Goal: Task Accomplishment & Management: Use online tool/utility

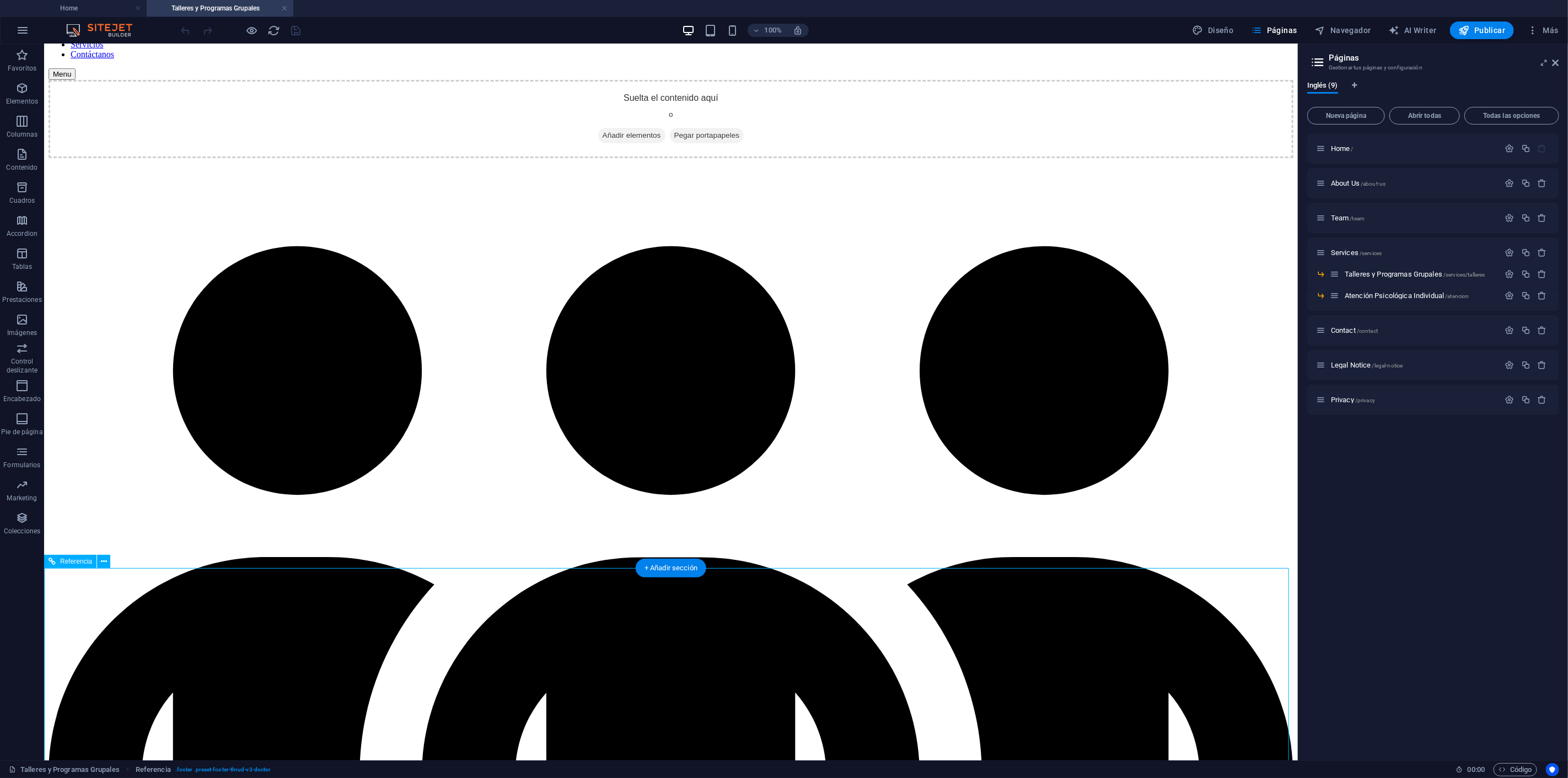
scroll to position [183, 0]
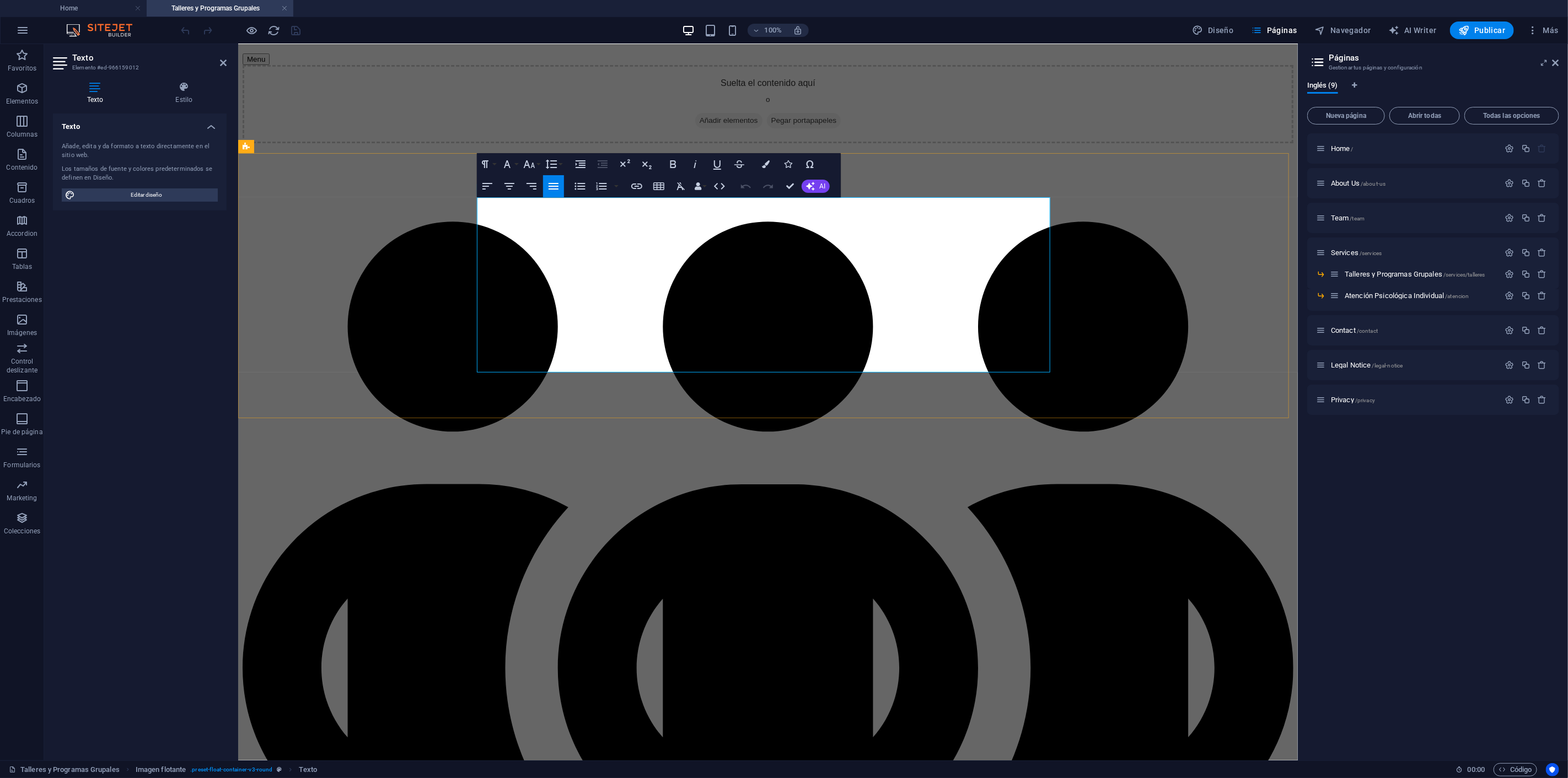
drag, startPoint x: 717, startPoint y: 228, endPoint x: 1047, endPoint y: 321, distance: 342.9
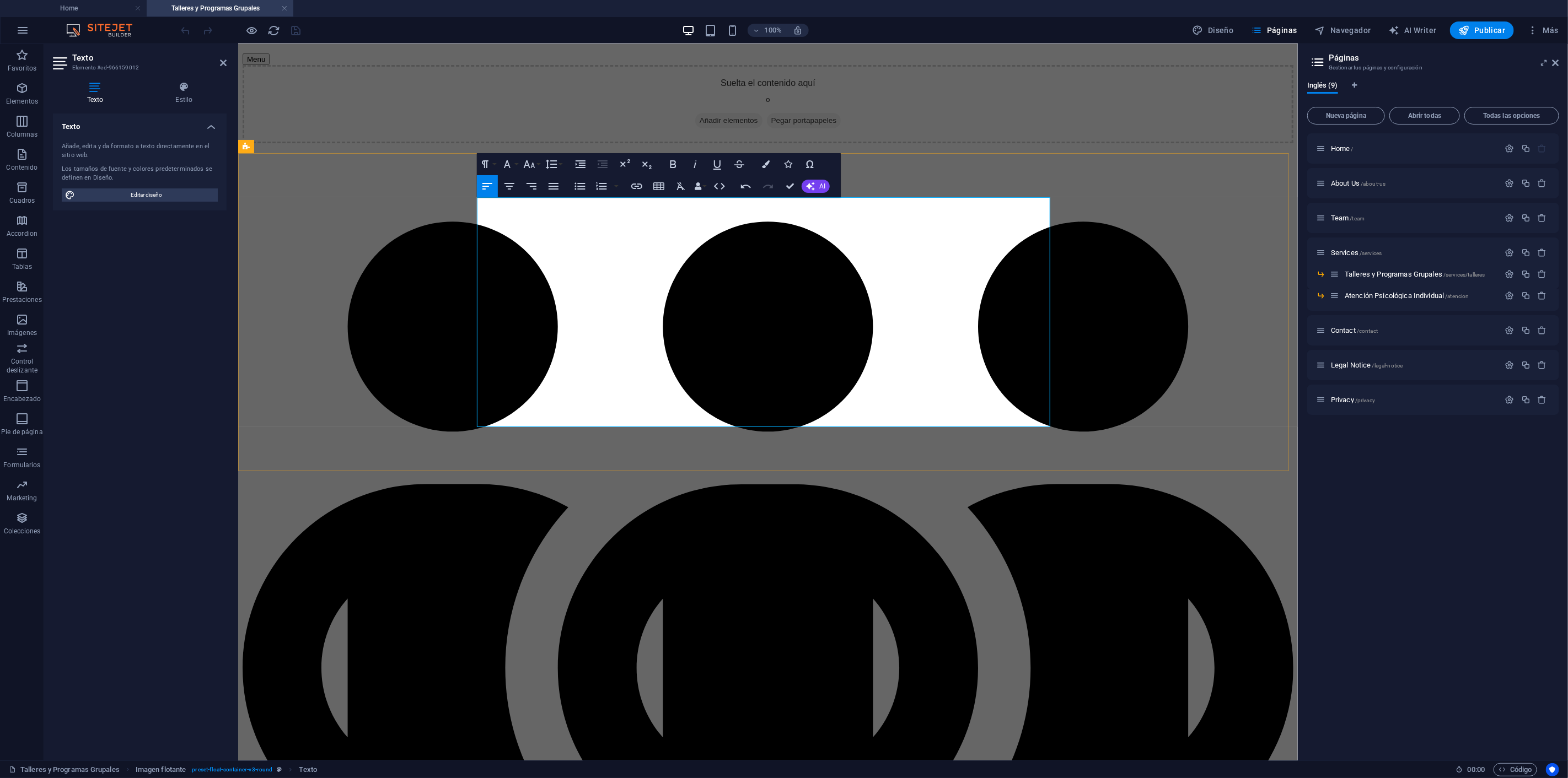
scroll to position [4797, 1]
drag, startPoint x: 722, startPoint y: 229, endPoint x: 801, endPoint y: 248, distance: 81.3
drag, startPoint x: 1011, startPoint y: 356, endPoint x: 691, endPoint y: 306, distance: 323.9
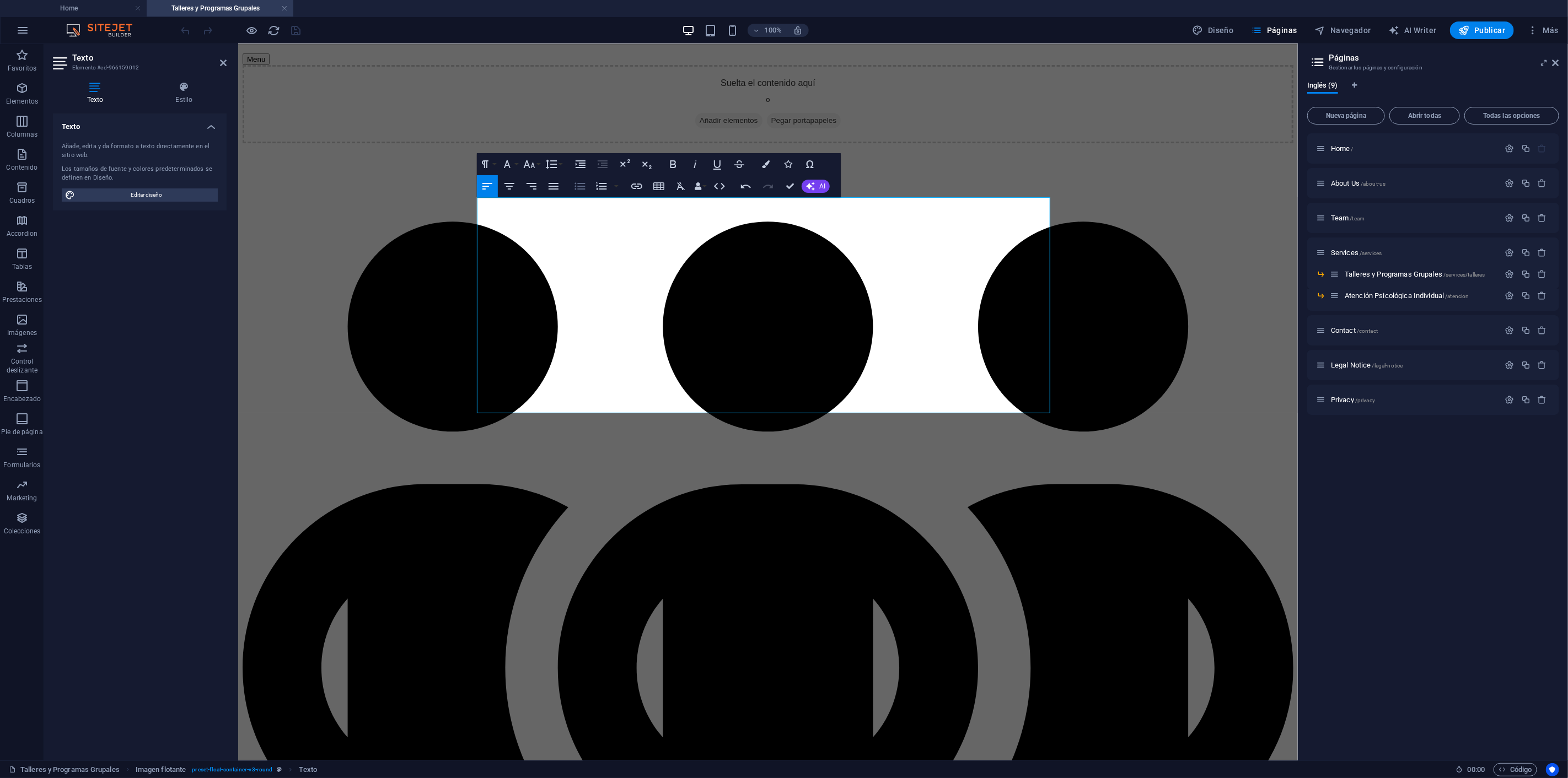
click at [585, 186] on icon "button" at bounding box center [580, 186] width 13 height 13
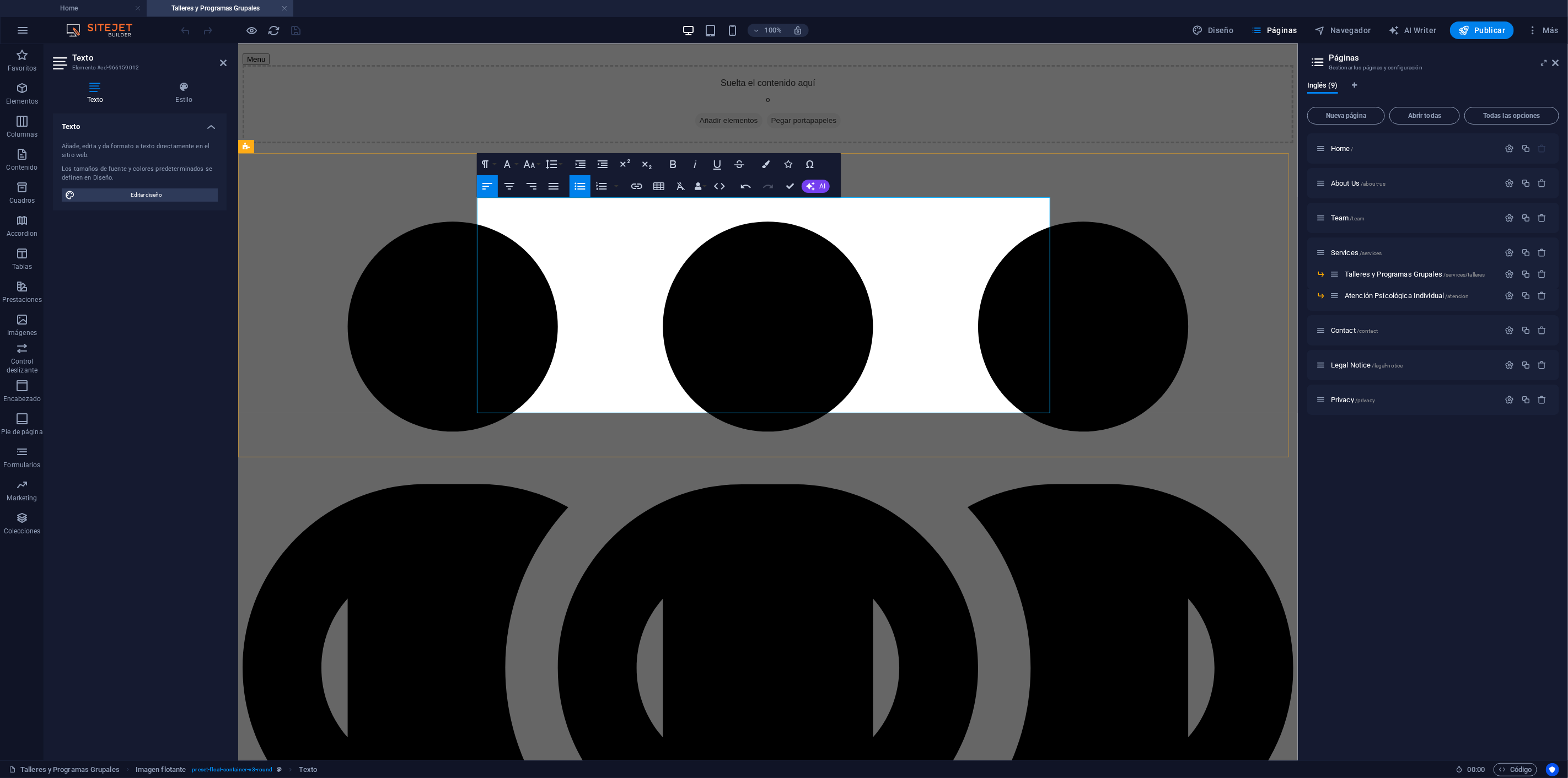
drag, startPoint x: 1006, startPoint y: 355, endPoint x: 714, endPoint y: 307, distance: 295.9
click at [585, 164] on icon "button" at bounding box center [580, 164] width 13 height 13
click at [581, 164] on icon "button" at bounding box center [580, 164] width 13 height 13
click at [583, 164] on icon "button" at bounding box center [580, 164] width 13 height 13
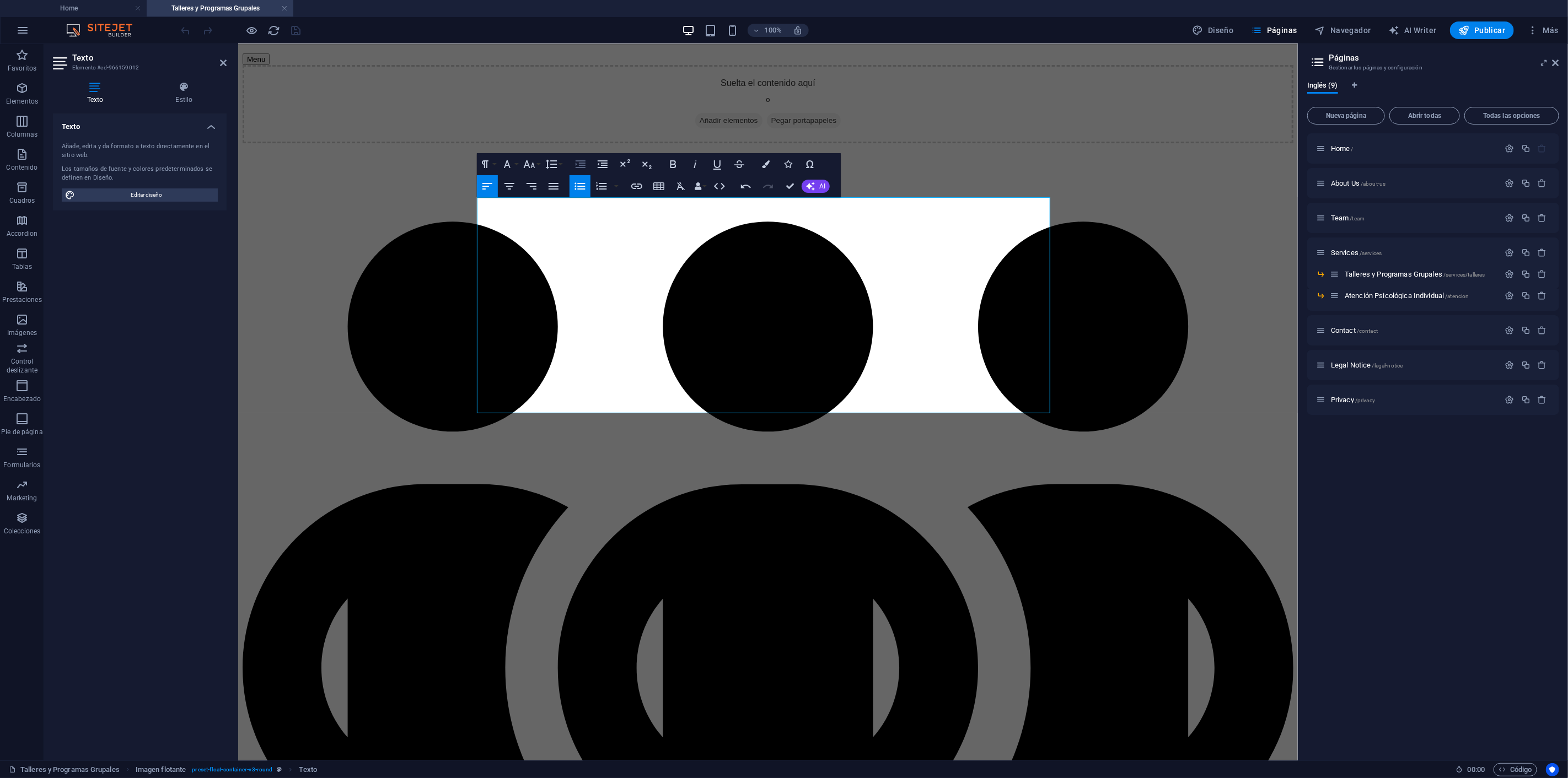
click at [583, 163] on icon "button" at bounding box center [581, 164] width 10 height 8
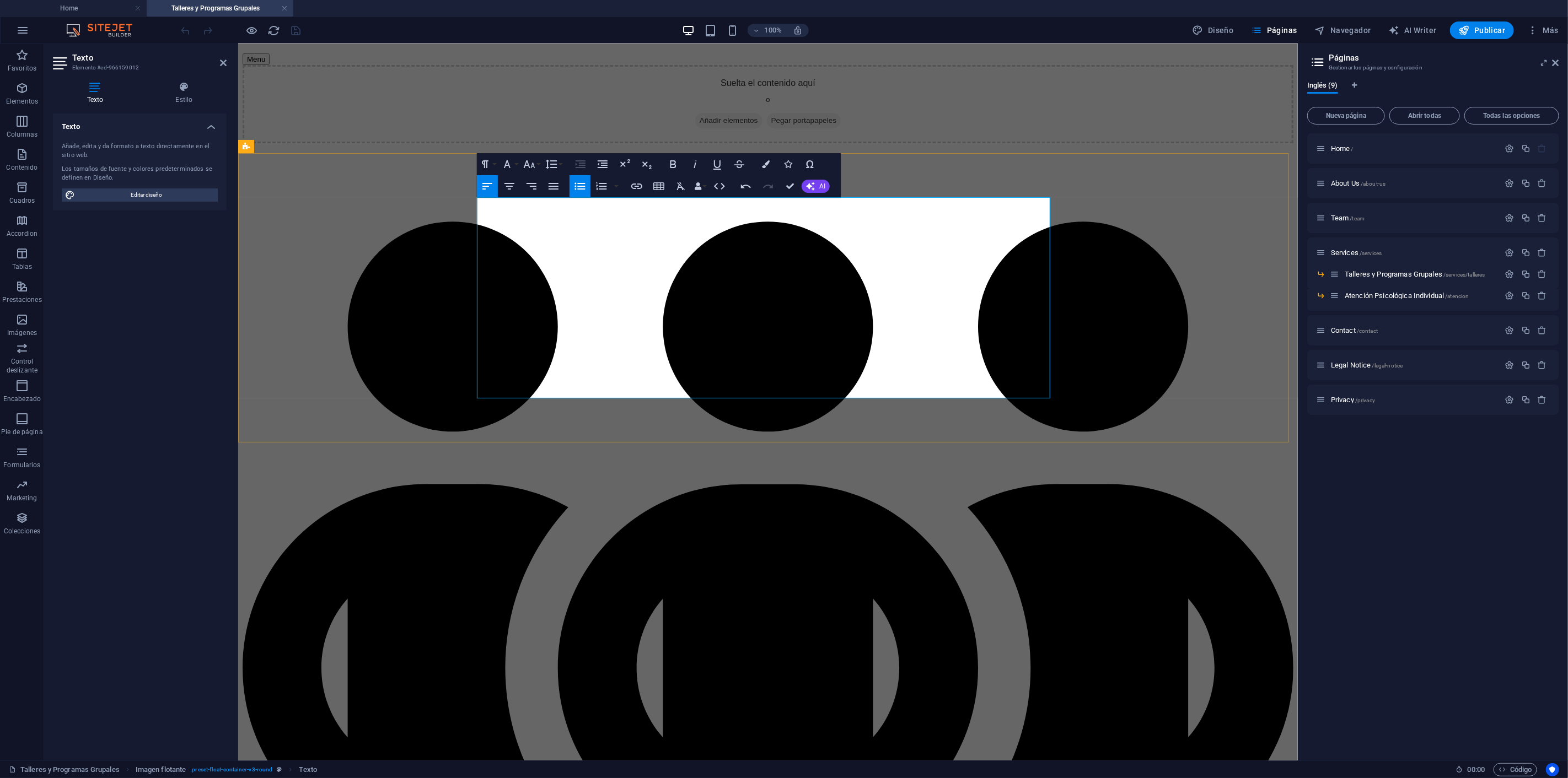
drag, startPoint x: 1006, startPoint y: 341, endPoint x: 626, endPoint y: 207, distance: 402.9
click at [554, 185] on icon "button" at bounding box center [553, 186] width 13 height 13
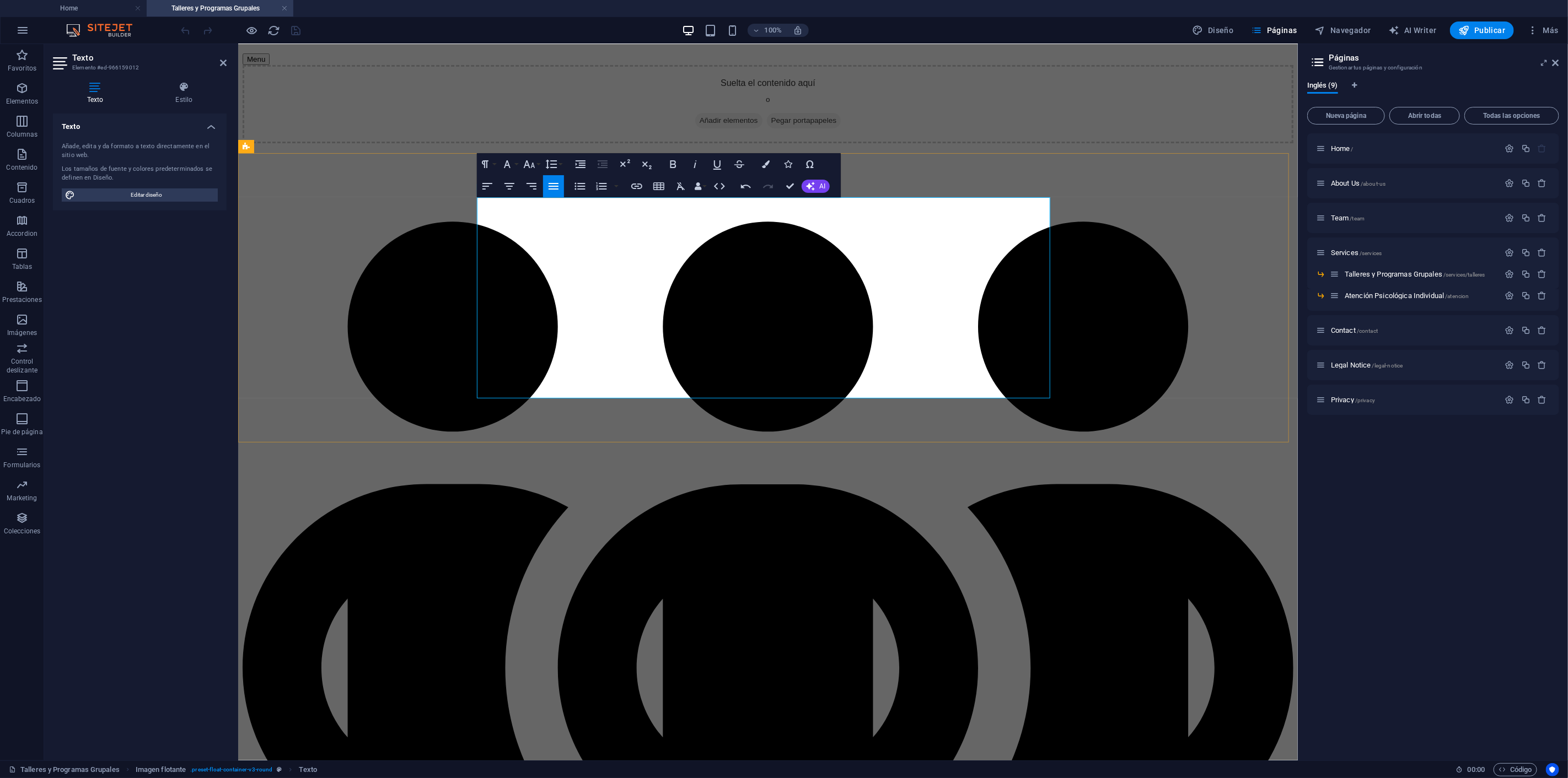
drag, startPoint x: 1001, startPoint y: 341, endPoint x: 700, endPoint y: 288, distance: 305.6
click at [578, 184] on icon "button" at bounding box center [580, 186] width 13 height 13
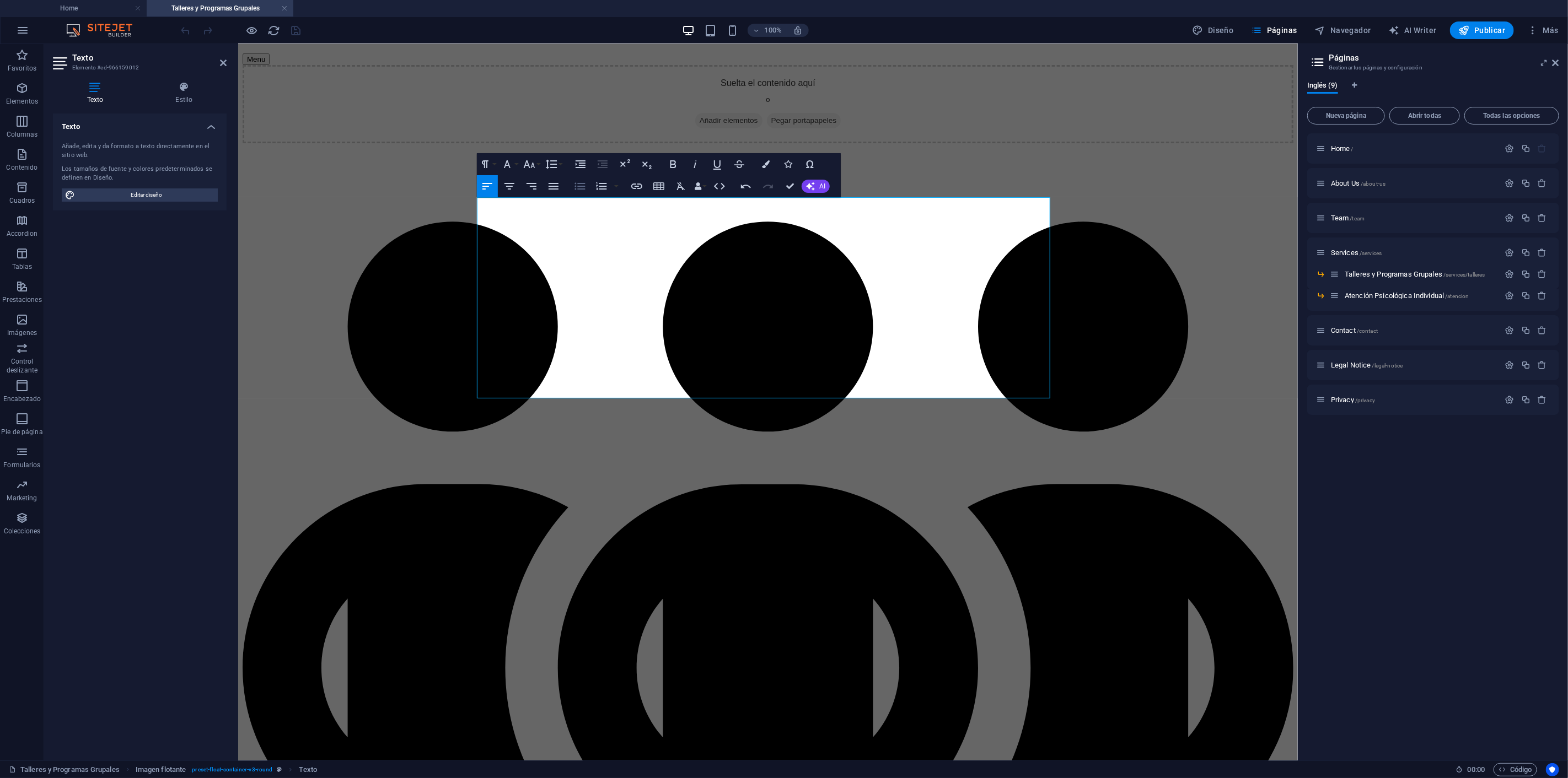
click at [576, 188] on icon "button" at bounding box center [580, 186] width 13 height 13
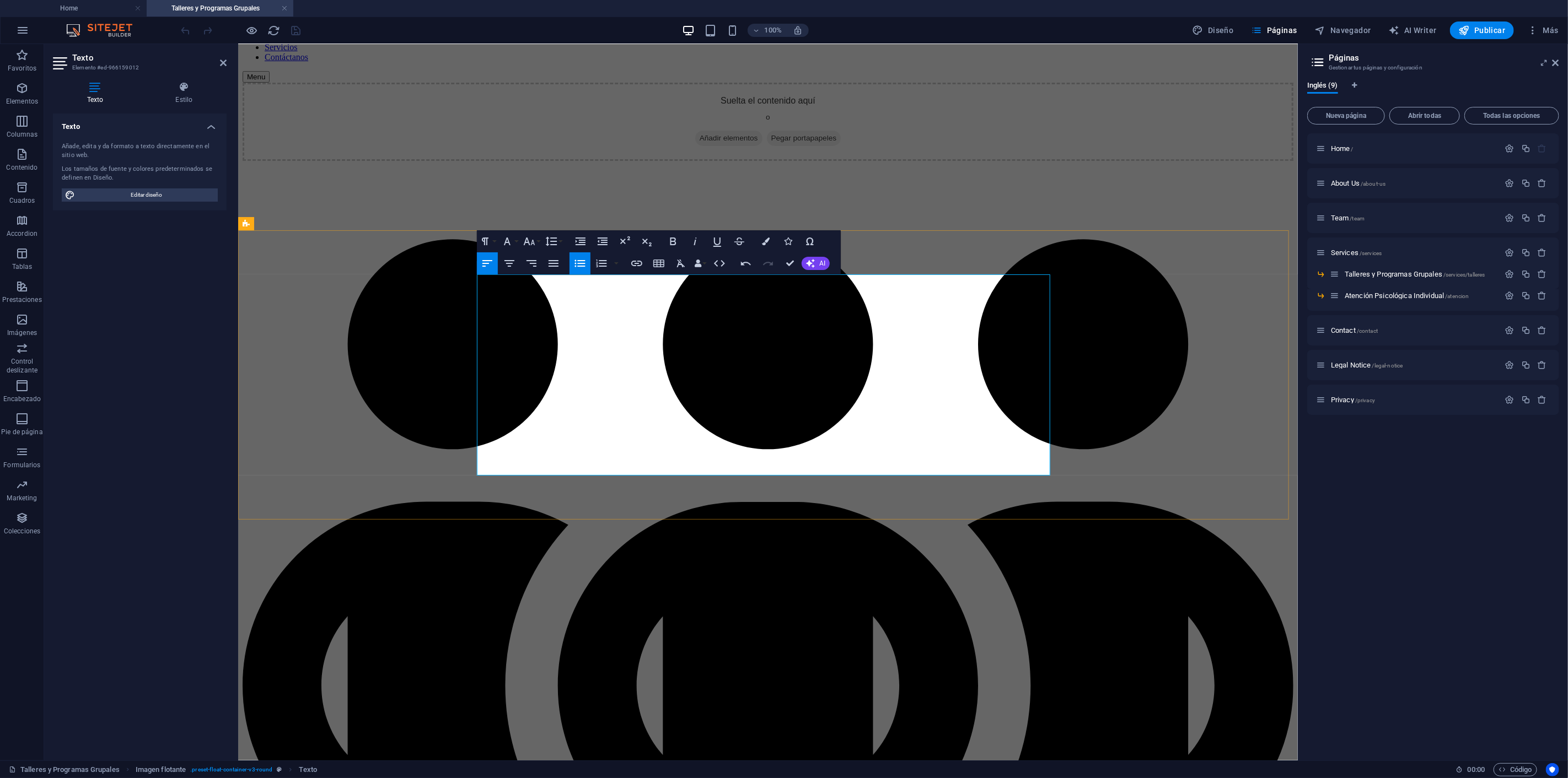
scroll to position [183, 0]
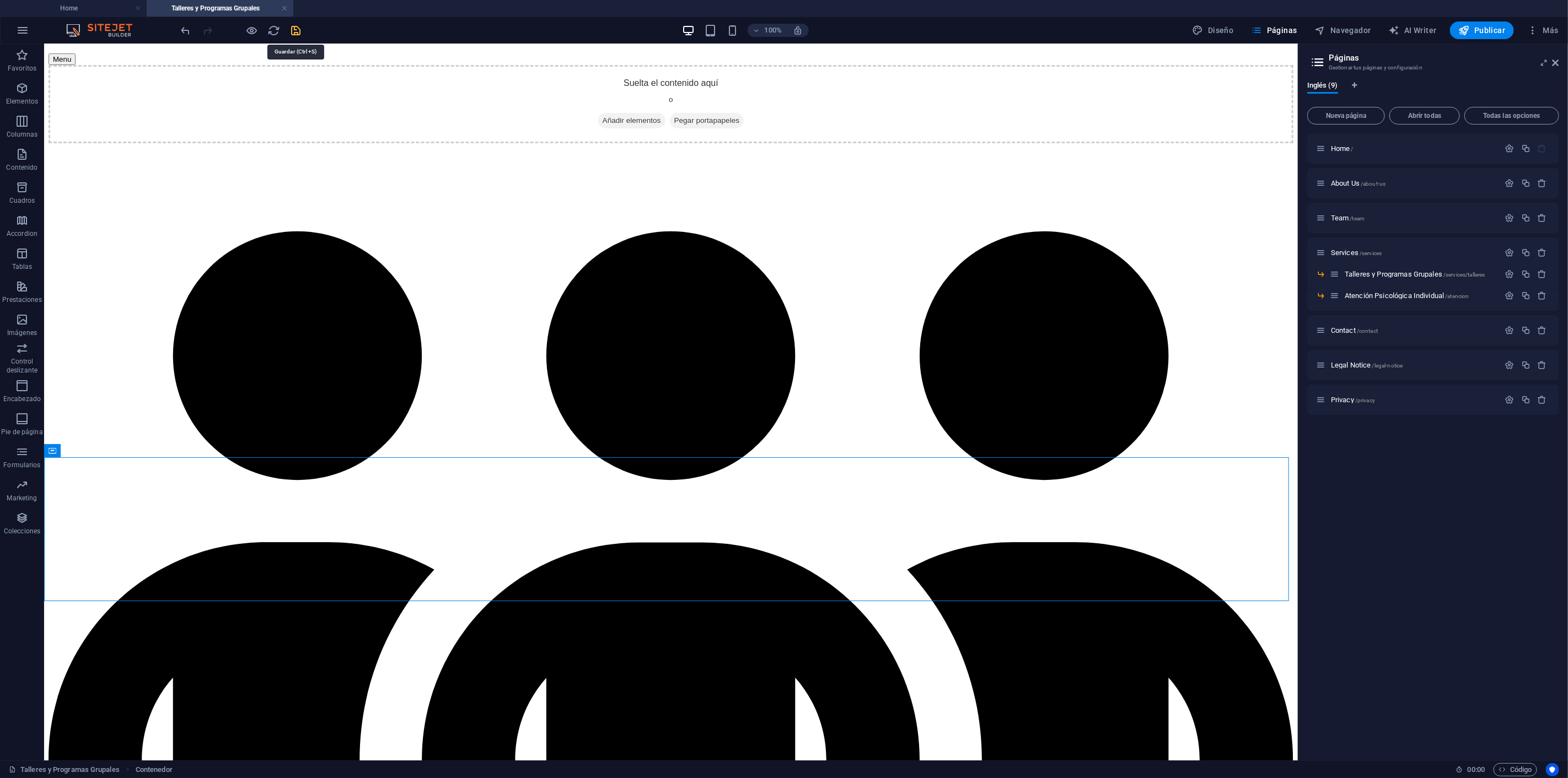
click at [293, 30] on icon "save" at bounding box center [296, 30] width 12 height 12
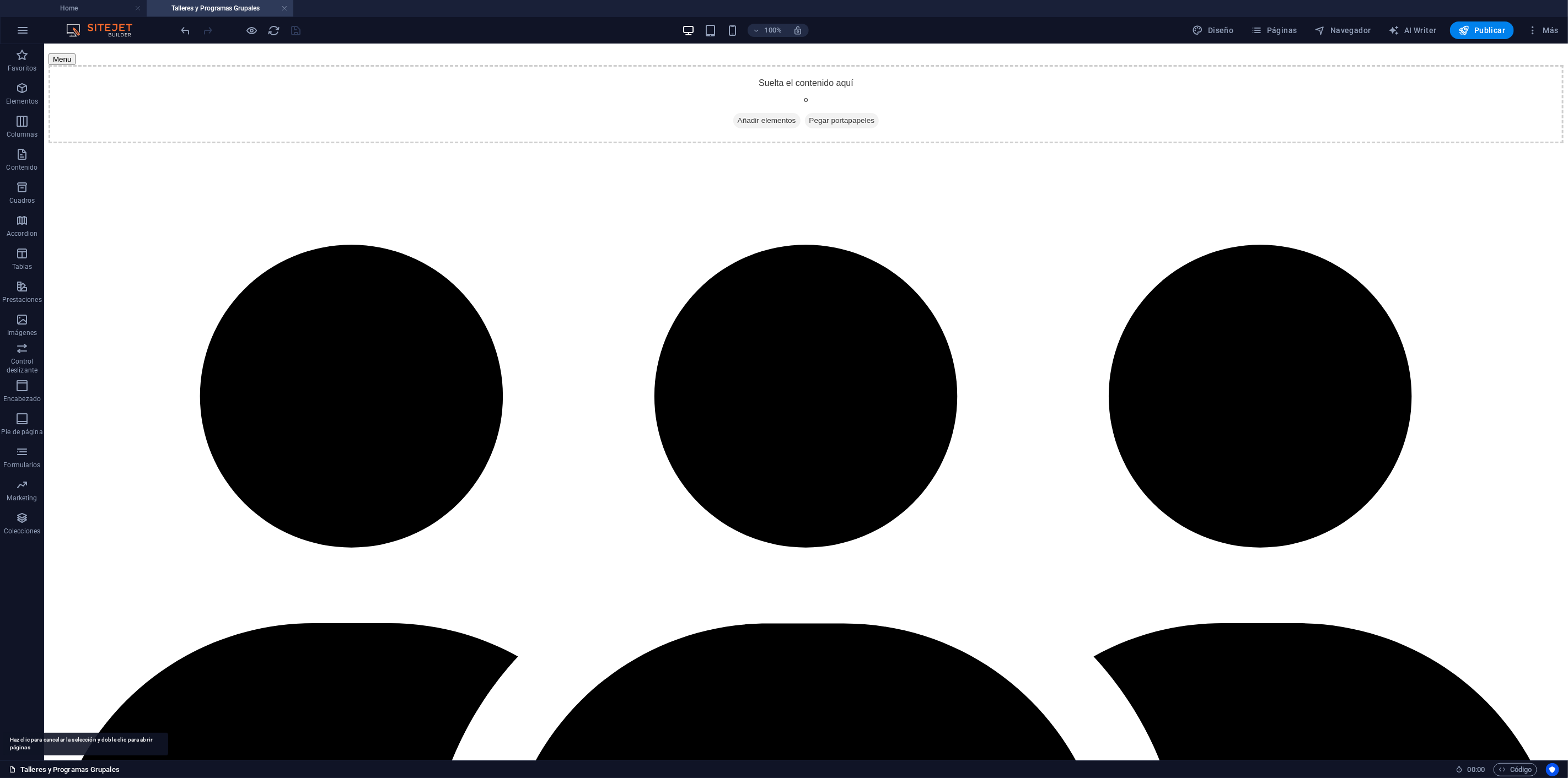
click at [64, 769] on link "Talleres y Programas Grupales" at bounding box center [64, 769] width 111 height 13
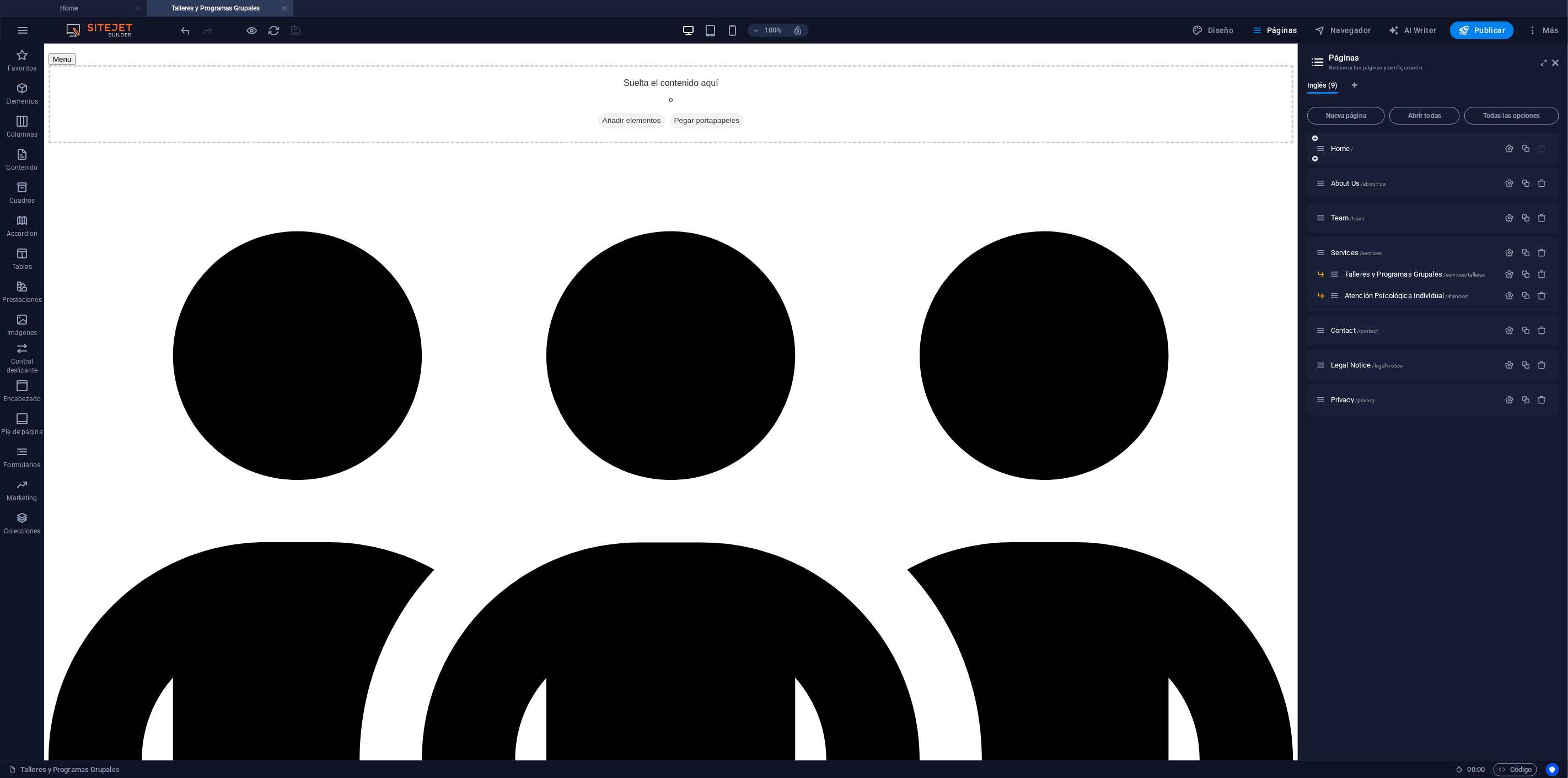
click at [1353, 143] on div "Home /" at bounding box center [1407, 149] width 183 height 12
click at [1349, 146] on span "Home /" at bounding box center [1342, 149] width 23 height 8
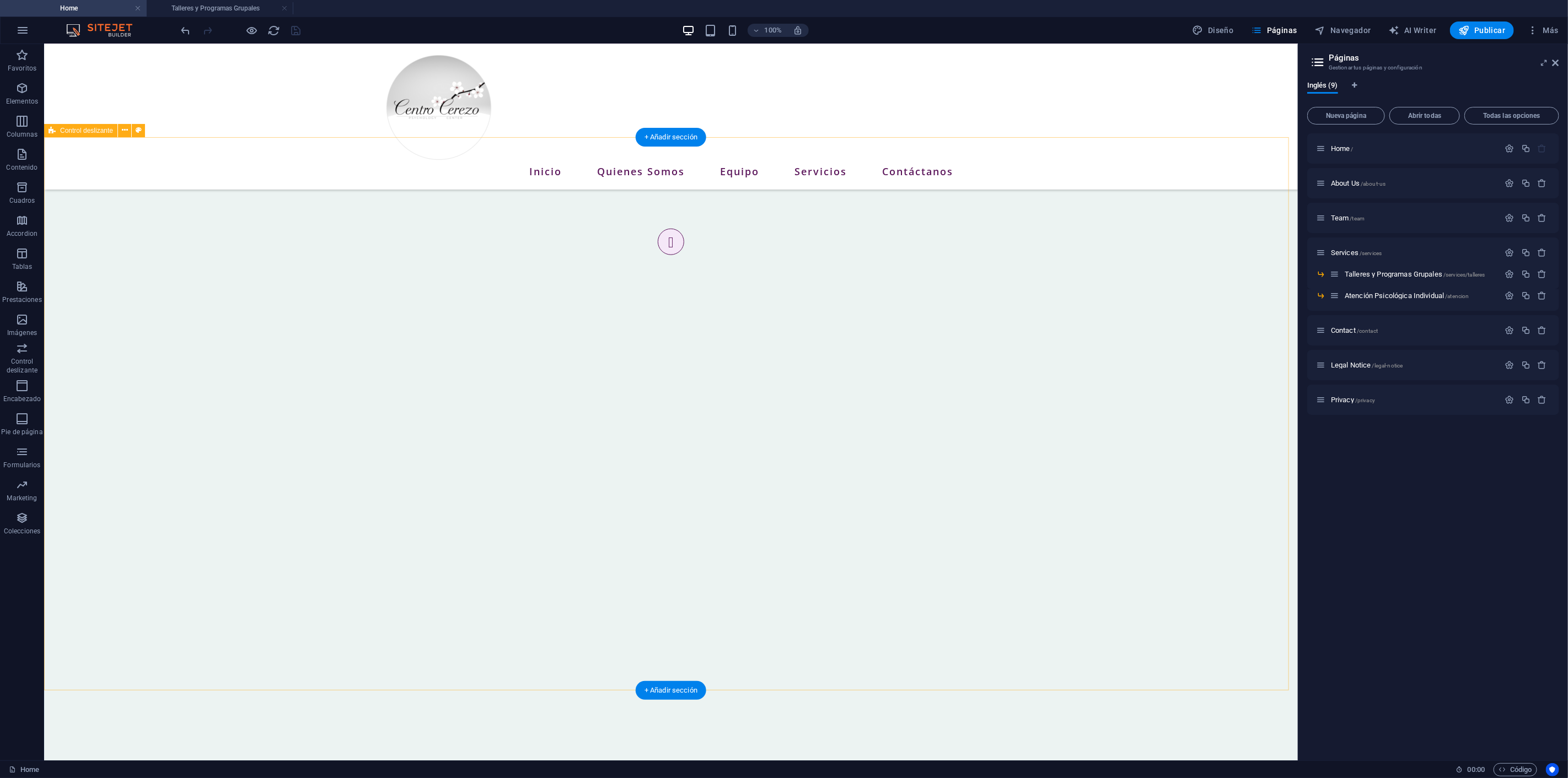
scroll to position [795, 0]
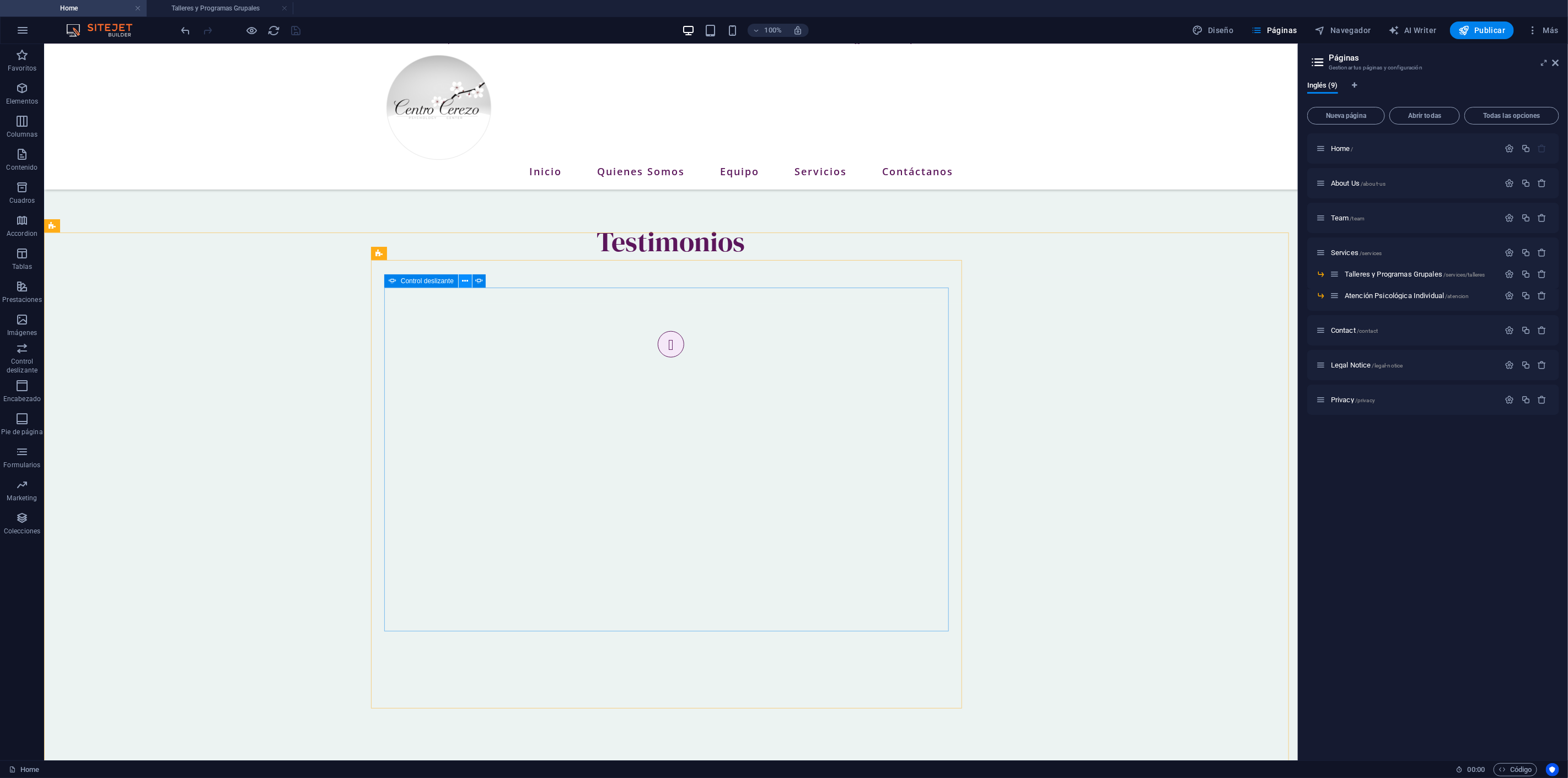
click at [464, 278] on icon at bounding box center [465, 281] width 6 height 12
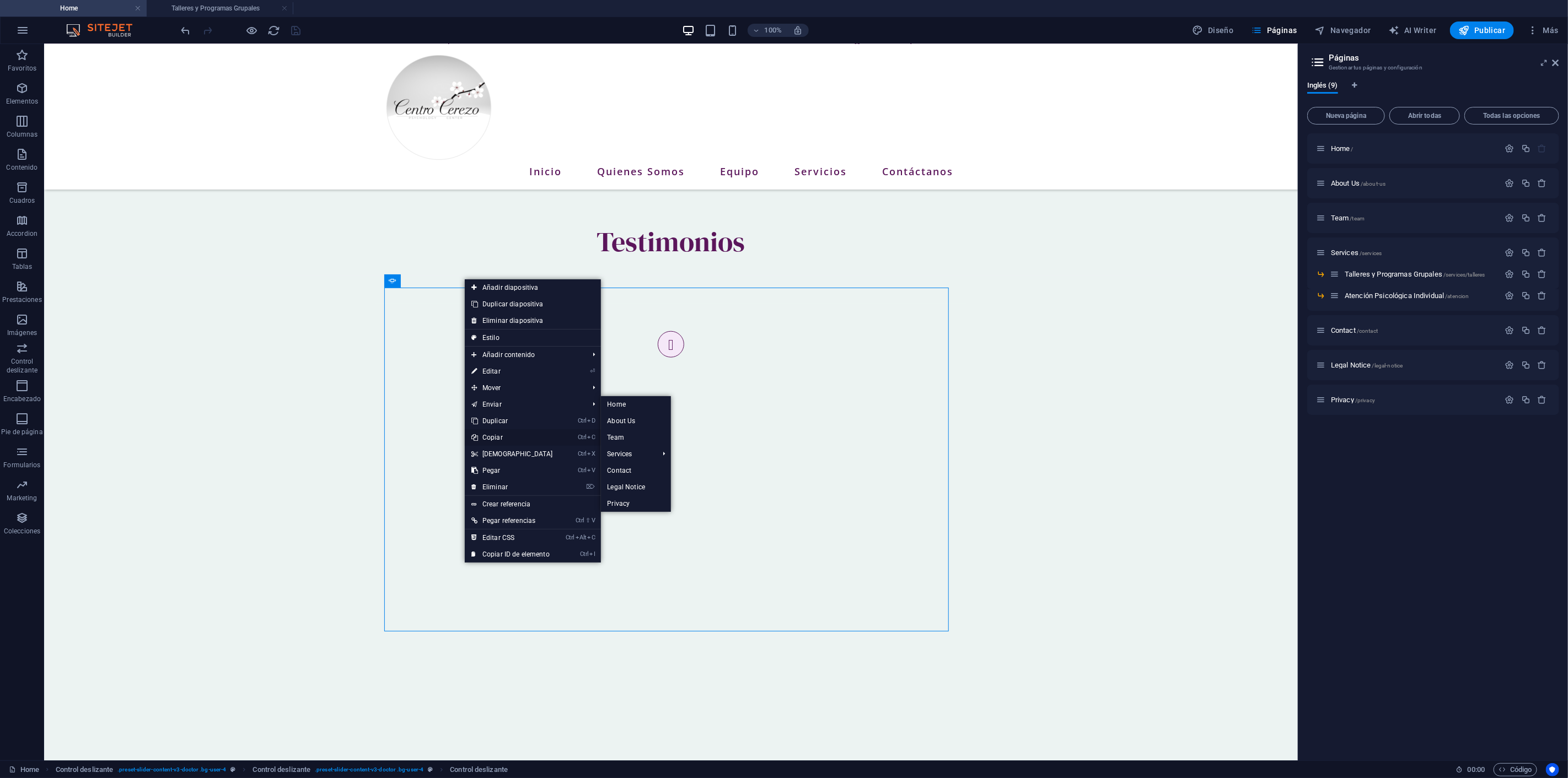
click at [502, 432] on link "Ctrl C Copiar" at bounding box center [512, 438] width 95 height 17
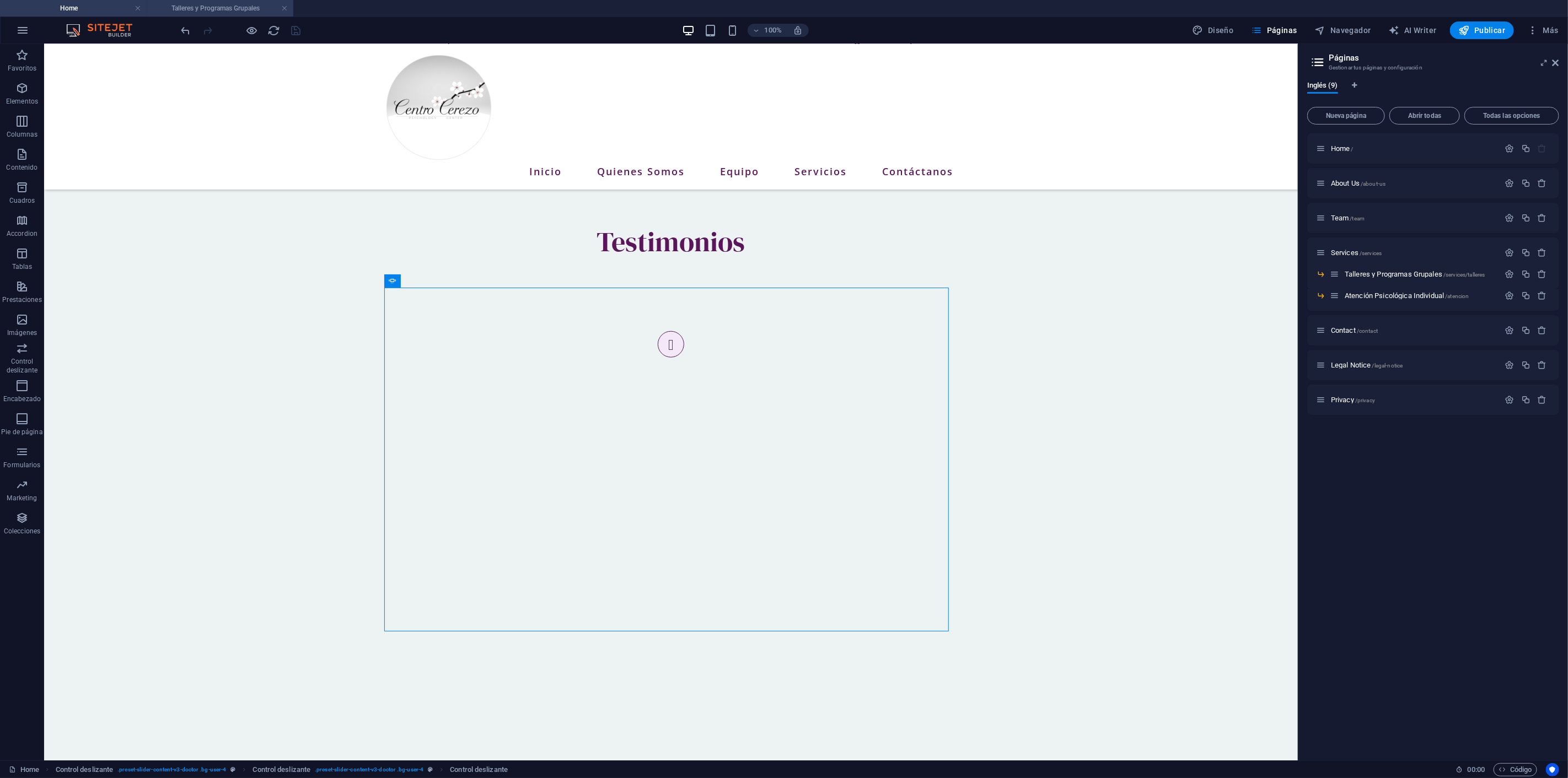
click at [224, 7] on h4 "Talleres y Programas Grupales" at bounding box center [220, 8] width 147 height 12
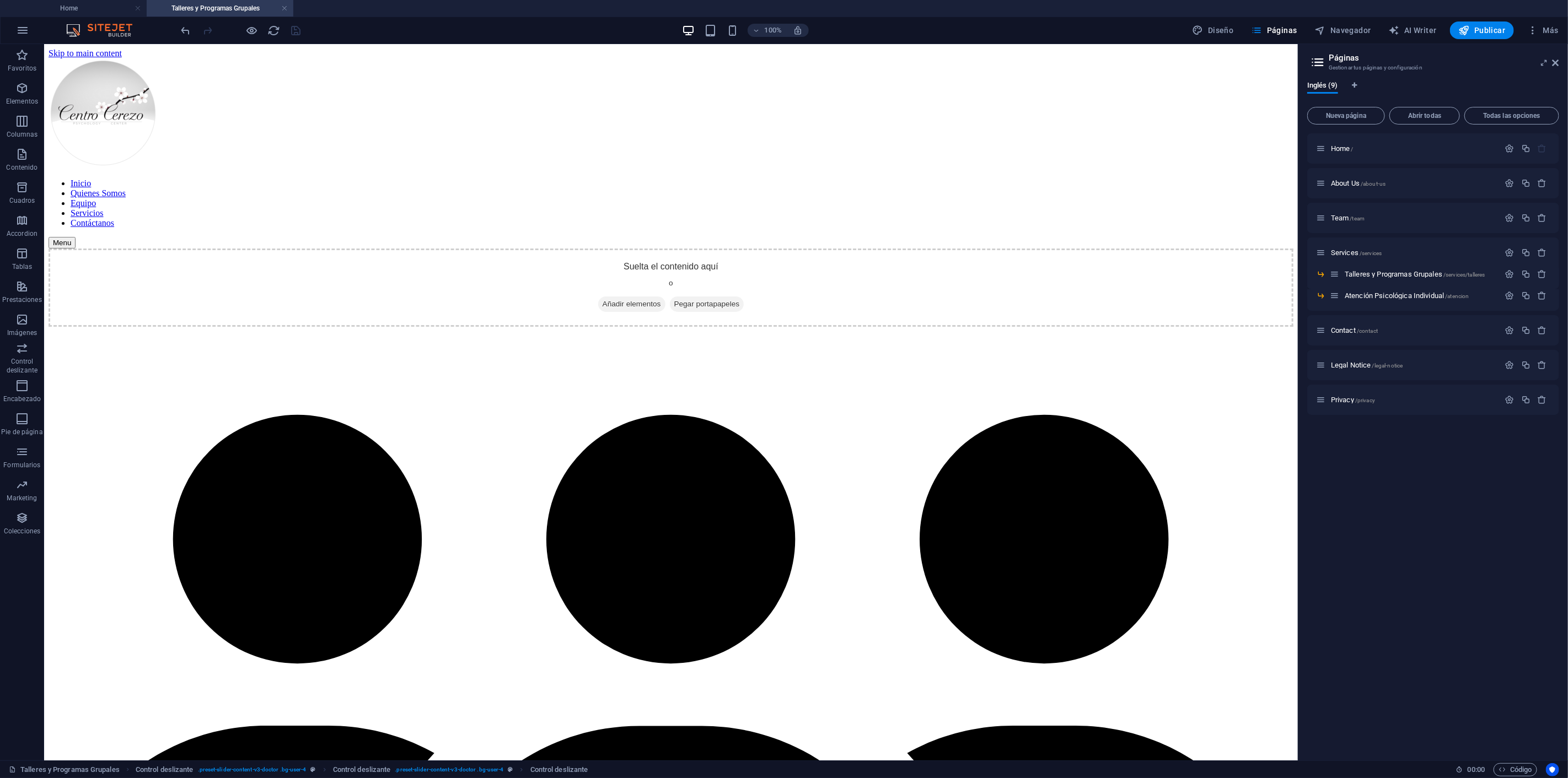
scroll to position [183, 0]
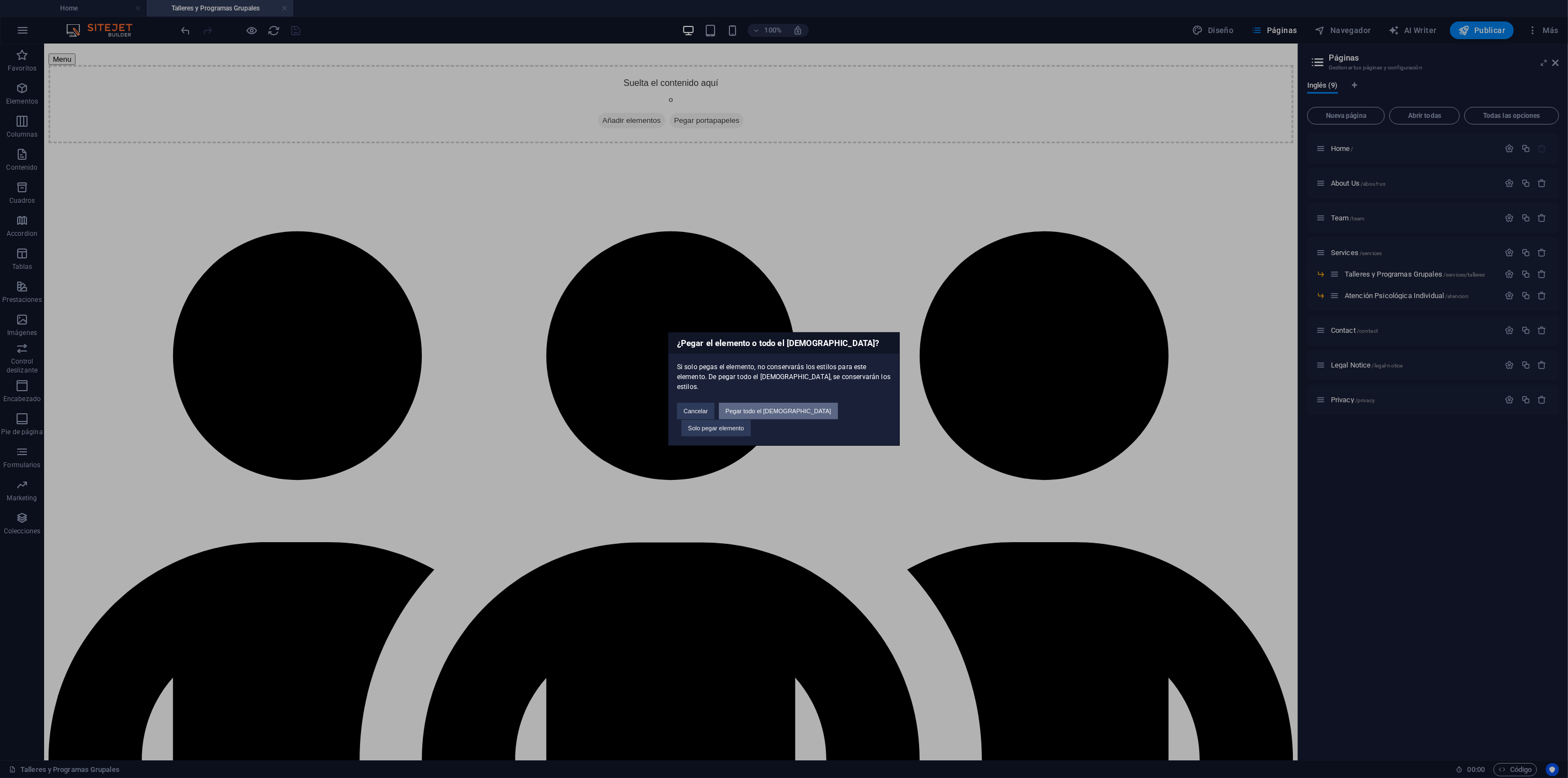
click at [795, 414] on button "Pegar todo el [DEMOGRAPHIC_DATA]" at bounding box center [778, 411] width 119 height 17
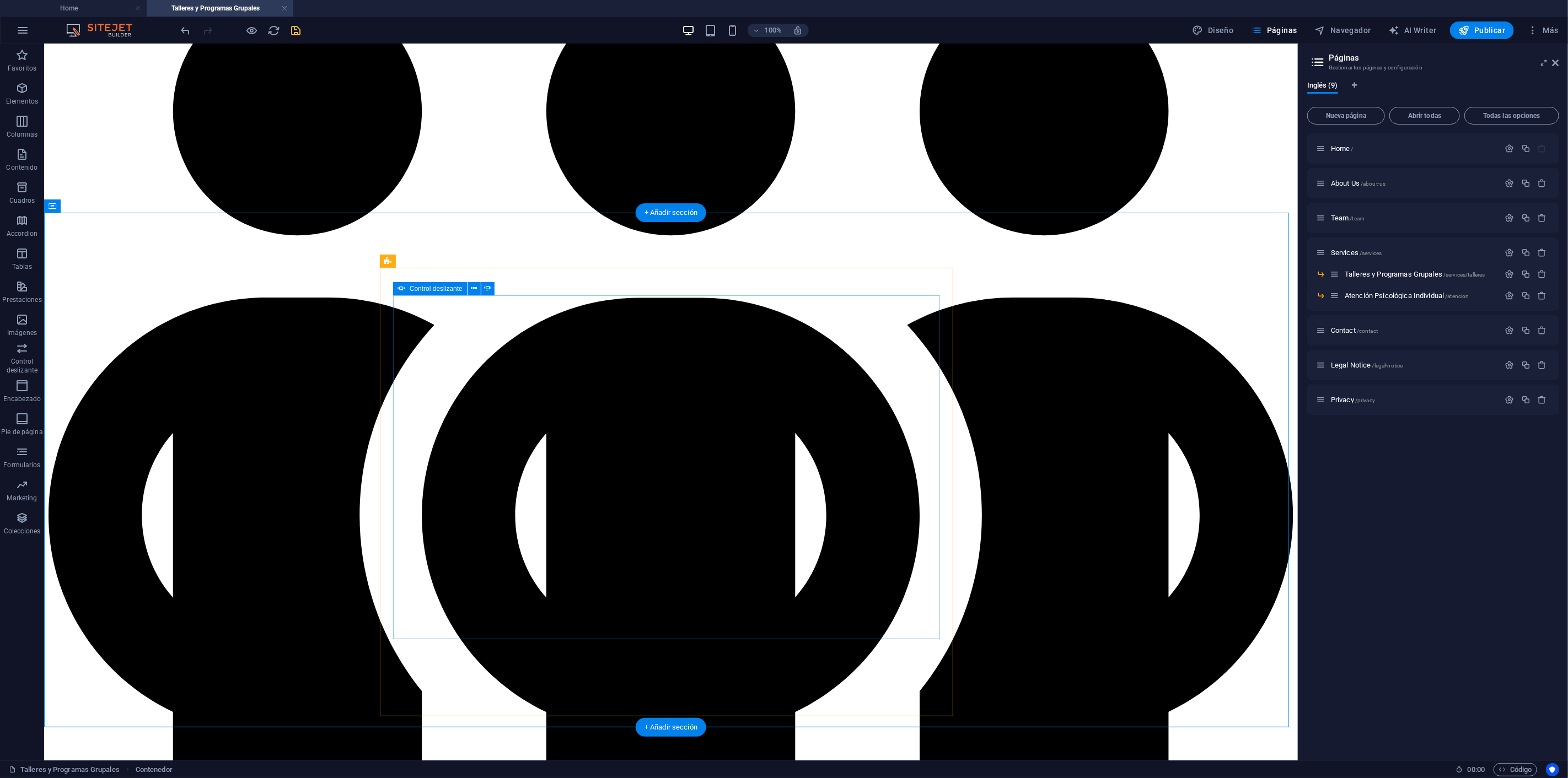
scroll to position [367, 0]
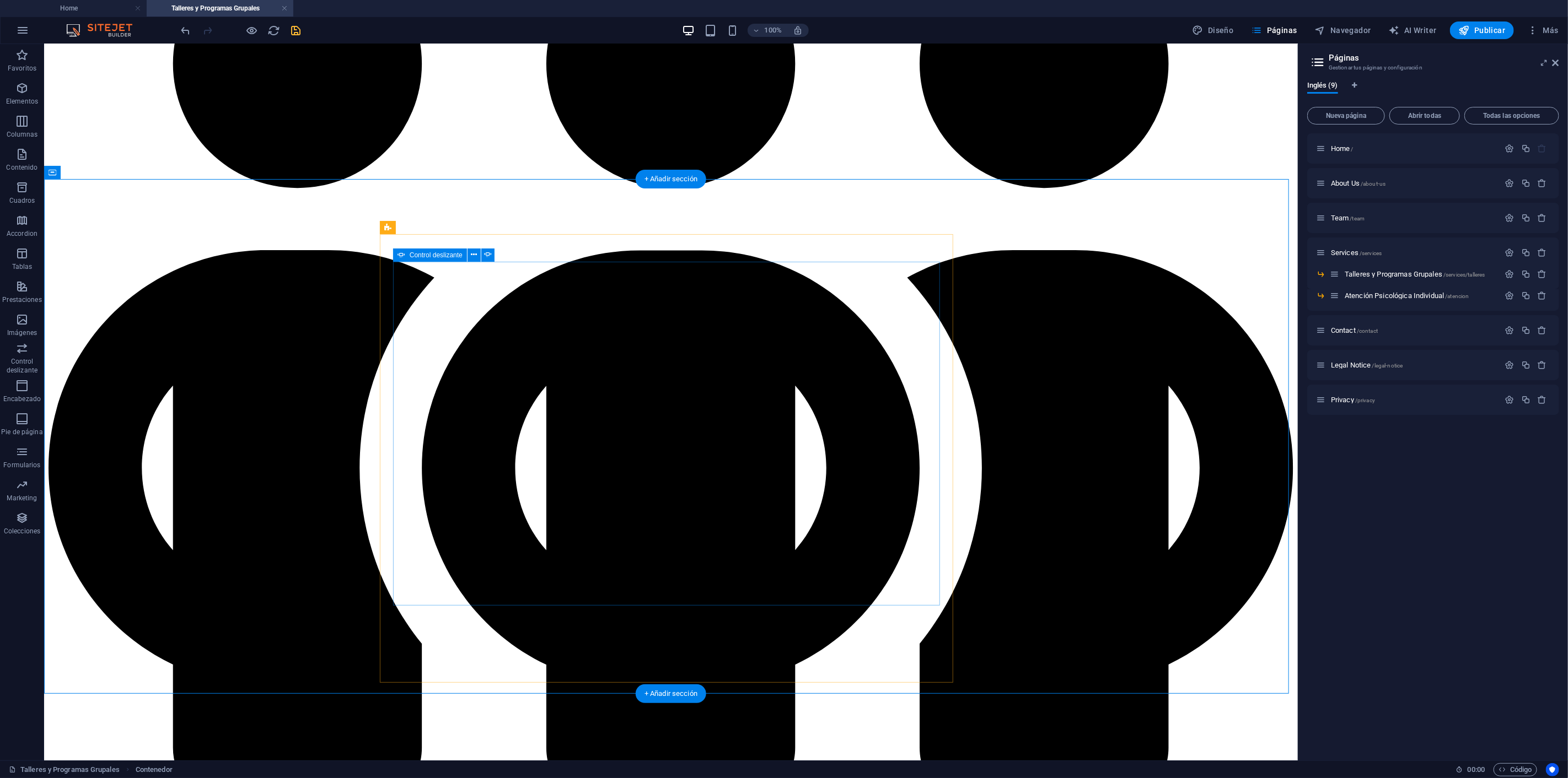
scroll to position [489, 0]
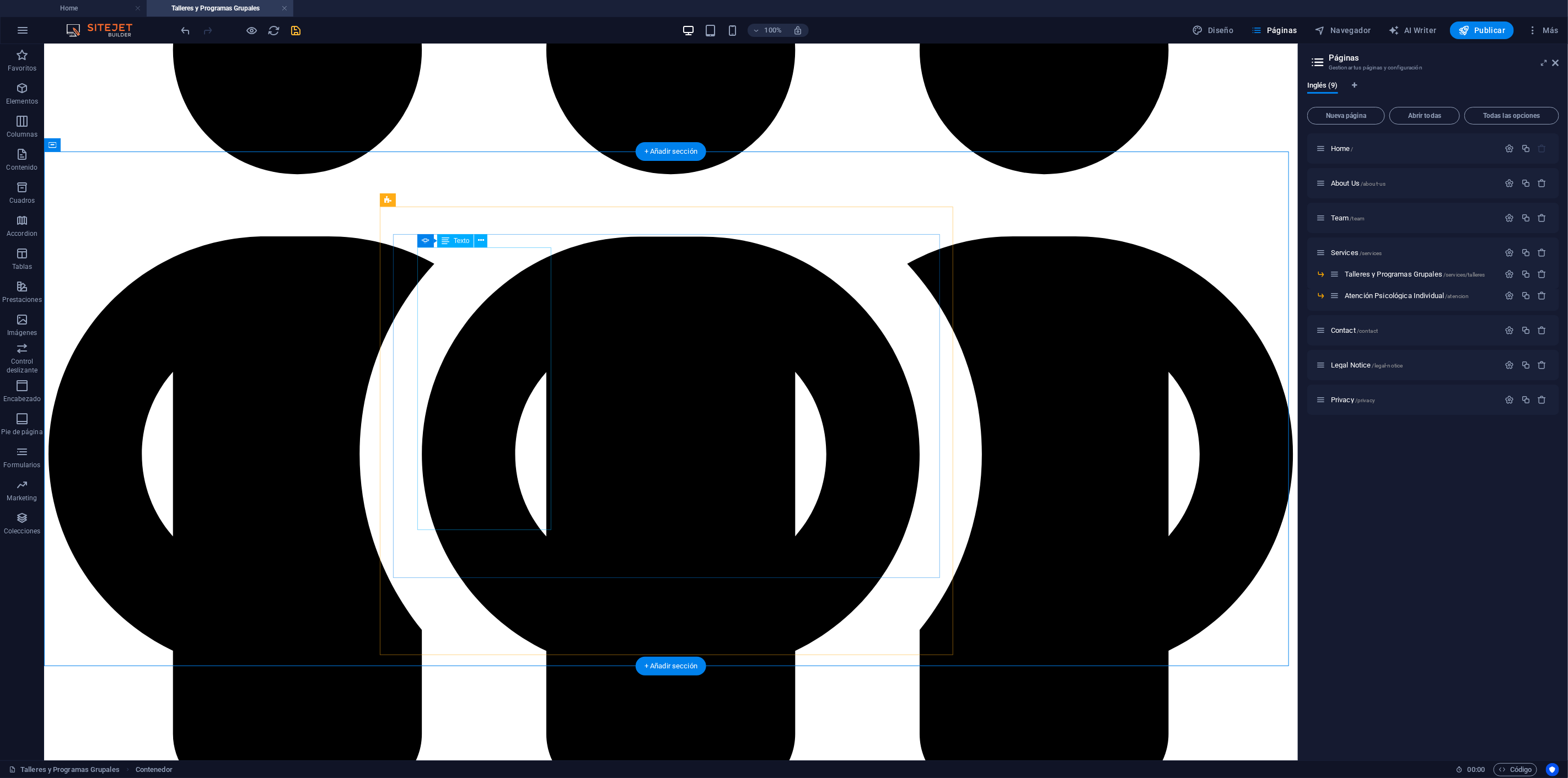
click at [484, 221] on icon at bounding box center [482, 227] width 6 height 12
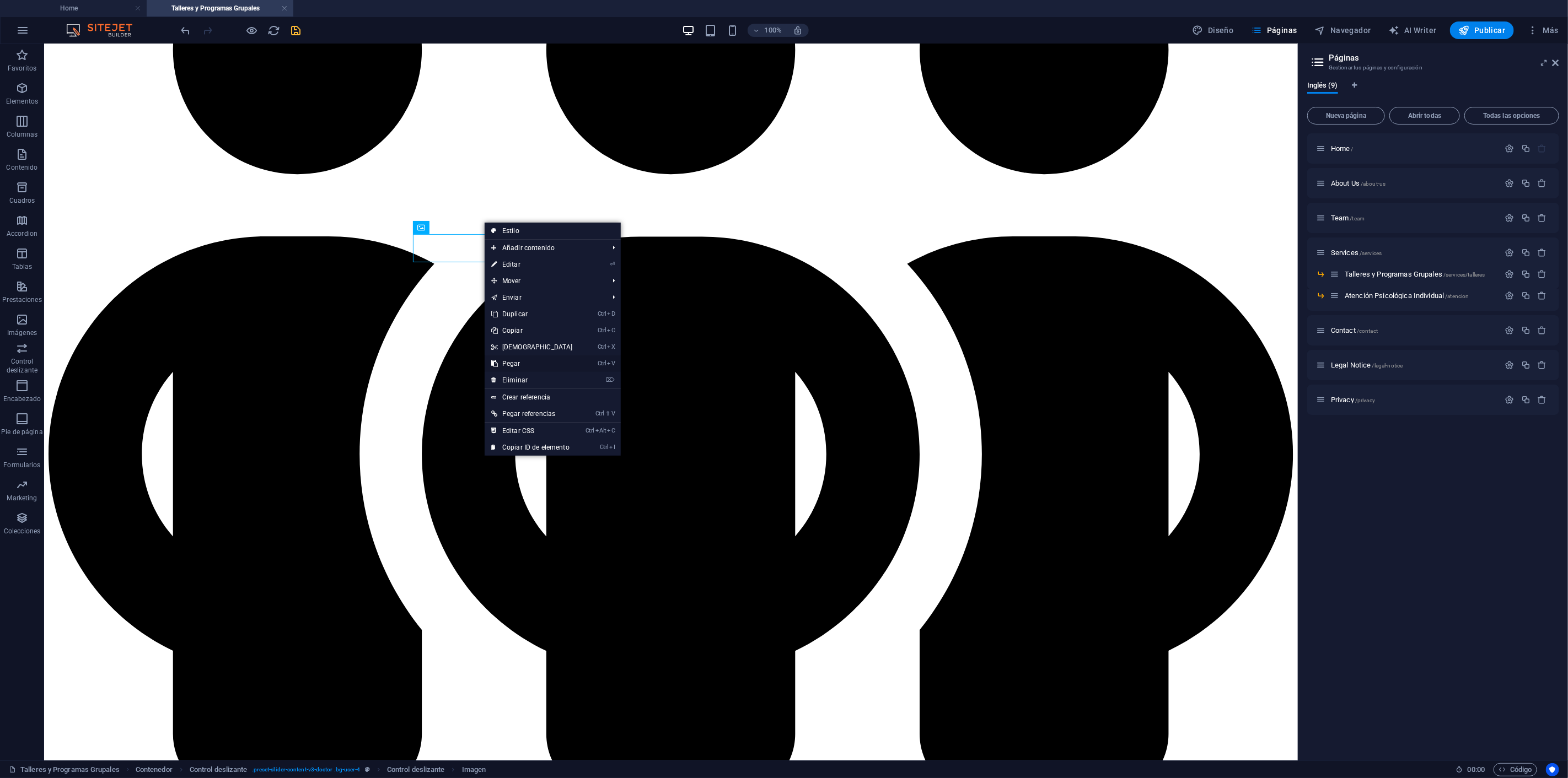
click at [530, 371] on link "Ctrl V Pegar" at bounding box center [531, 364] width 95 height 17
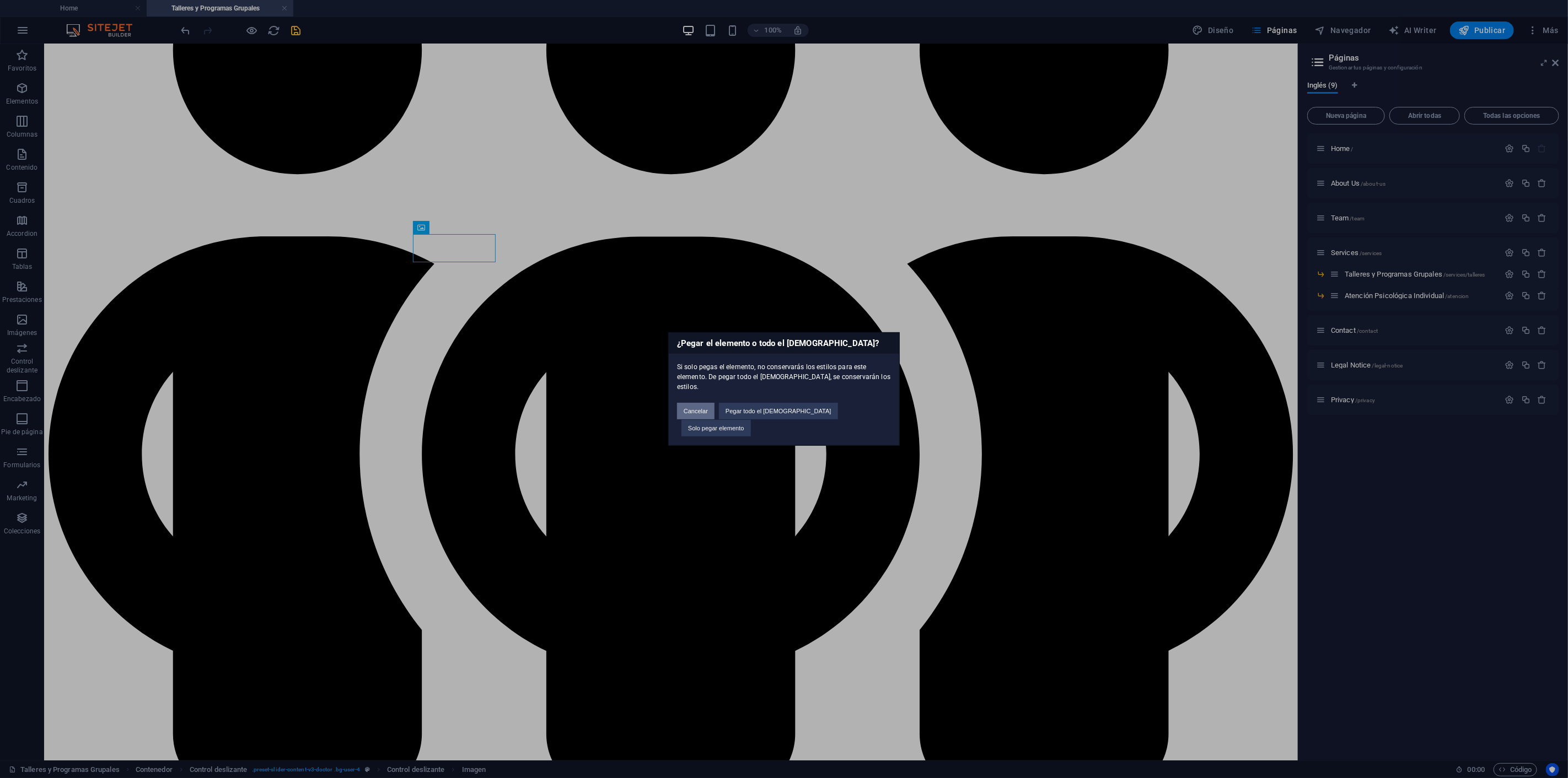
click at [714, 416] on button "Cancelar" at bounding box center [695, 411] width 37 height 17
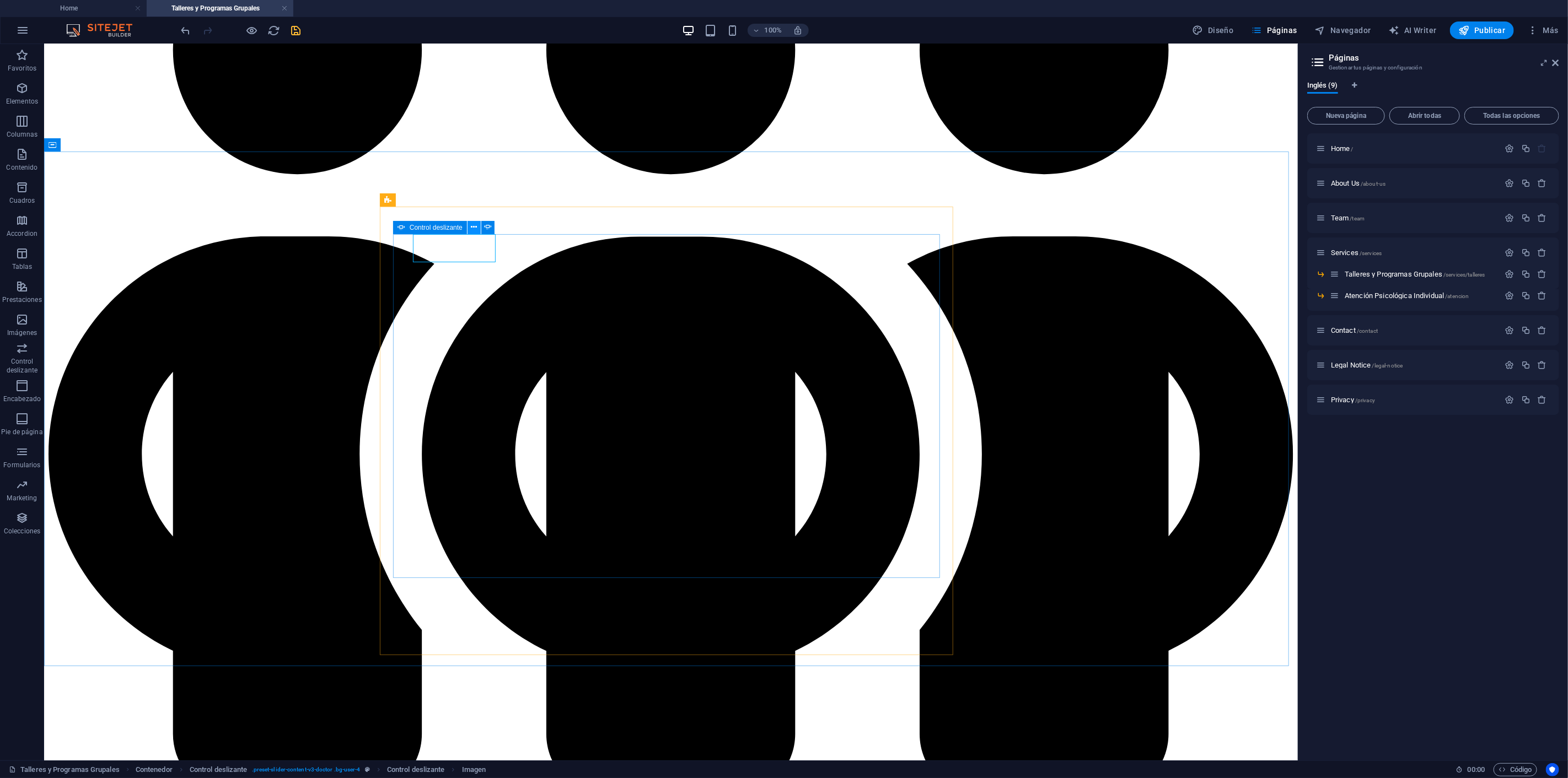
click at [475, 228] on icon at bounding box center [473, 227] width 6 height 12
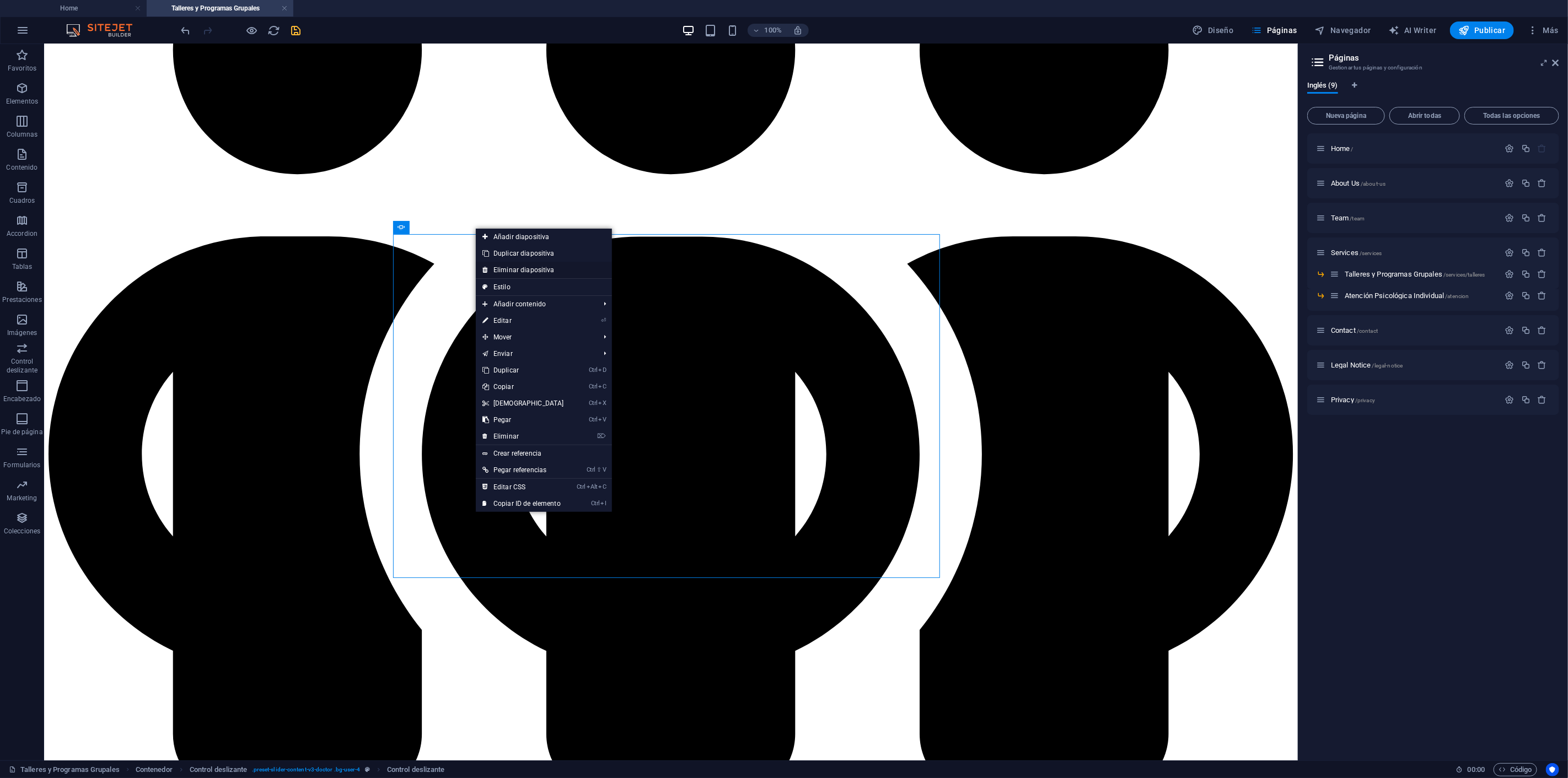
click at [509, 263] on link "Eliminar diapositiva" at bounding box center [543, 270] width 136 height 17
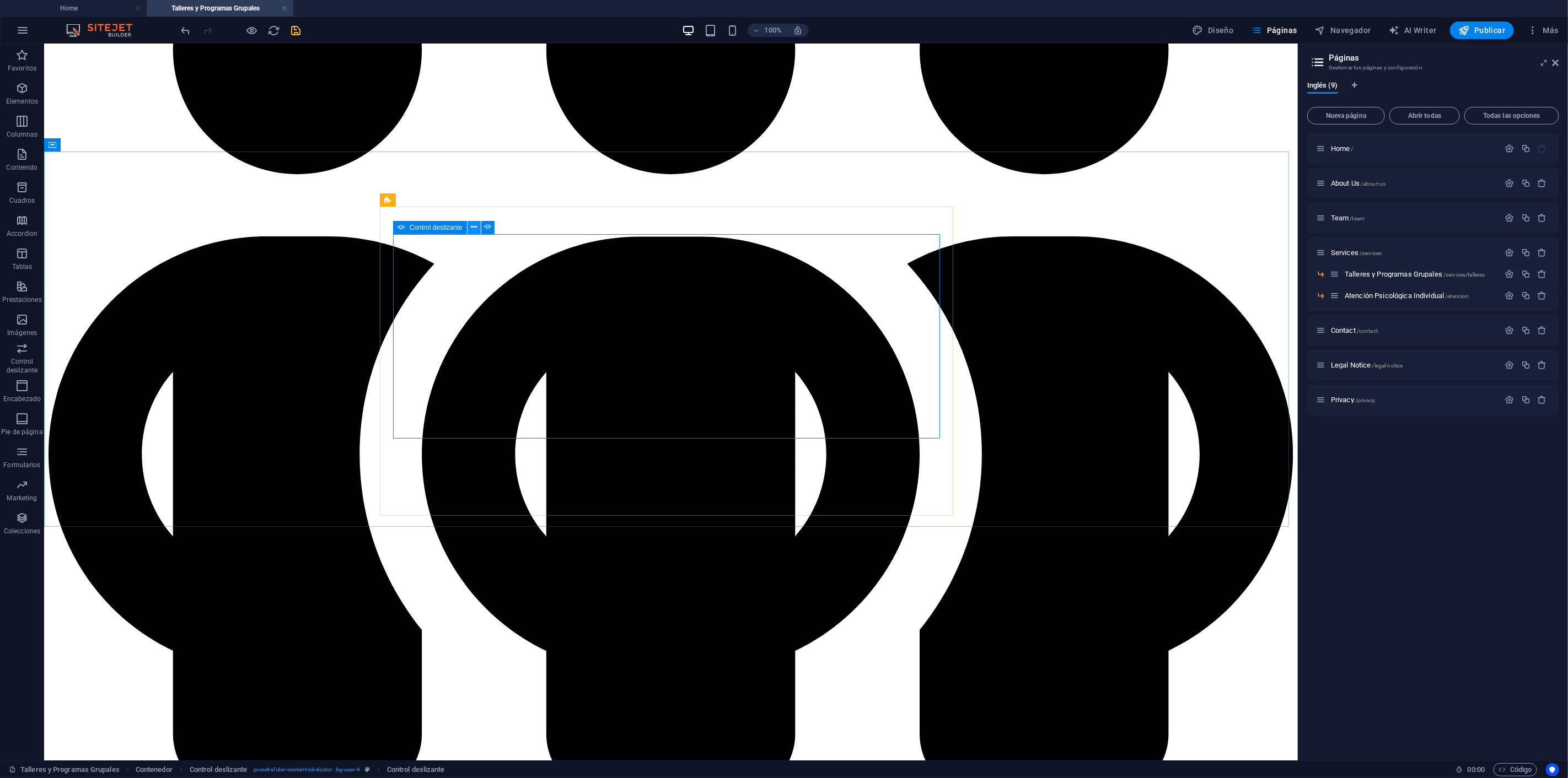
click at [473, 224] on icon at bounding box center [473, 227] width 6 height 12
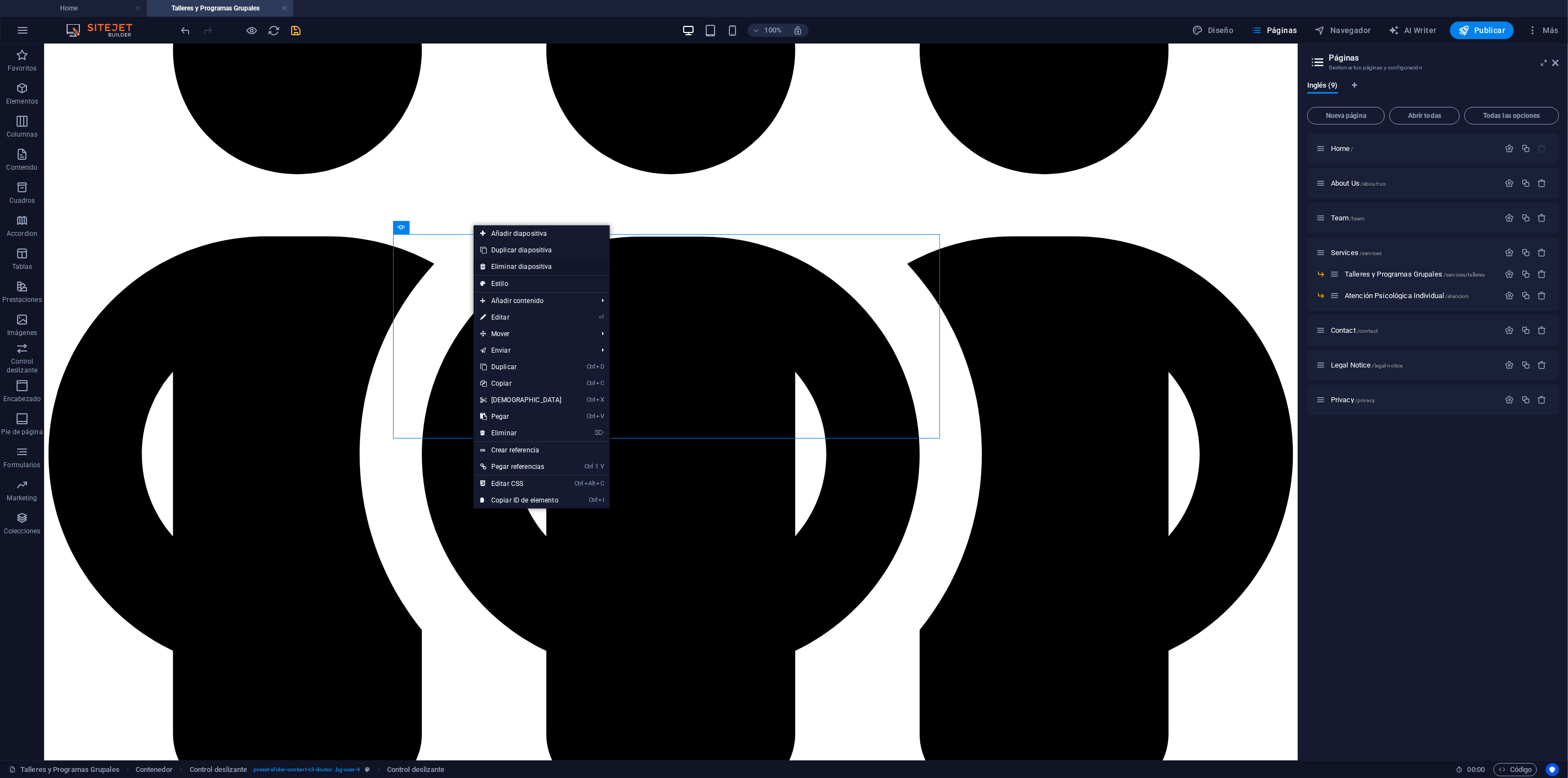
click at [511, 263] on link "Eliminar diapositiva" at bounding box center [541, 267] width 136 height 17
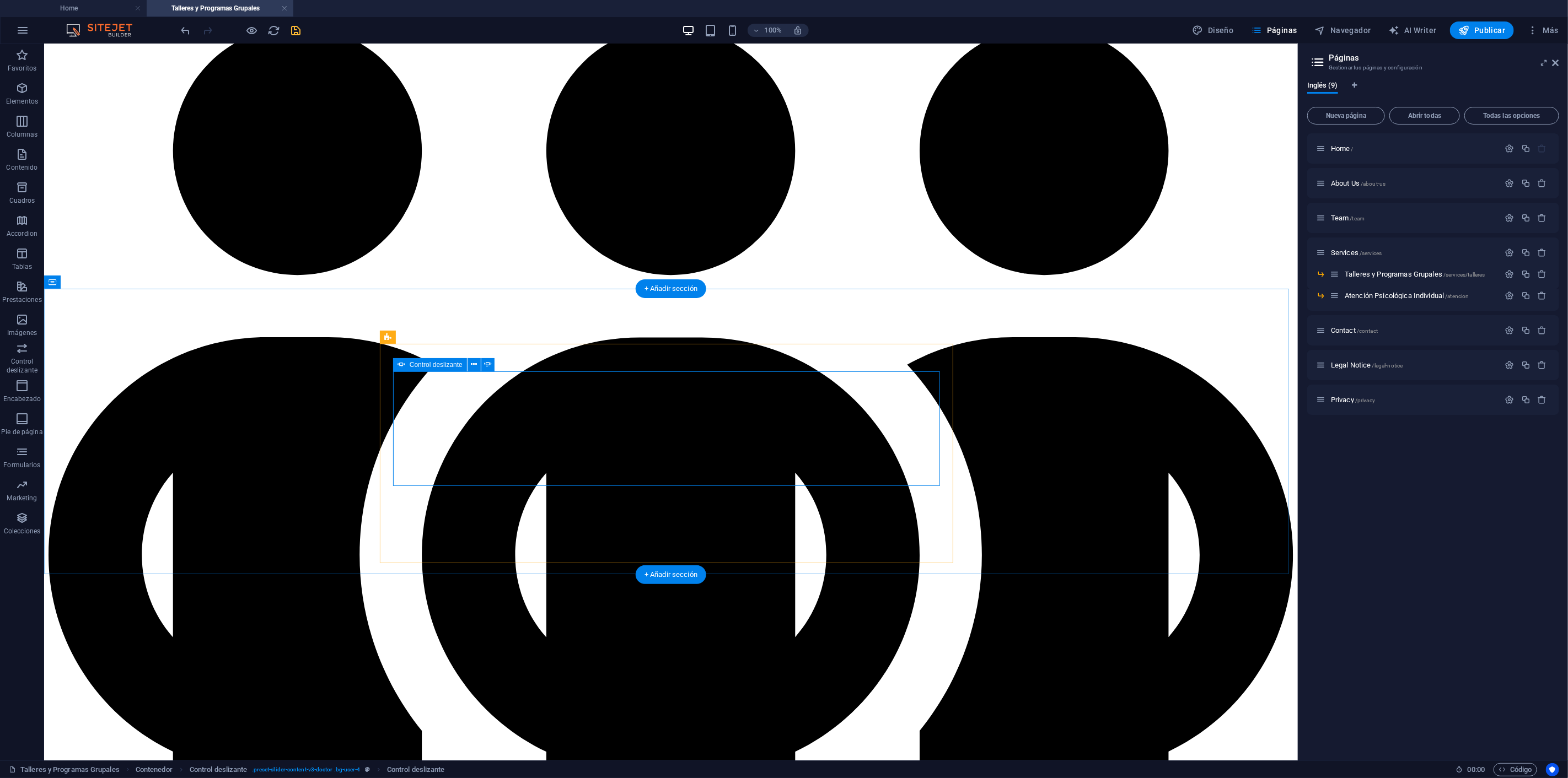
scroll to position [428, 0]
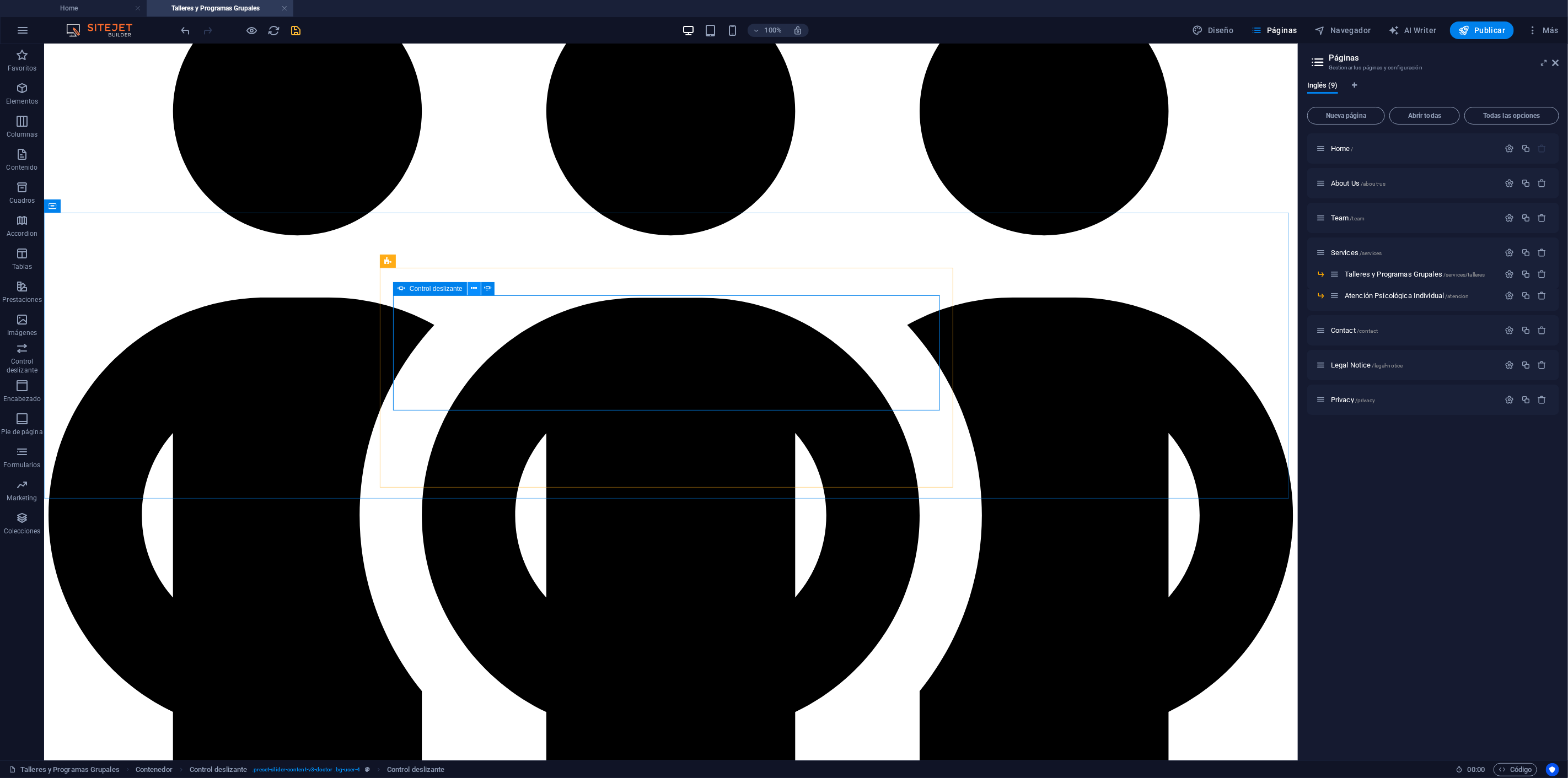
click at [473, 289] on icon at bounding box center [473, 288] width 6 height 12
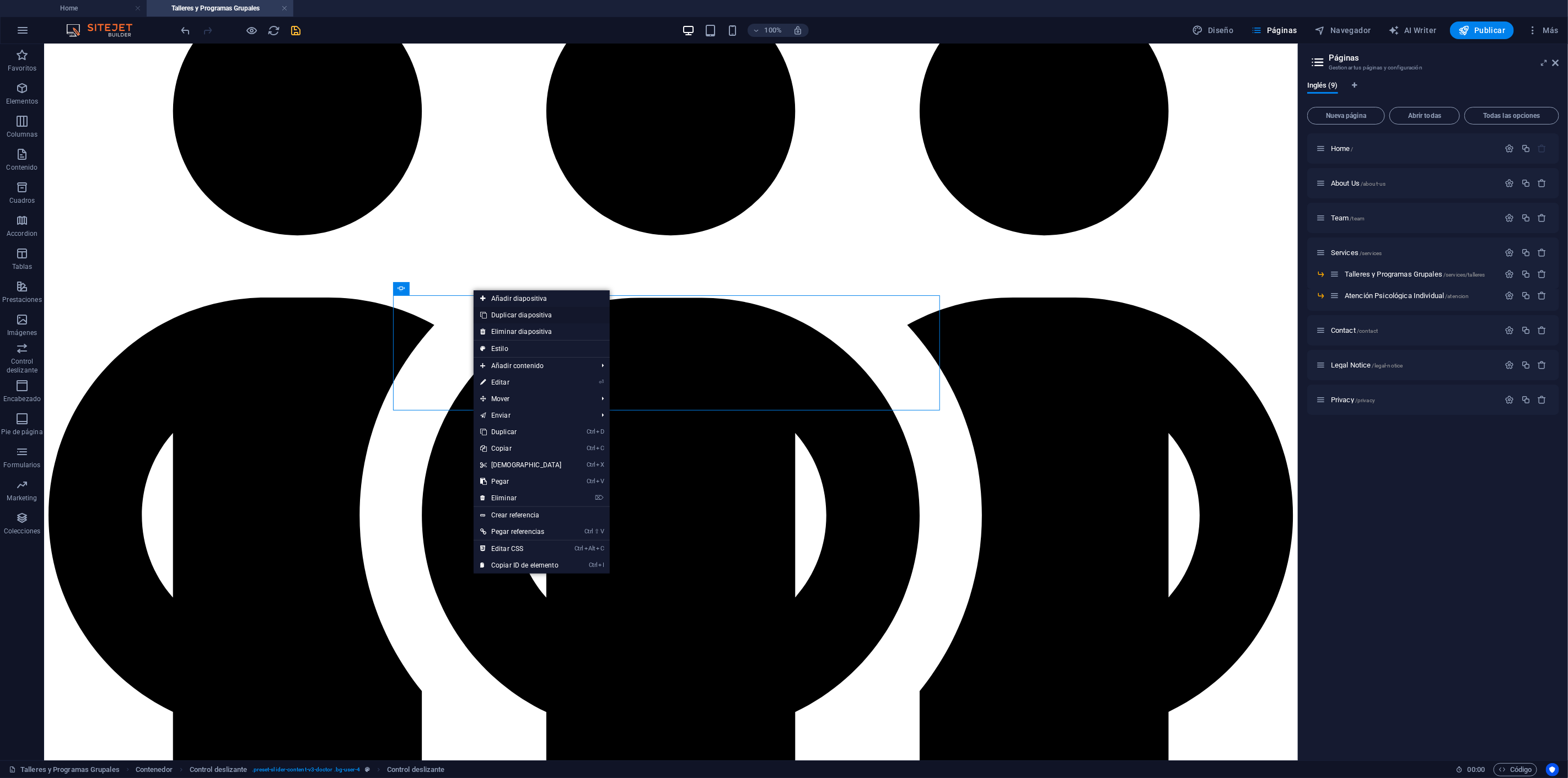
click at [516, 315] on link "Duplicar diapositiva" at bounding box center [541, 315] width 136 height 17
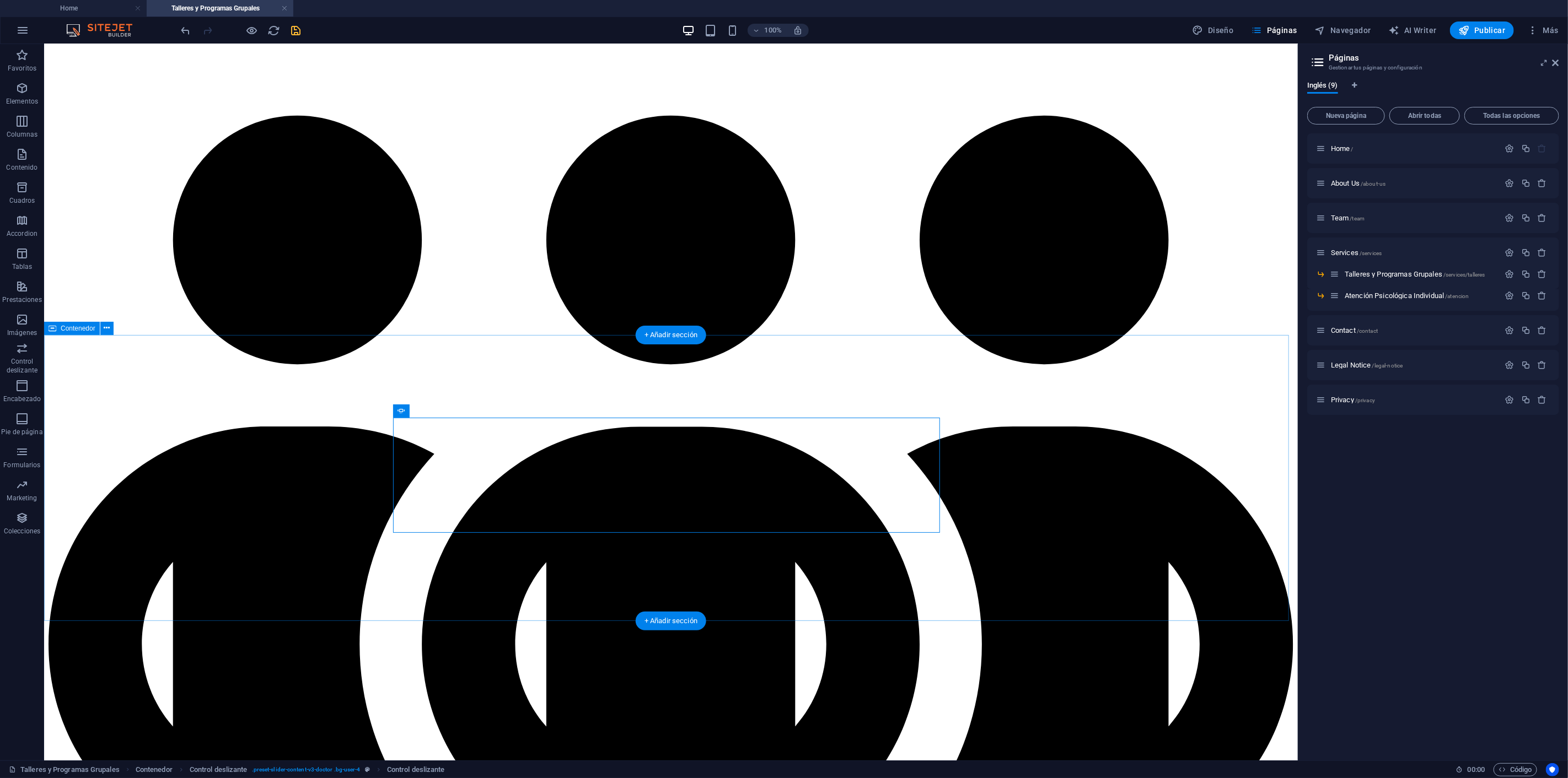
scroll to position [290, 0]
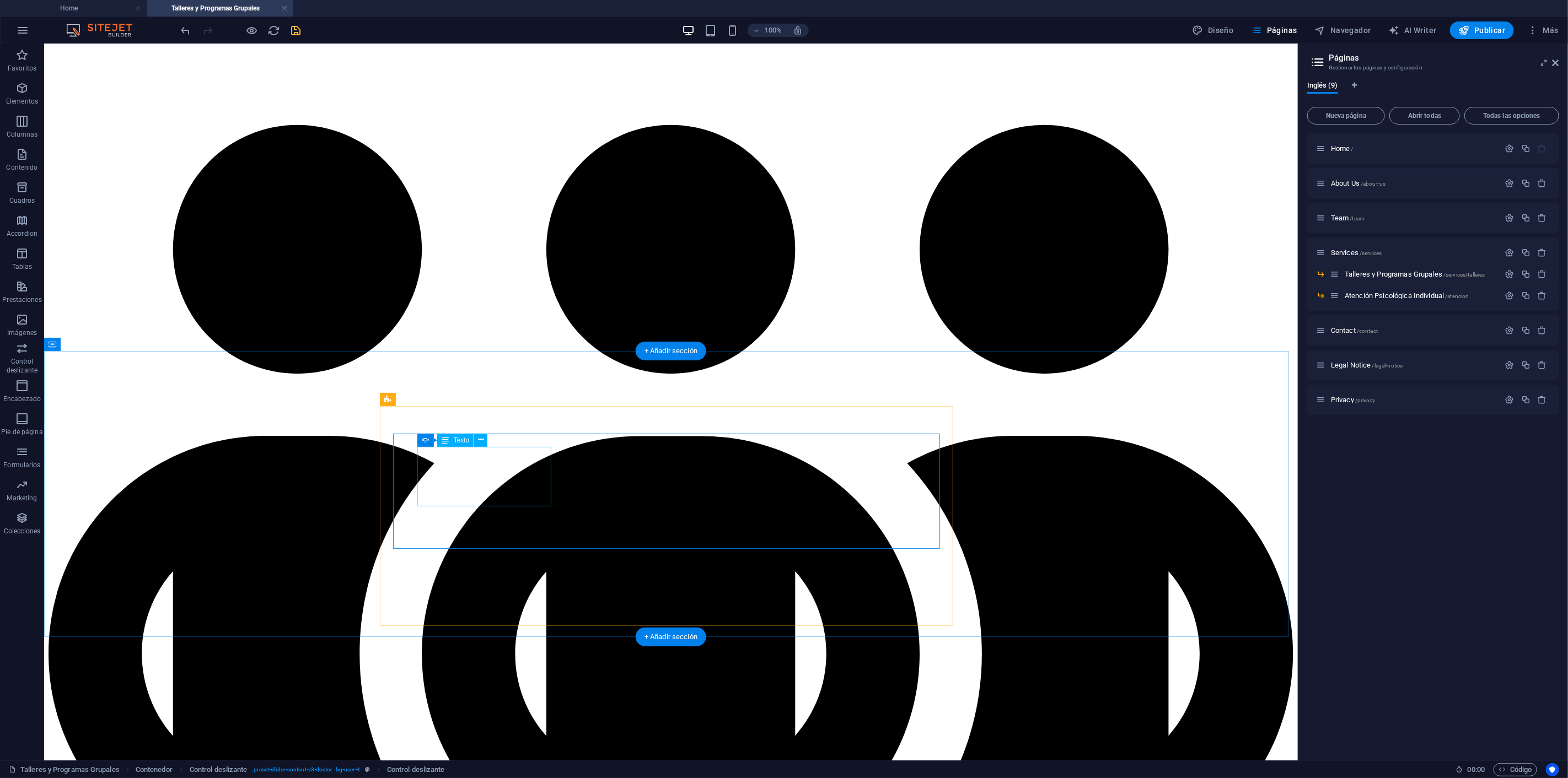
click at [481, 426] on icon at bounding box center [482, 427] width 6 height 12
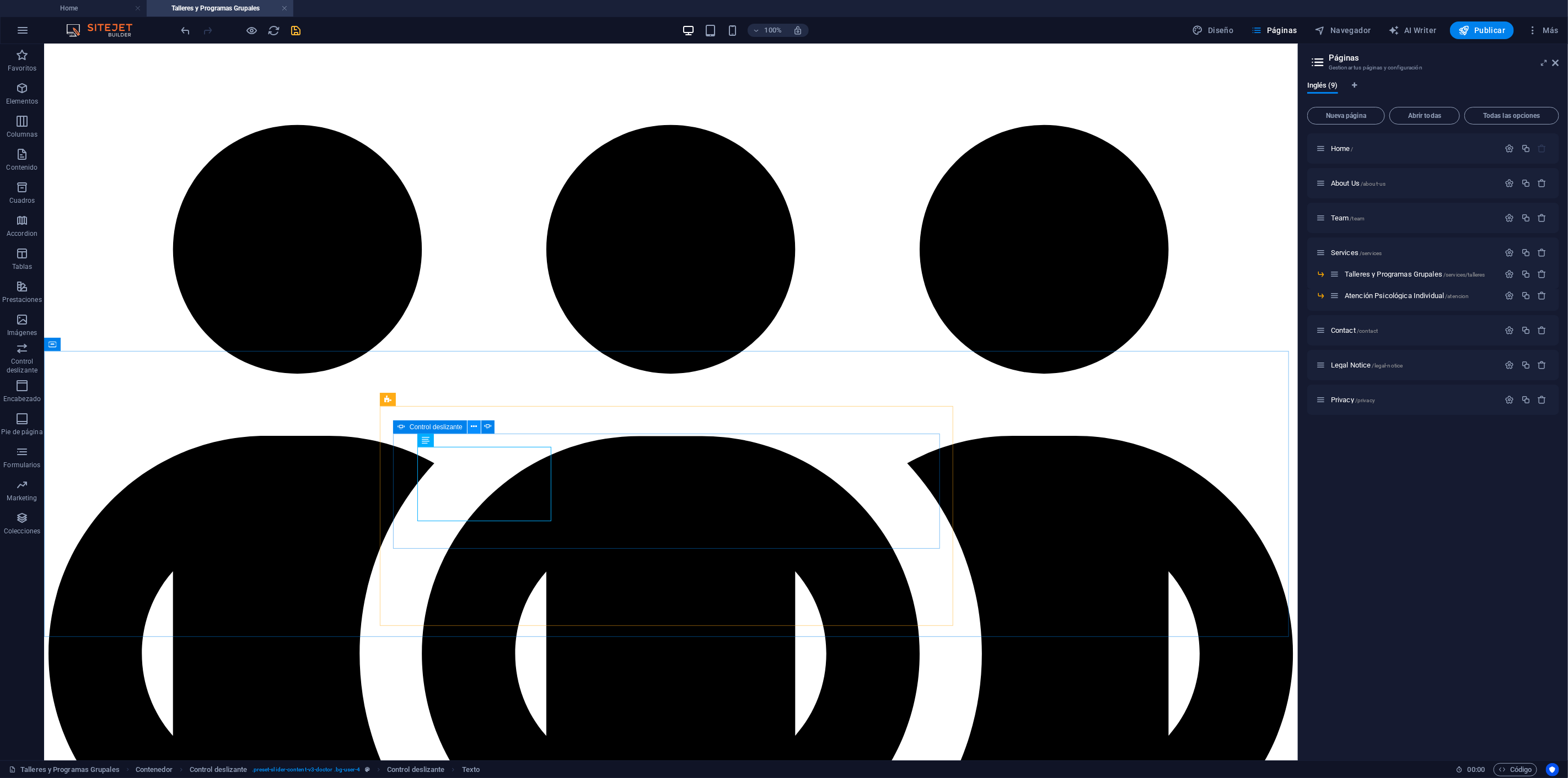
click at [475, 425] on icon at bounding box center [473, 427] width 6 height 12
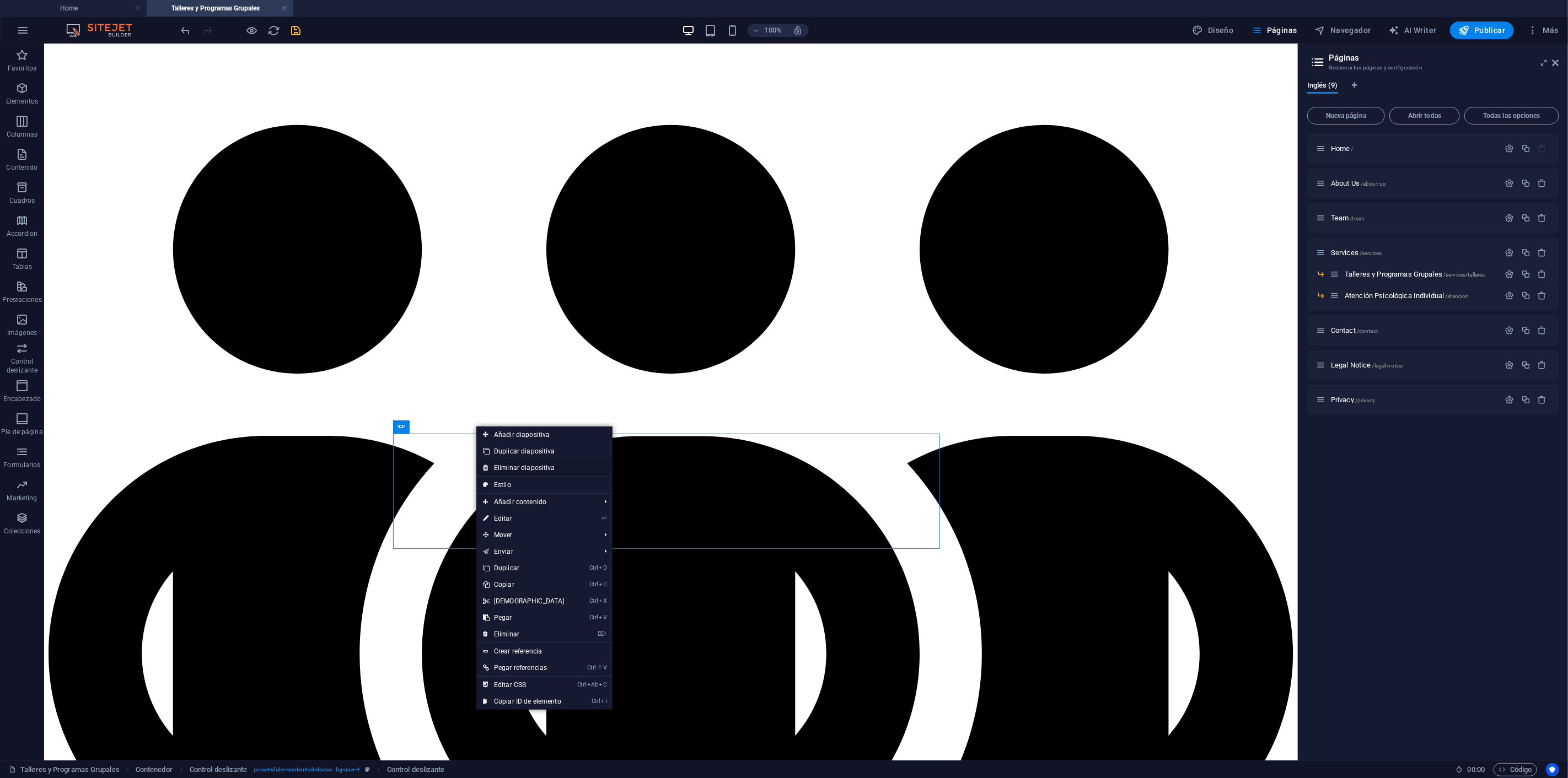
click at [514, 463] on link "Eliminar diapositiva" at bounding box center [544, 467] width 136 height 17
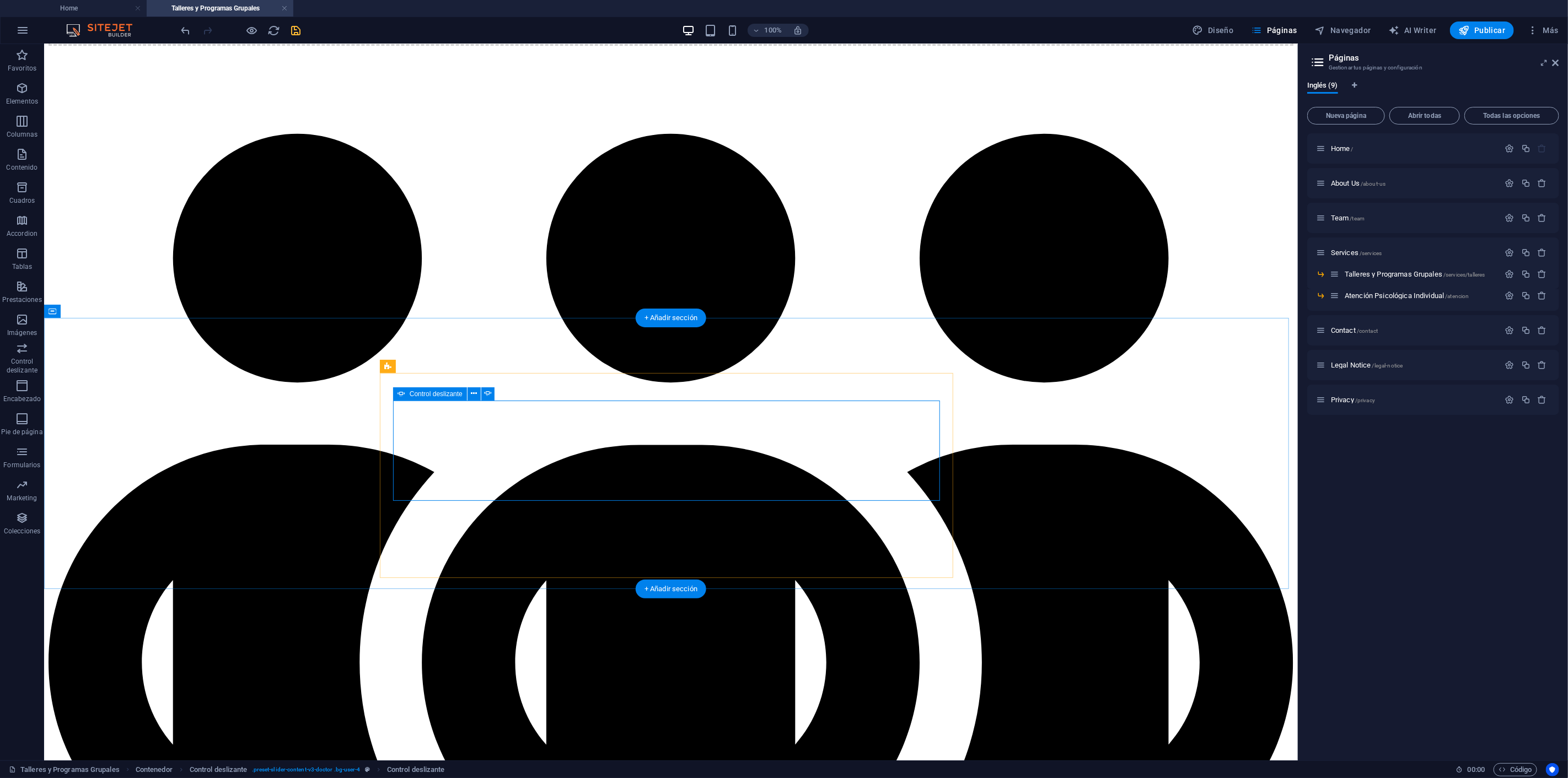
scroll to position [275, 0]
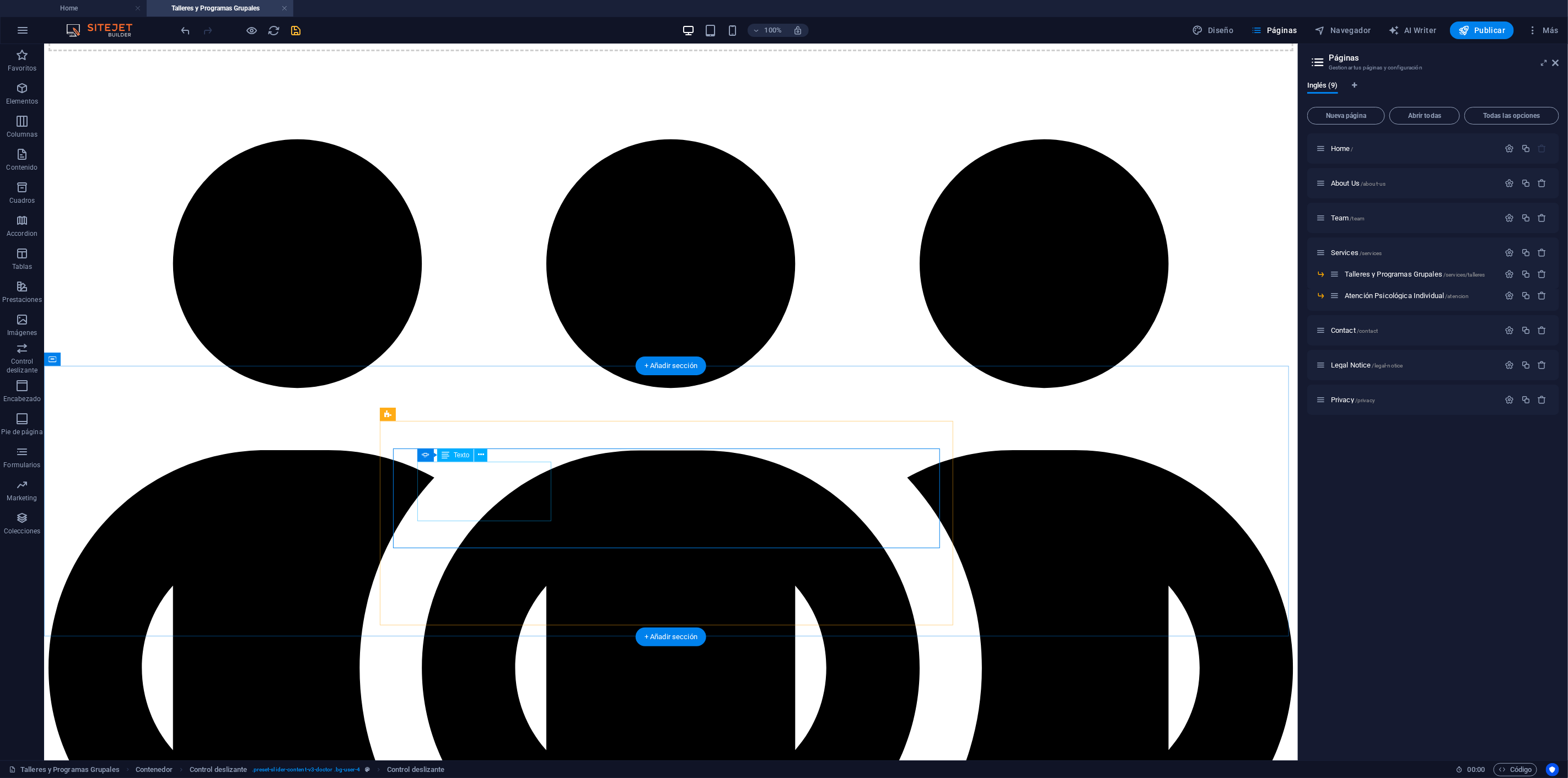
click at [489, 441] on icon at bounding box center [487, 441] width 8 height 12
select select "ms"
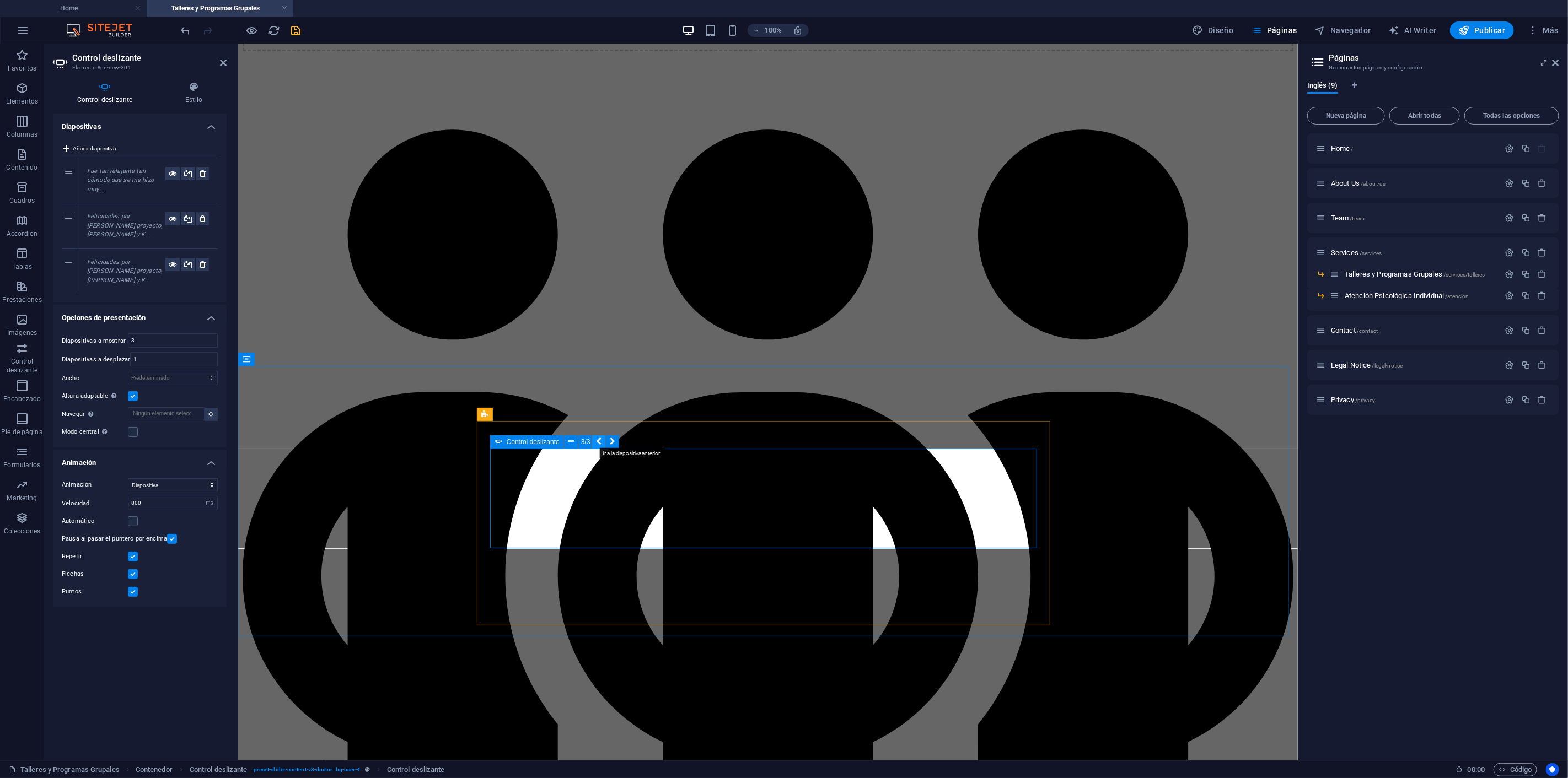
click at [599, 441] on icon at bounding box center [599, 441] width 6 height 12
click at [616, 436] on button at bounding box center [612, 441] width 13 height 13
click at [617, 436] on button at bounding box center [612, 441] width 13 height 13
click at [571, 438] on icon at bounding box center [571, 441] width 6 height 12
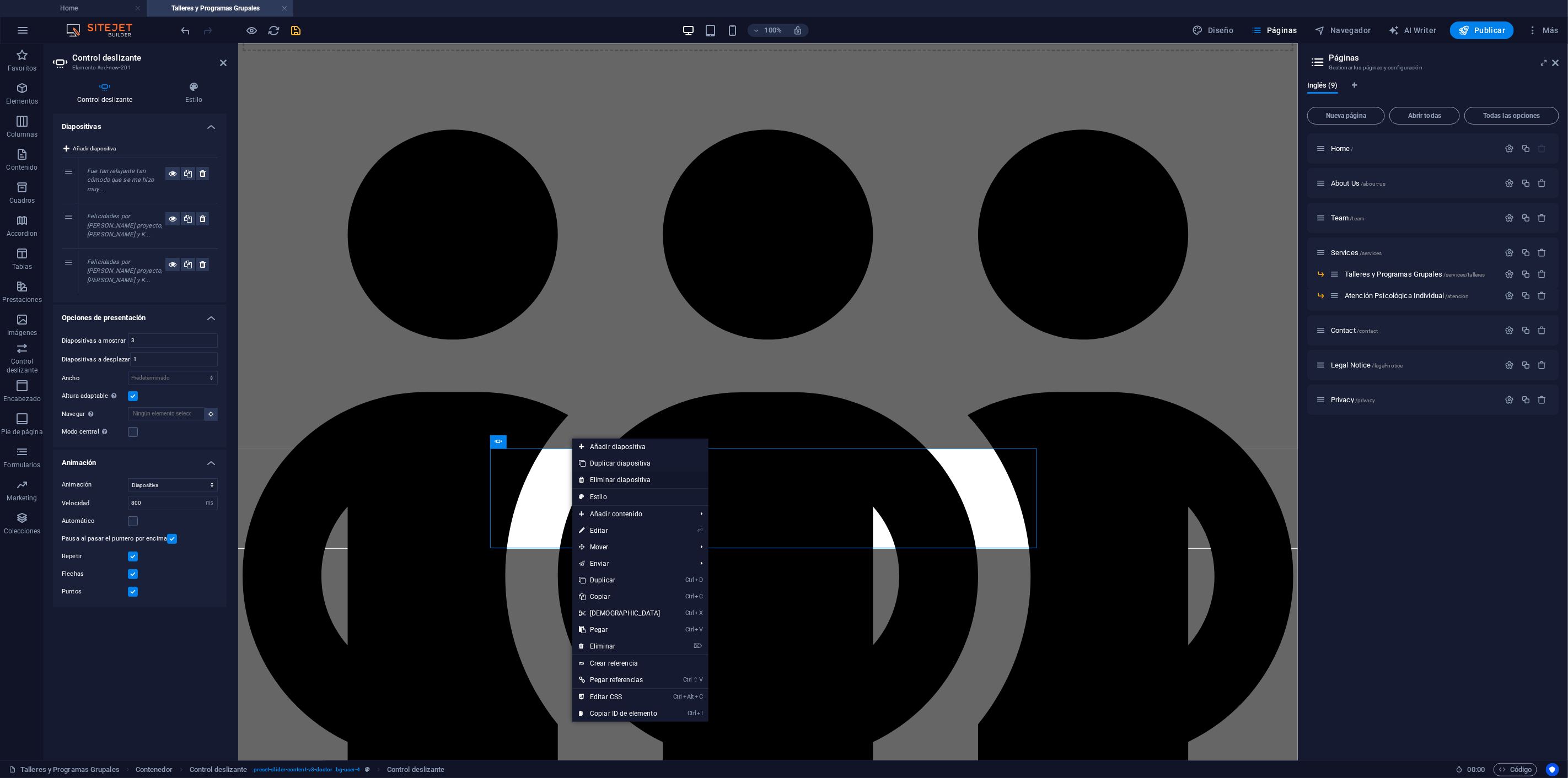
click at [610, 477] on link "Eliminar diapositiva" at bounding box center [640, 480] width 136 height 17
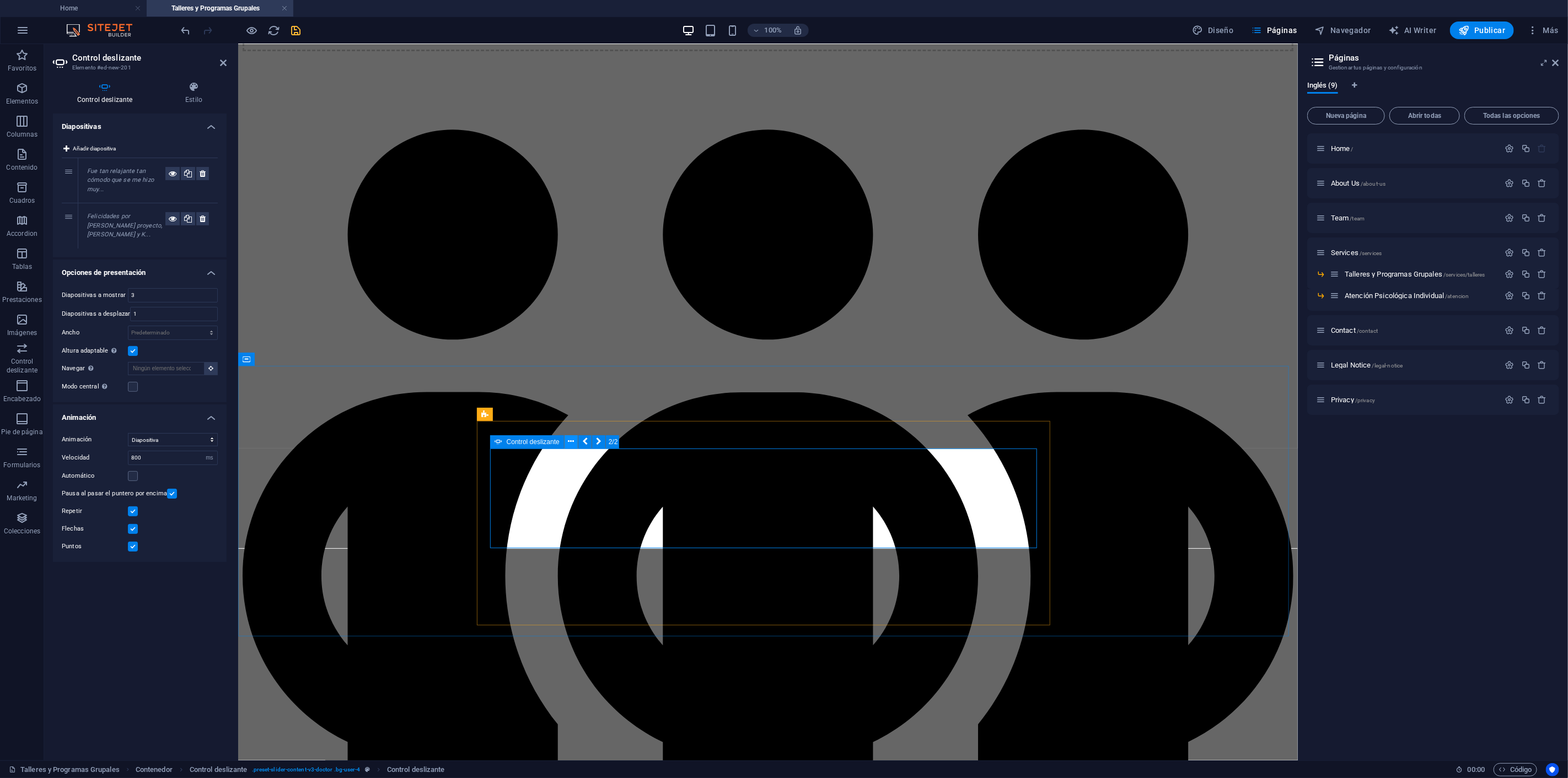
click at [572, 441] on icon at bounding box center [571, 441] width 6 height 12
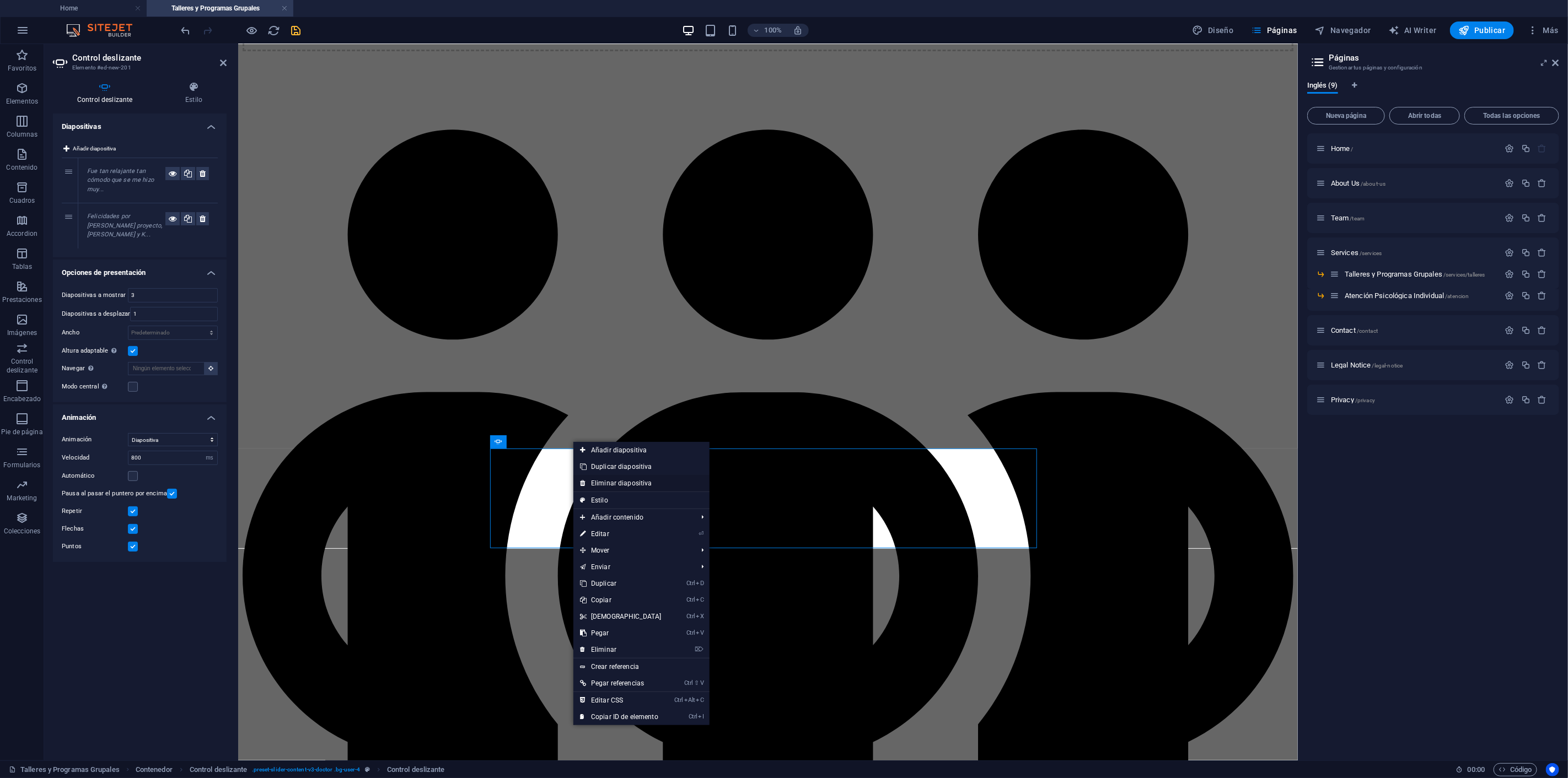
click at [610, 481] on link "Eliminar diapositiva" at bounding box center [641, 483] width 136 height 17
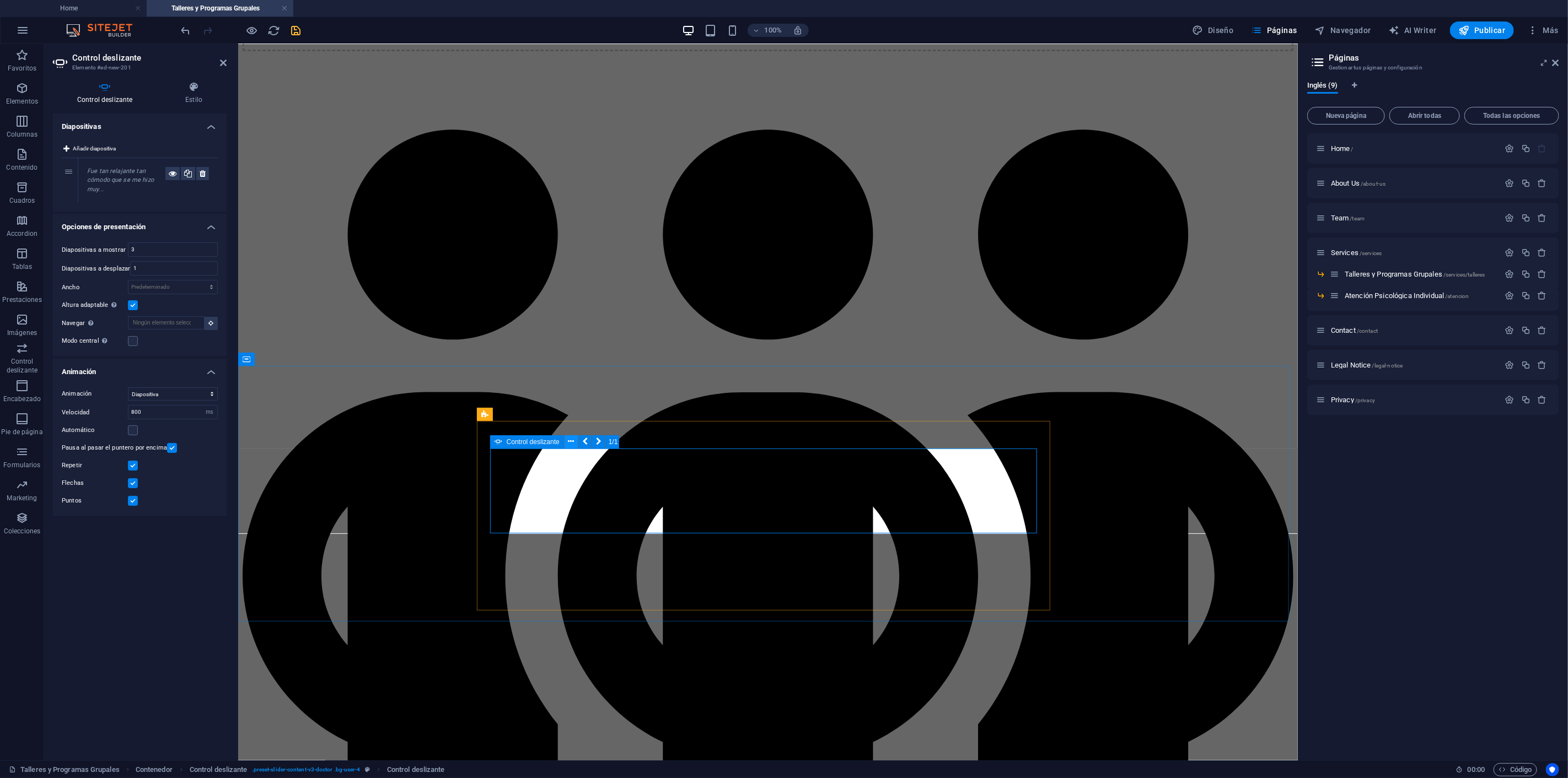
click at [572, 441] on icon at bounding box center [571, 441] width 6 height 12
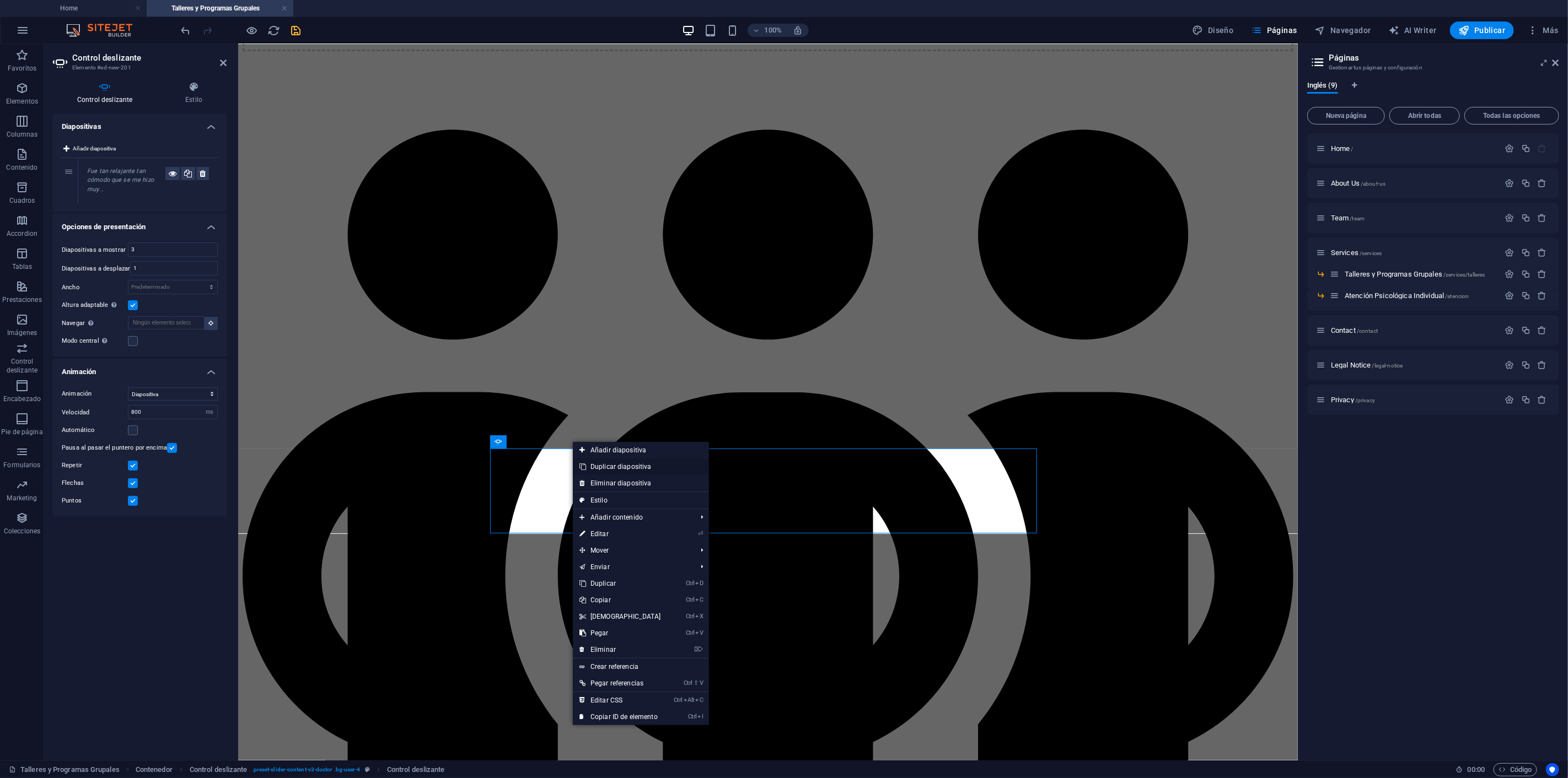
click at [611, 465] on link "Duplicar diapositiva" at bounding box center [641, 467] width 136 height 17
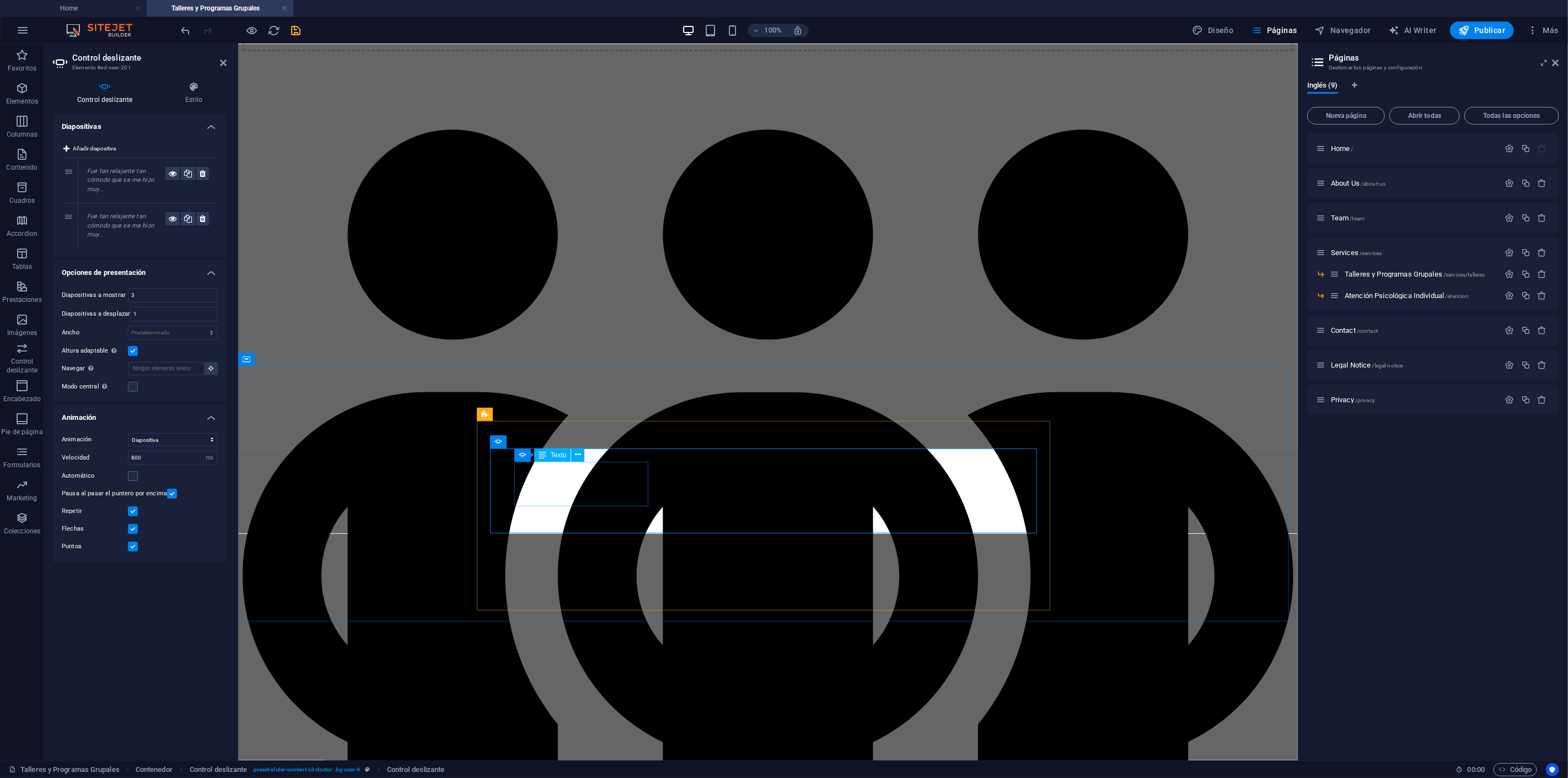
drag, startPoint x: 606, startPoint y: 492, endPoint x: 800, endPoint y: 492, distance: 194.0
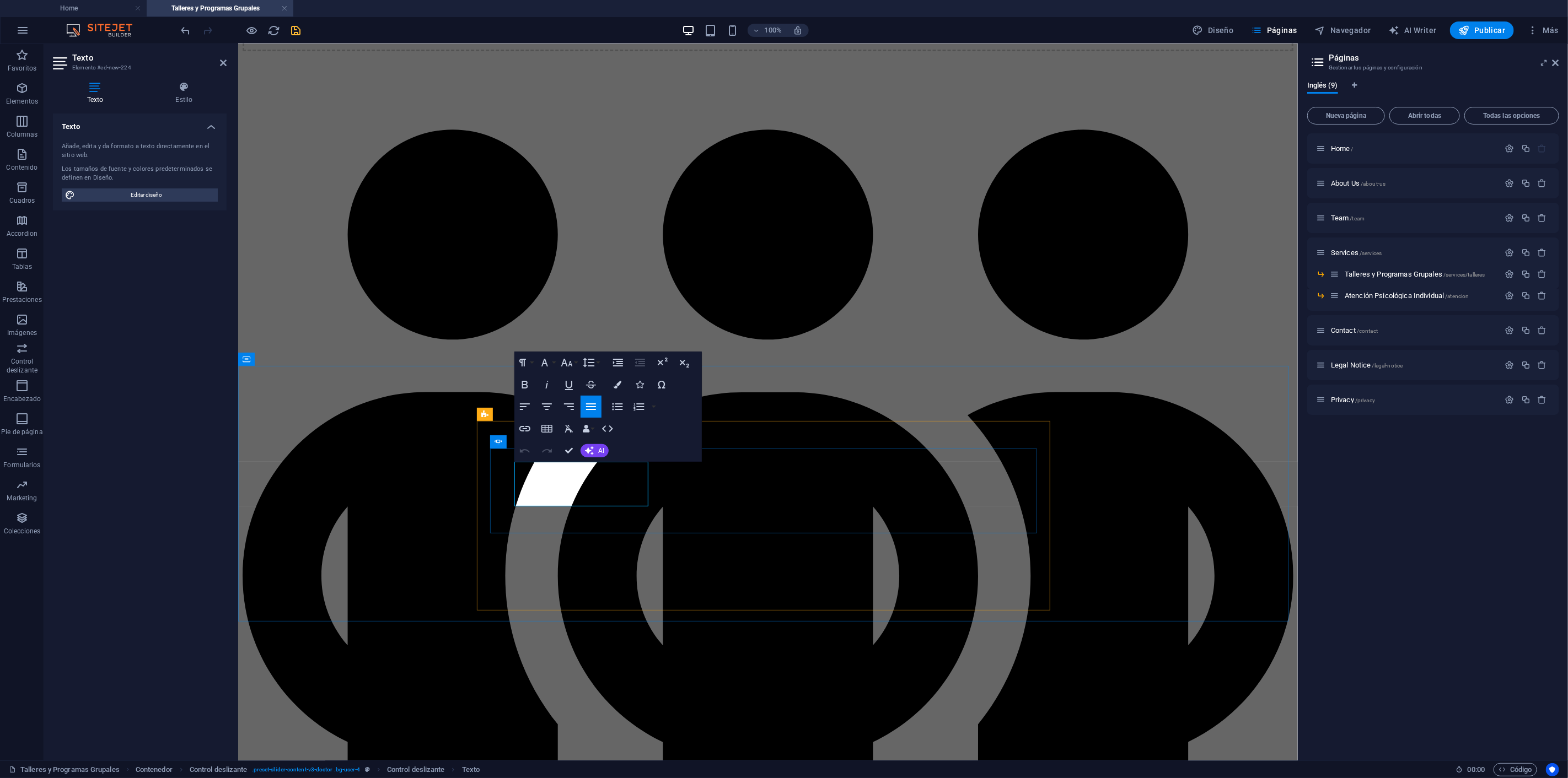
drag, startPoint x: 560, startPoint y: 489, endPoint x: 461, endPoint y: 463, distance: 102.4
drag, startPoint x: 587, startPoint y: 537, endPoint x: 462, endPoint y: 461, distance: 146.3
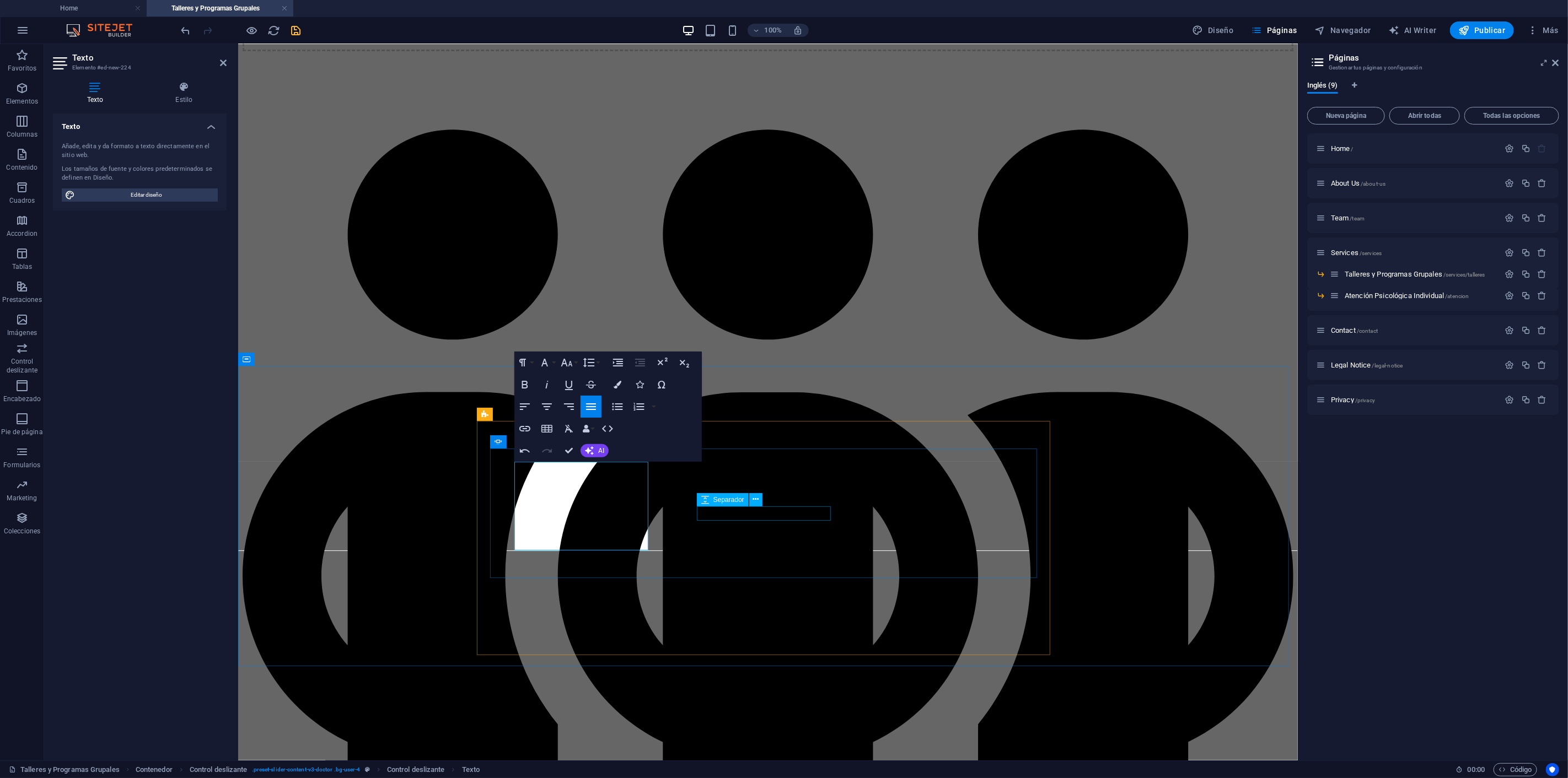
drag, startPoint x: 747, startPoint y: 488, endPoint x: 985, endPoint y: 535, distance: 242.6
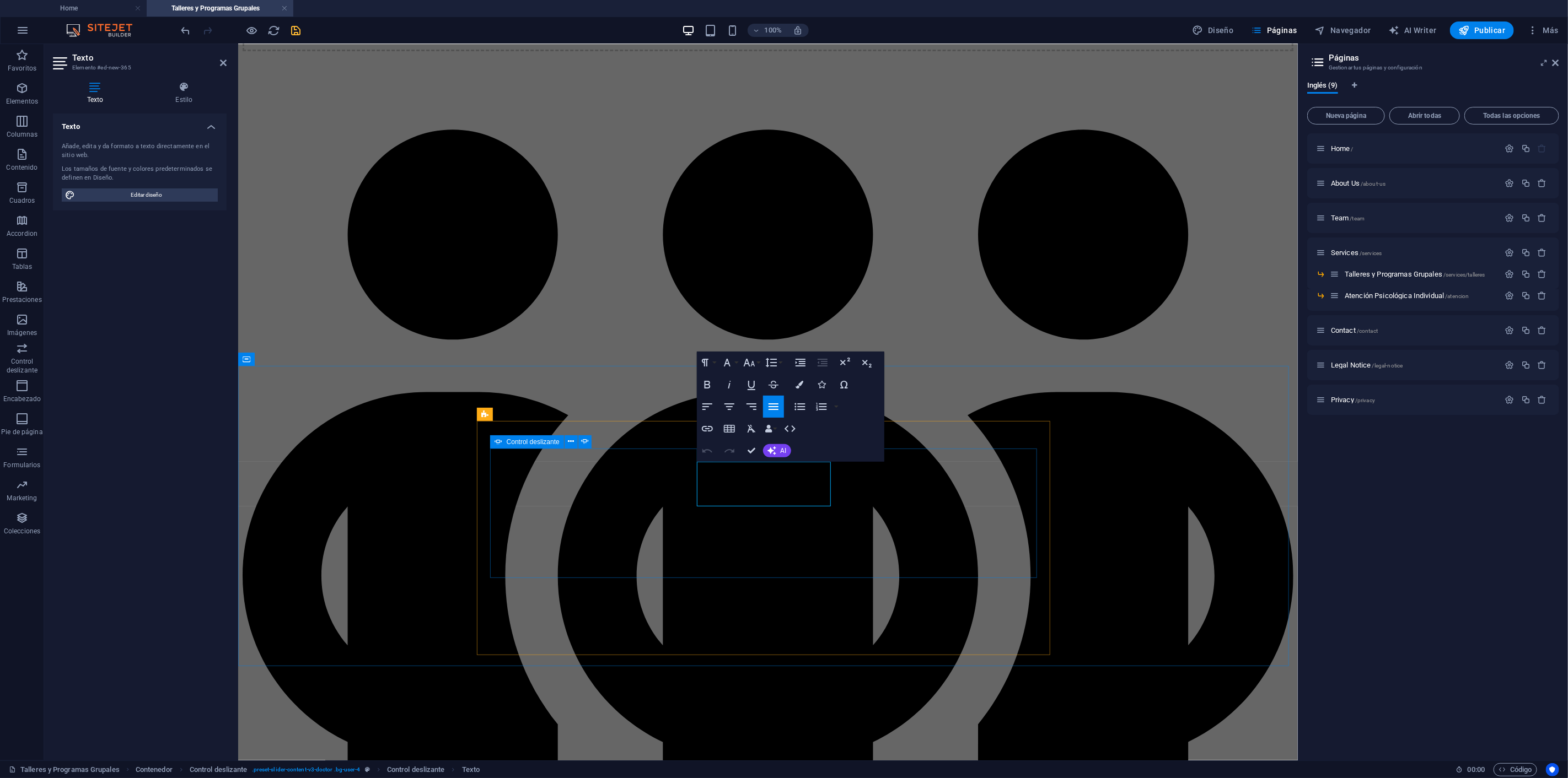
drag, startPoint x: 800, startPoint y: 498, endPoint x: 683, endPoint y: 465, distance: 121.6
drag, startPoint x: 802, startPoint y: 497, endPoint x: 708, endPoint y: 473, distance: 97.0
drag, startPoint x: 795, startPoint y: 493, endPoint x: 636, endPoint y: 448, distance: 165.2
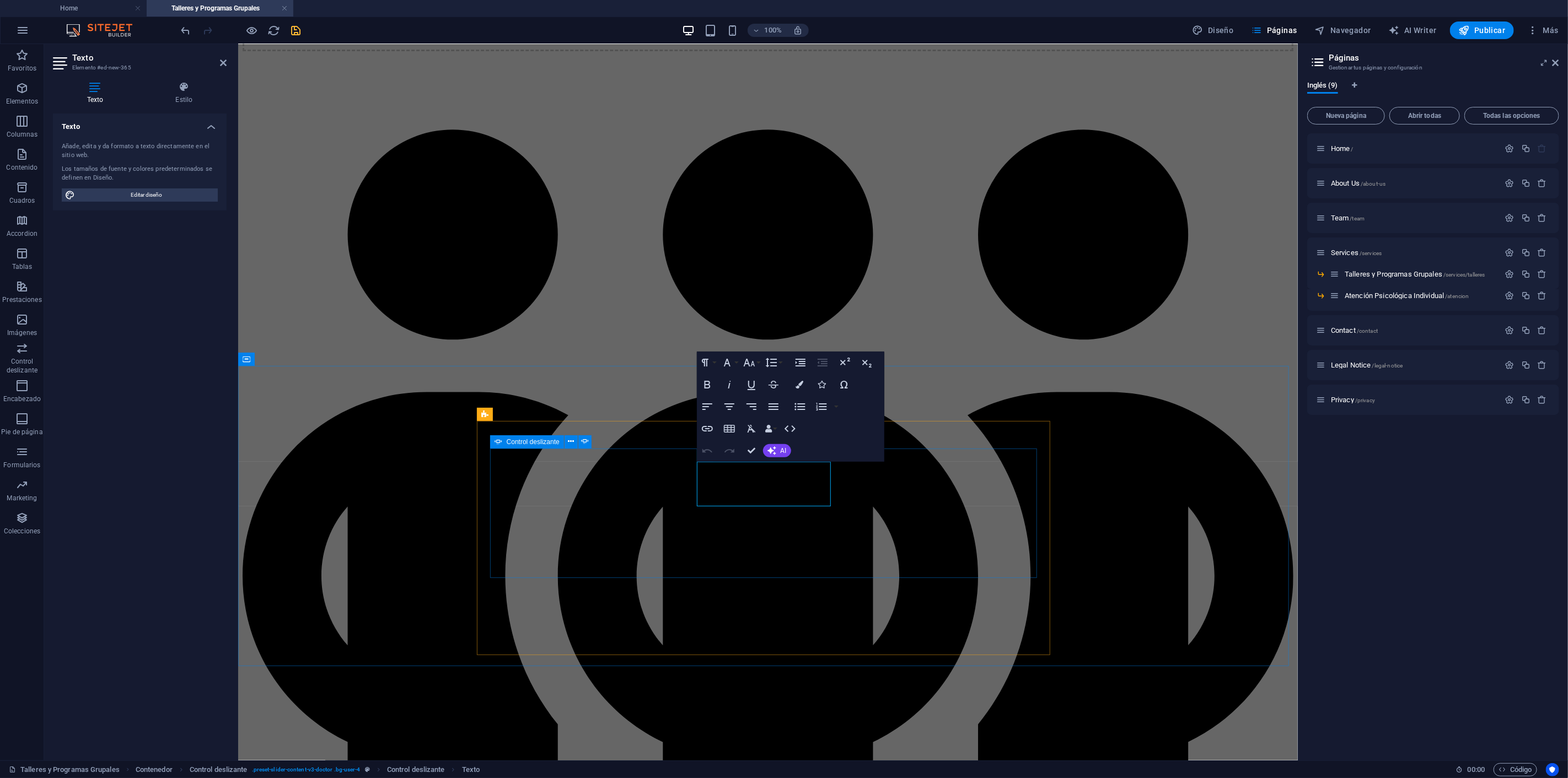
drag, startPoint x: 698, startPoint y: 470, endPoint x: 817, endPoint y: 498, distance: 122.2
drag, startPoint x: 813, startPoint y: 497, endPoint x: 783, endPoint y: 494, distance: 30.1
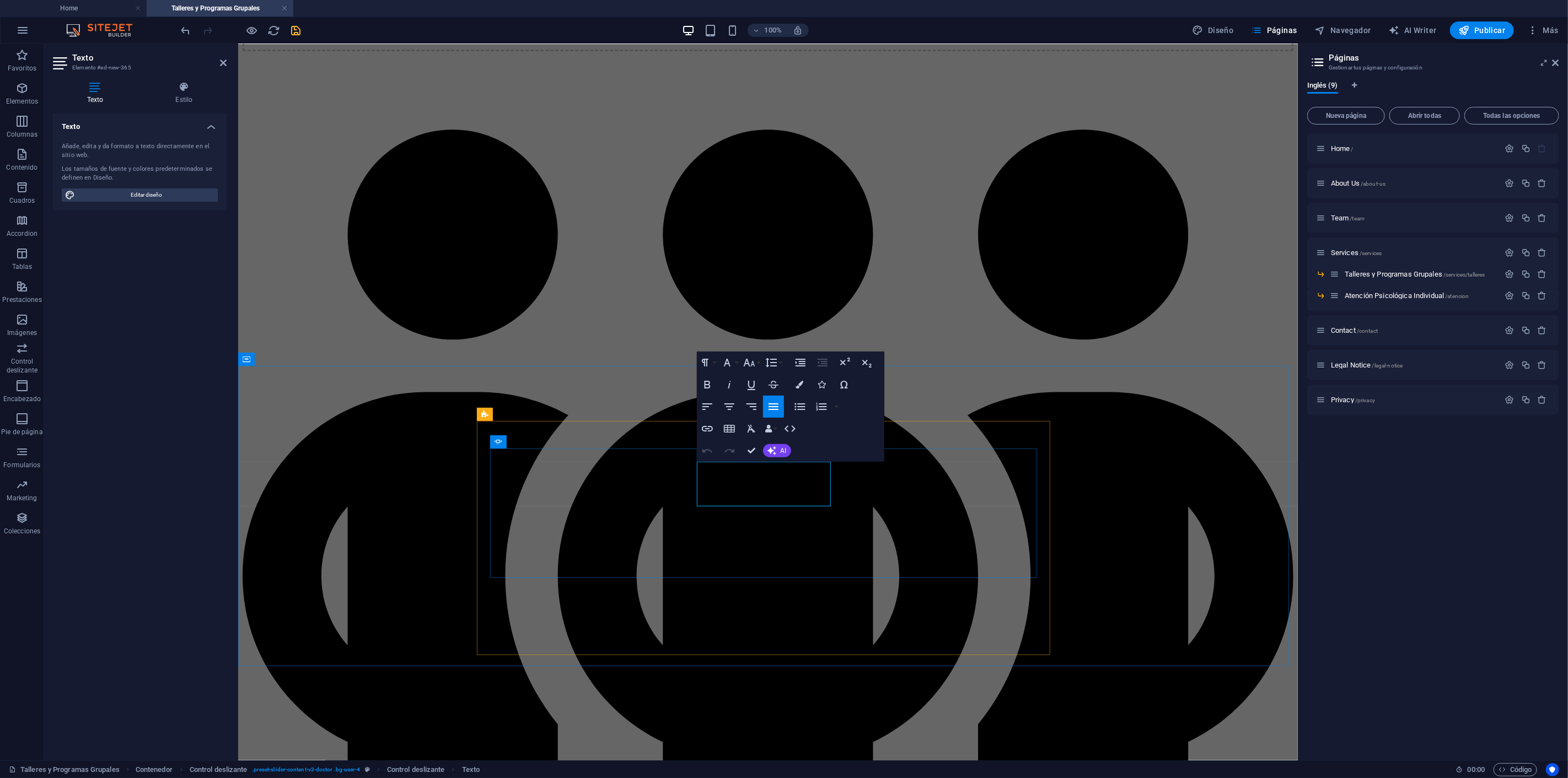
drag, startPoint x: 700, startPoint y: 470, endPoint x: 727, endPoint y: 481, distance: 29.2
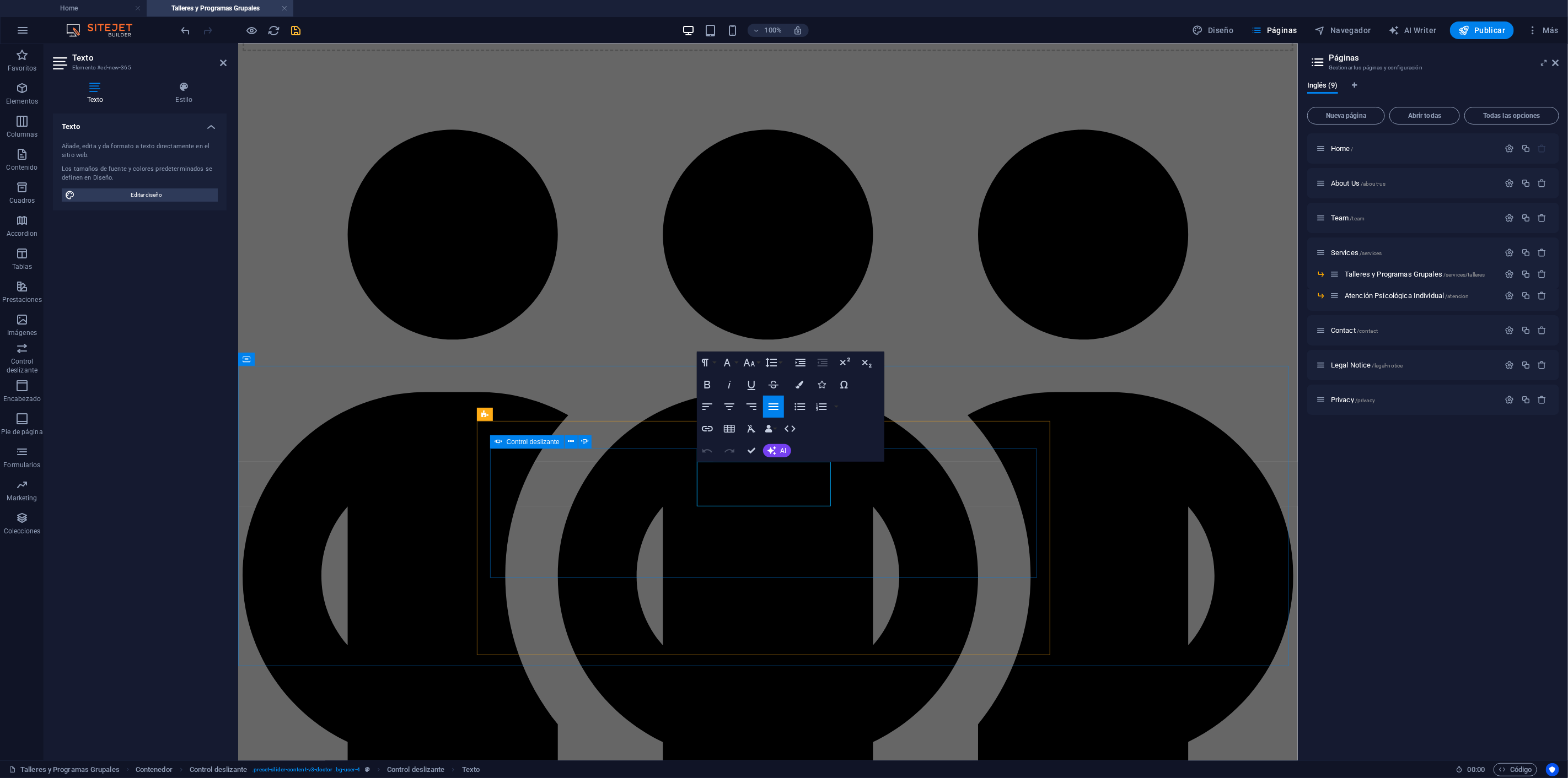
drag, startPoint x: 698, startPoint y: 470, endPoint x: 871, endPoint y: 521, distance: 180.4
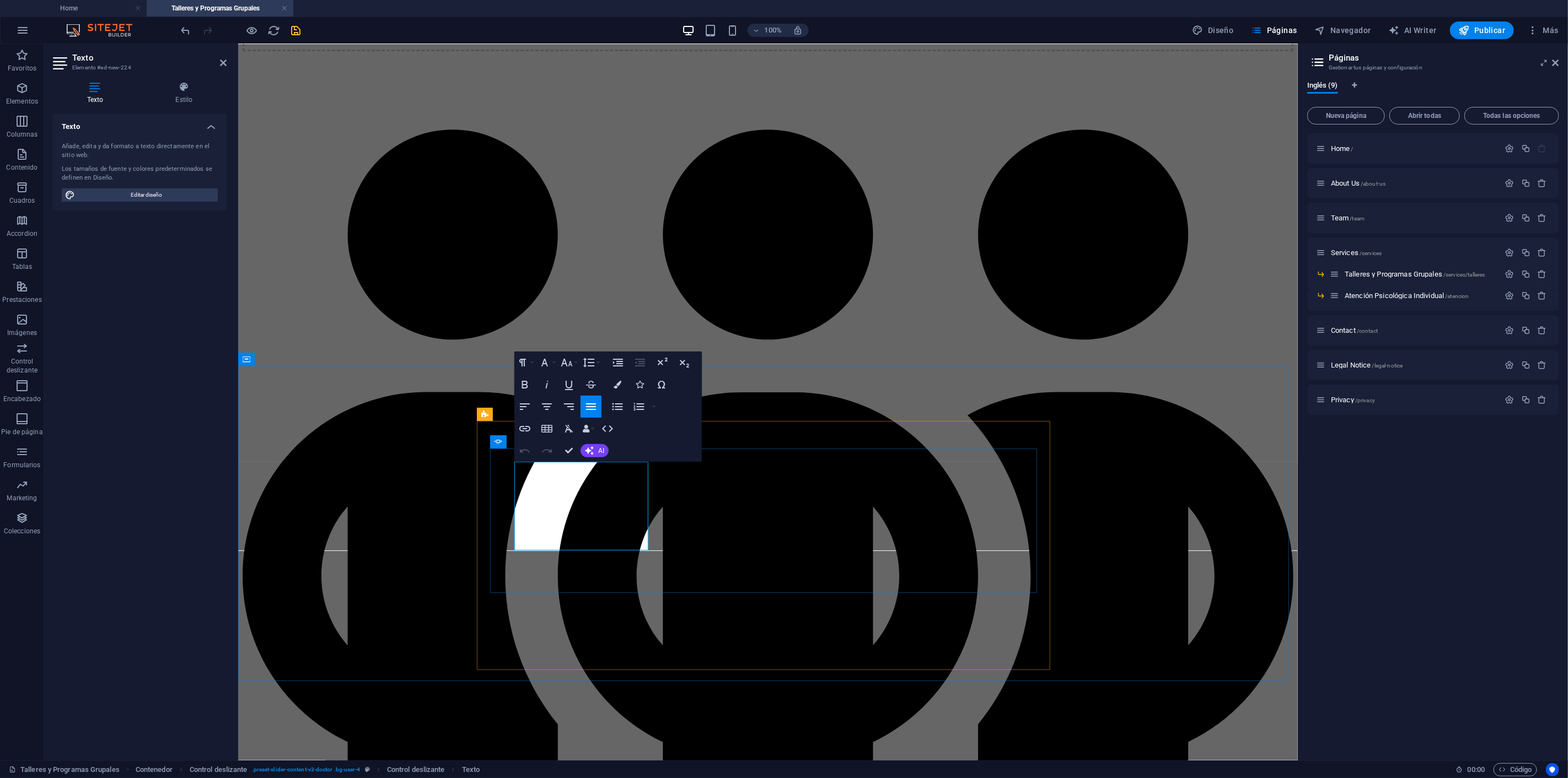
drag, startPoint x: 604, startPoint y: 485, endPoint x: 473, endPoint y: 465, distance: 132.5
click at [549, 408] on icon "button" at bounding box center [547, 406] width 13 height 13
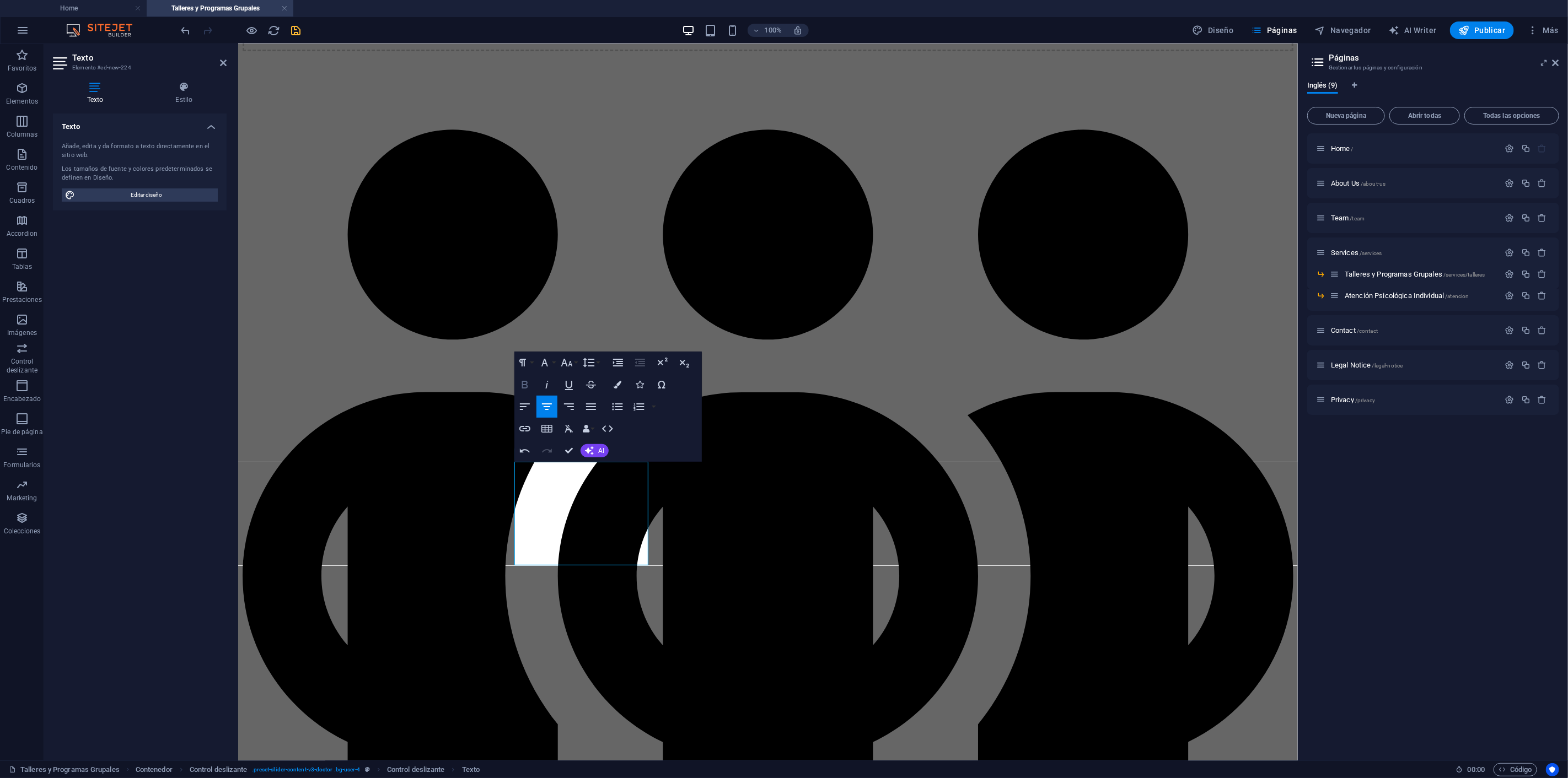
click at [525, 383] on icon "button" at bounding box center [525, 384] width 6 height 8
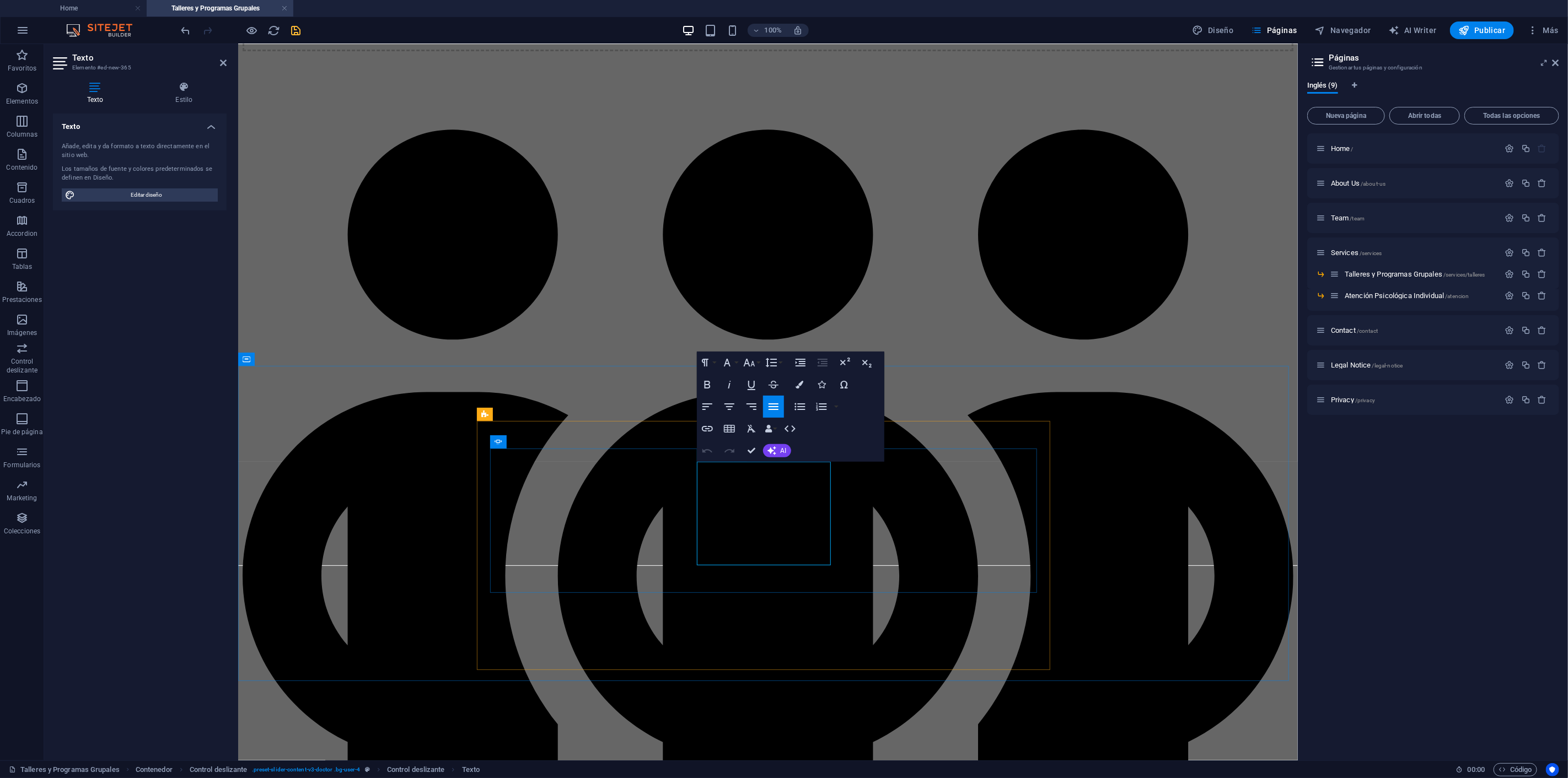
drag, startPoint x: 696, startPoint y: 470, endPoint x: 823, endPoint y: 467, distance: 127.0
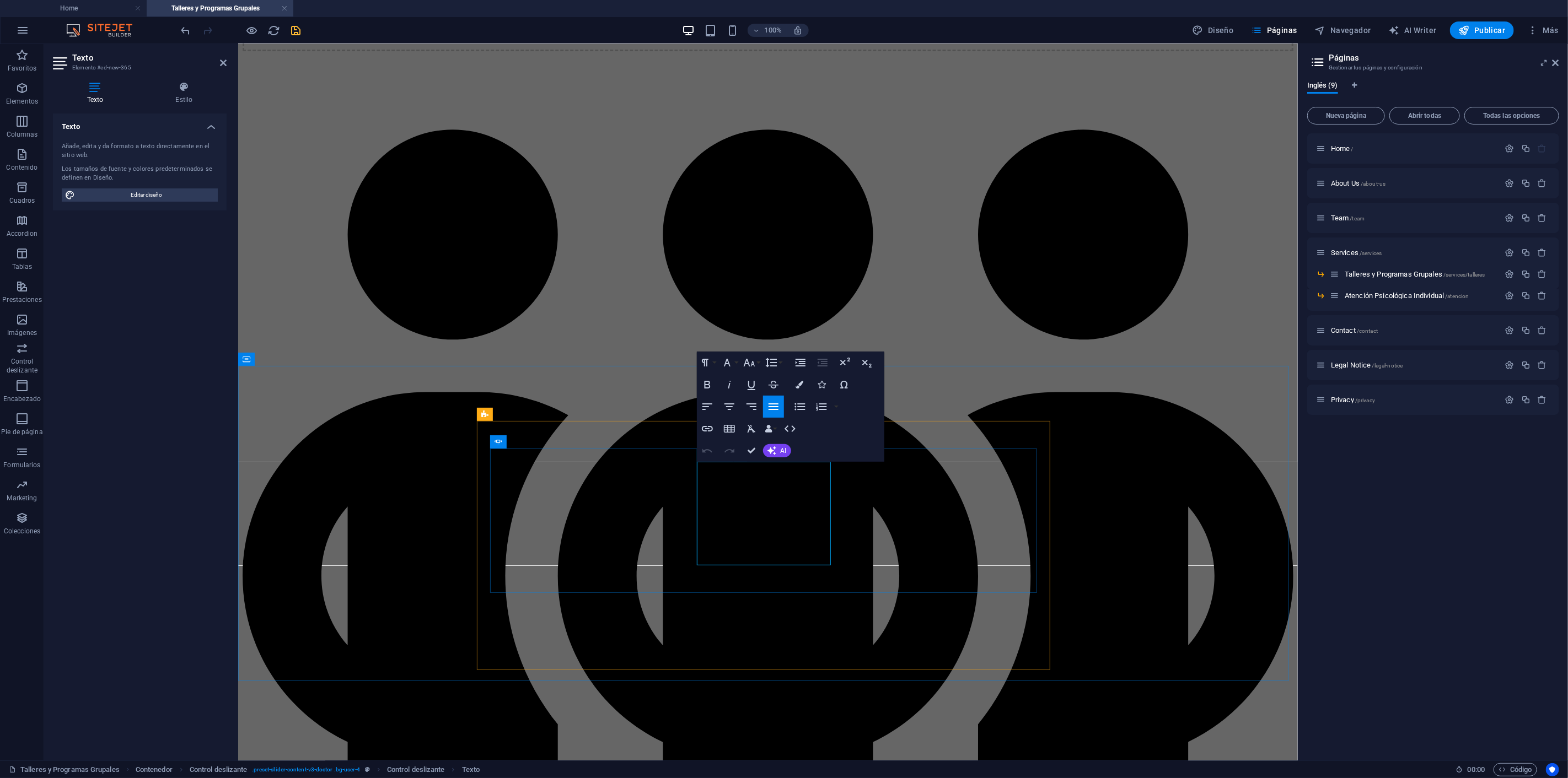
drag, startPoint x: 791, startPoint y: 470, endPoint x: 693, endPoint y: 463, distance: 98.2
click at [726, 407] on icon "button" at bounding box center [729, 406] width 13 height 13
click at [706, 385] on icon "button" at bounding box center [707, 384] width 13 height 13
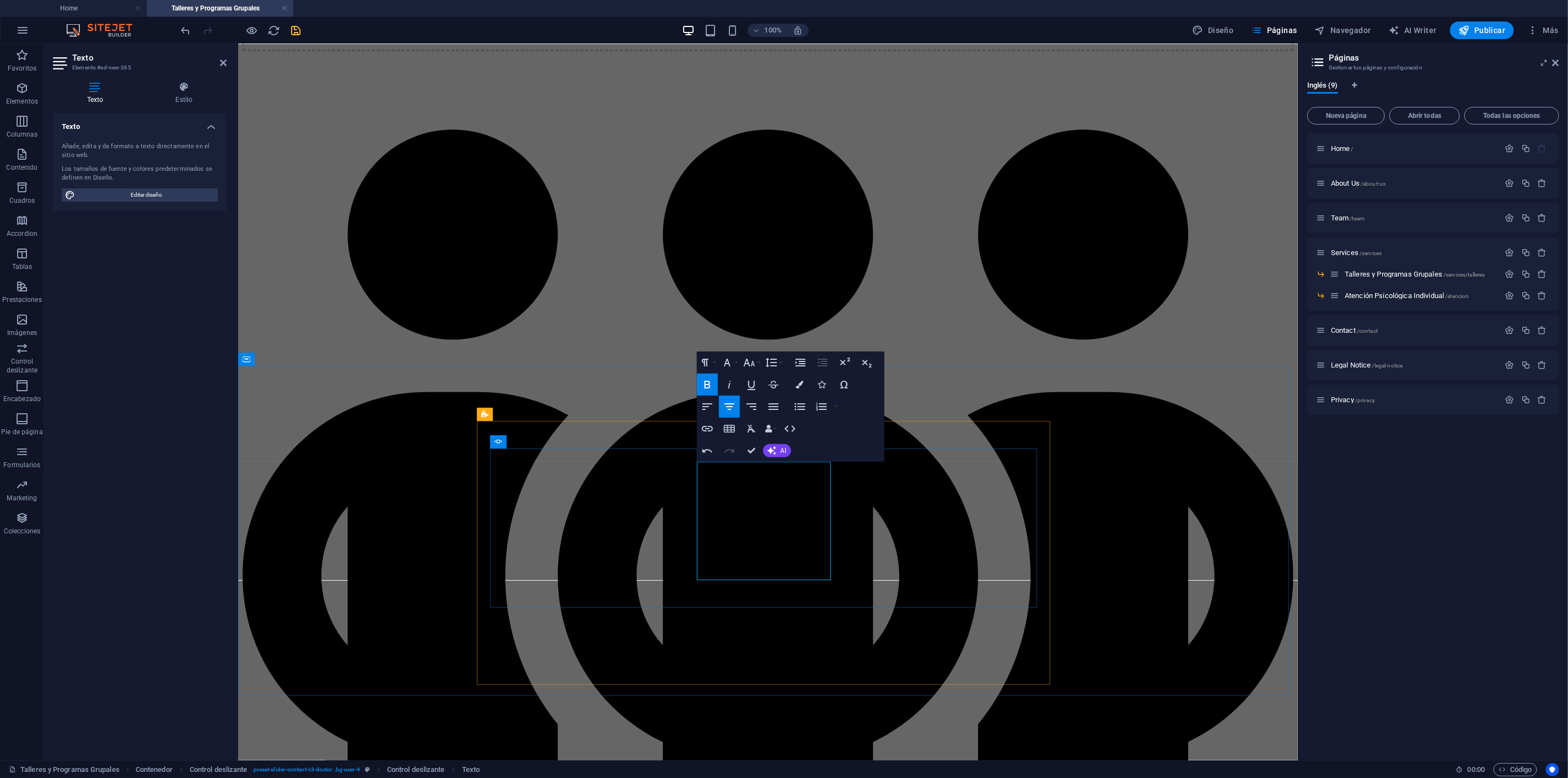
drag, startPoint x: 774, startPoint y: 573, endPoint x: 659, endPoint y: 494, distance: 139.5
click at [709, 406] on icon "button" at bounding box center [707, 406] width 13 height 13
click at [774, 409] on icon "button" at bounding box center [774, 407] width 10 height 7
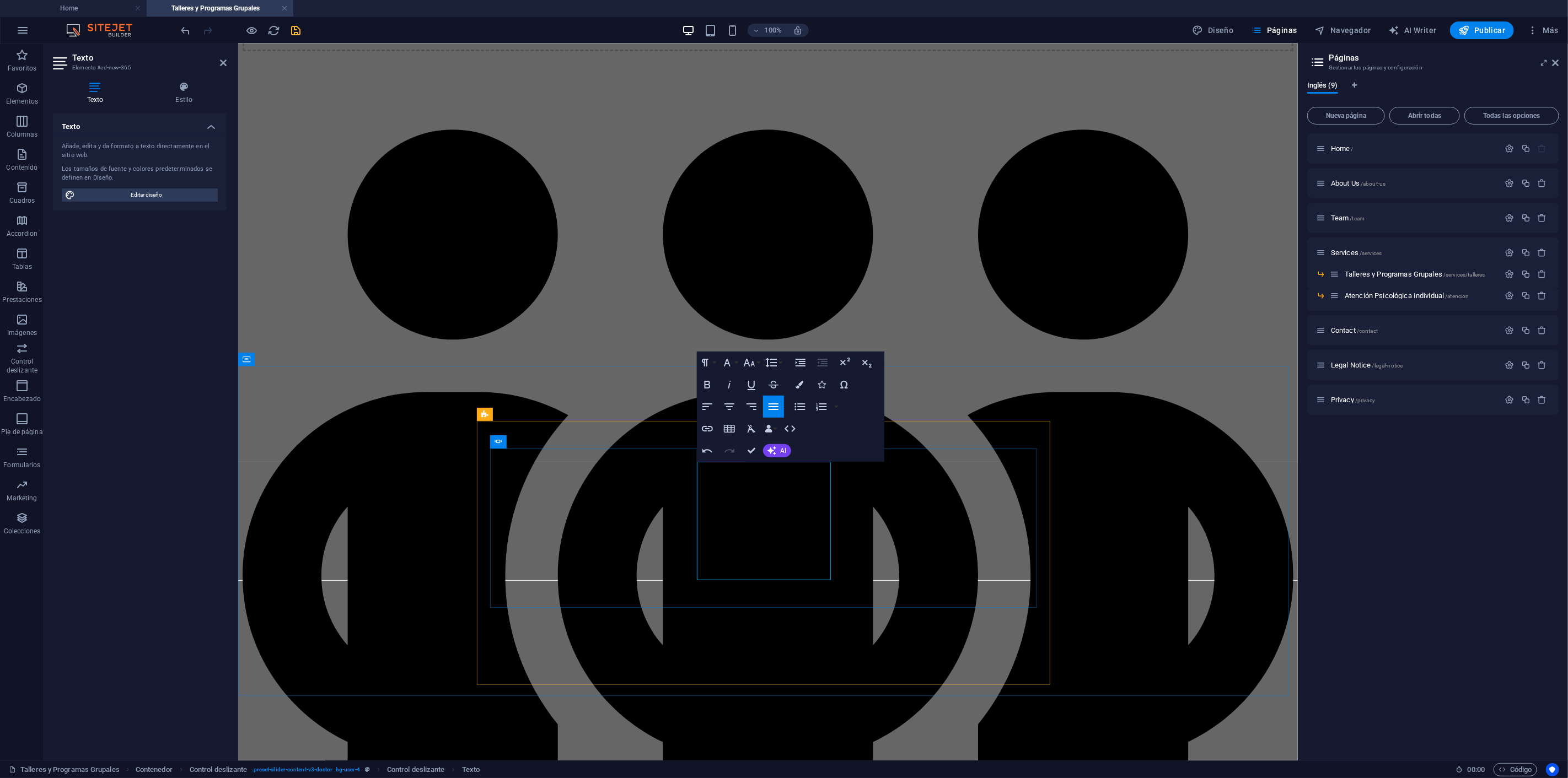
drag, startPoint x: 780, startPoint y: 527, endPoint x: 793, endPoint y: 532, distance: 13.9
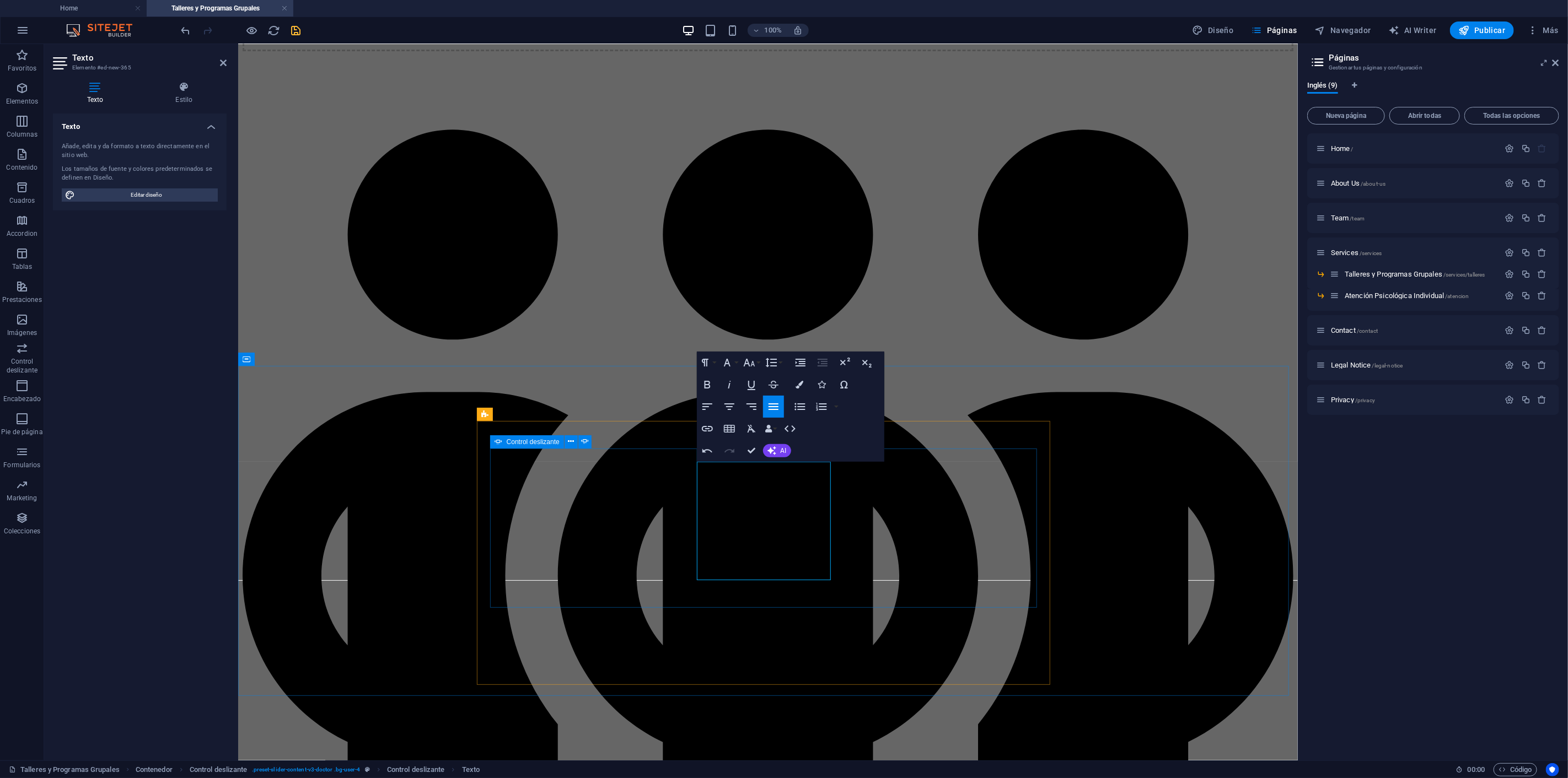
drag, startPoint x: 844, startPoint y: 557, endPoint x: 858, endPoint y: 556, distance: 14.0
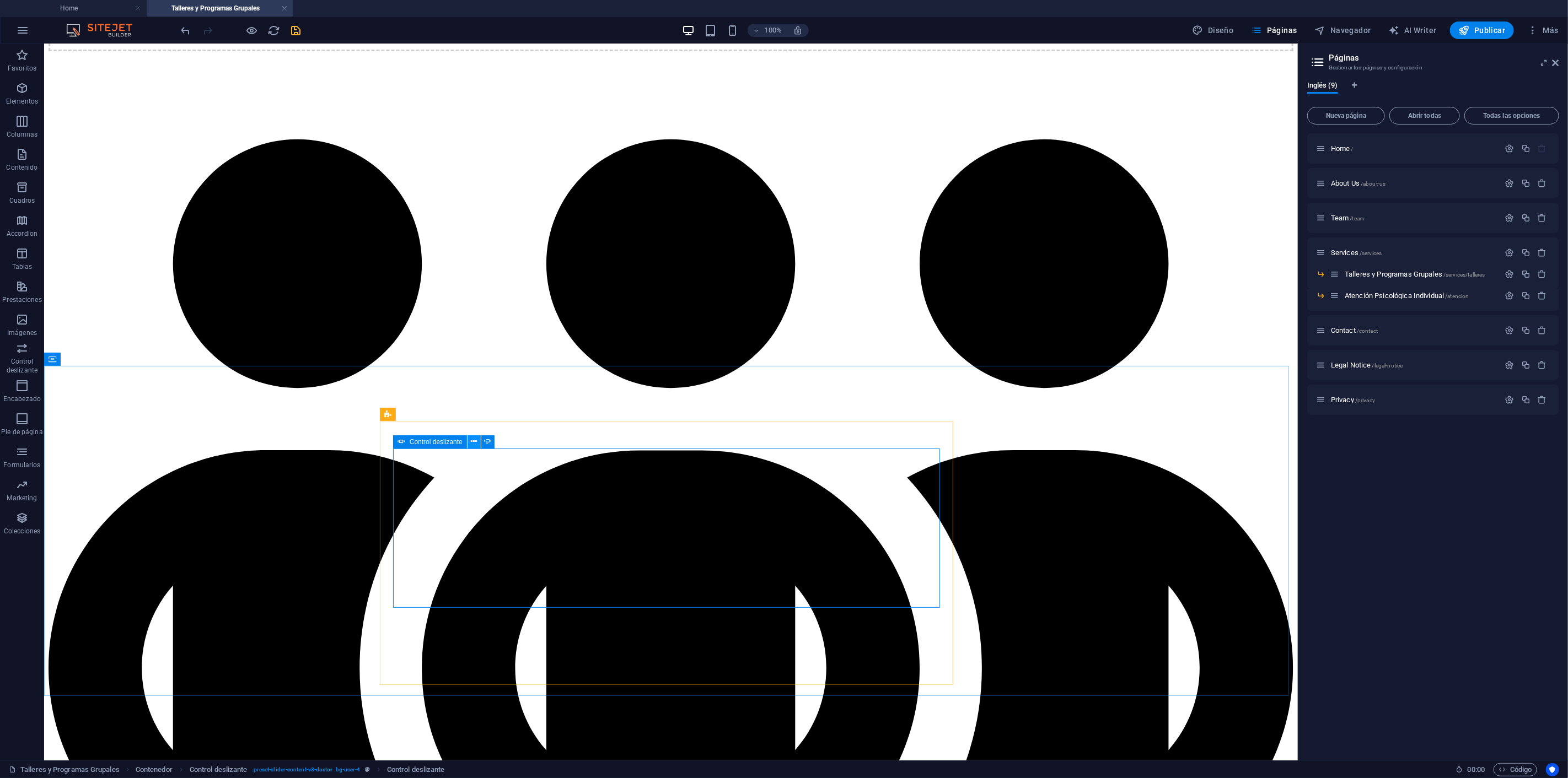
click at [475, 440] on icon at bounding box center [473, 441] width 6 height 12
click at [469, 440] on button at bounding box center [474, 441] width 13 height 13
click at [436, 442] on span "Control deslizante" at bounding box center [436, 442] width 53 height 7
click at [473, 441] on icon at bounding box center [473, 441] width 6 height 12
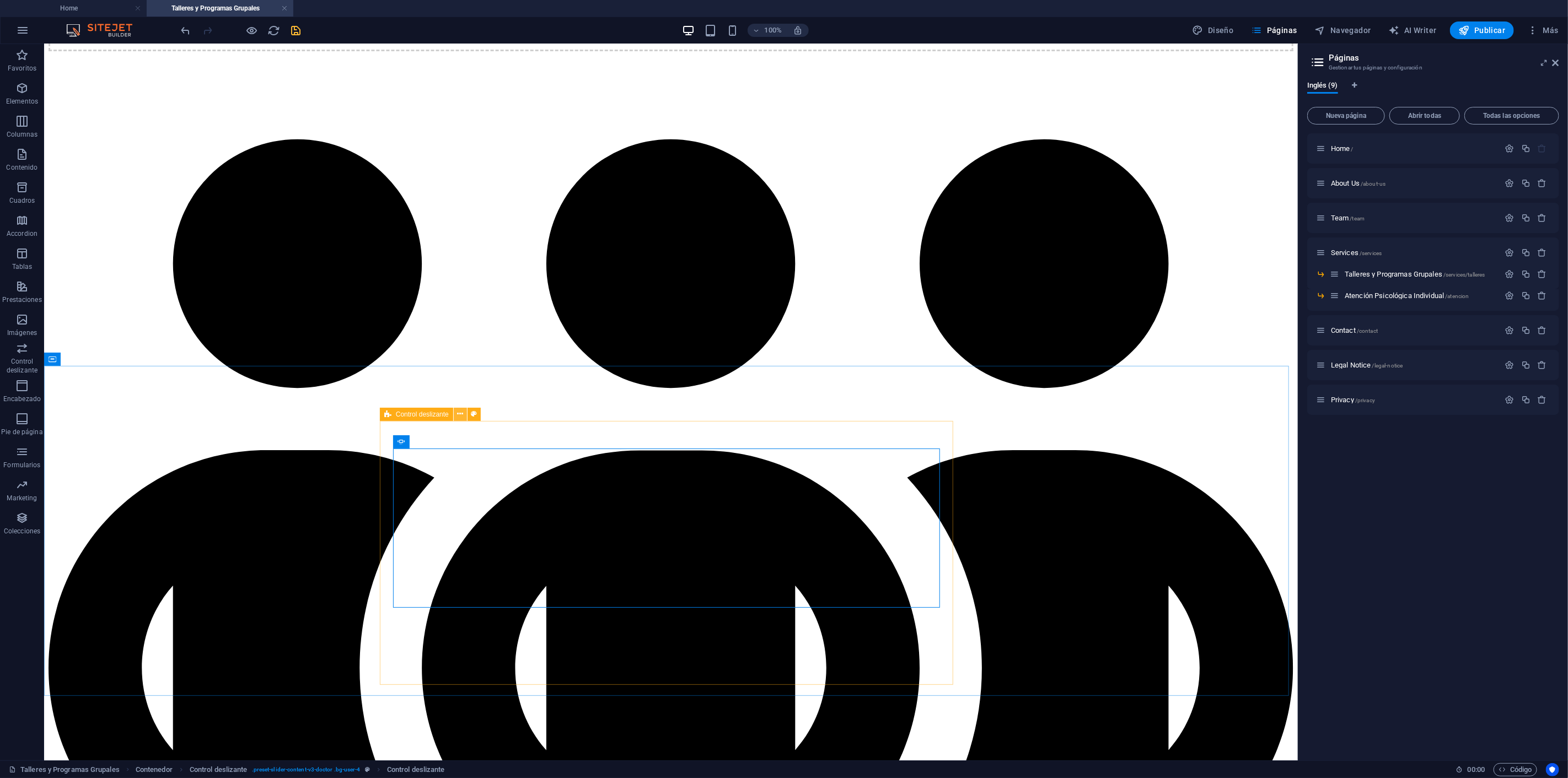
click at [460, 412] on icon at bounding box center [459, 414] width 6 height 12
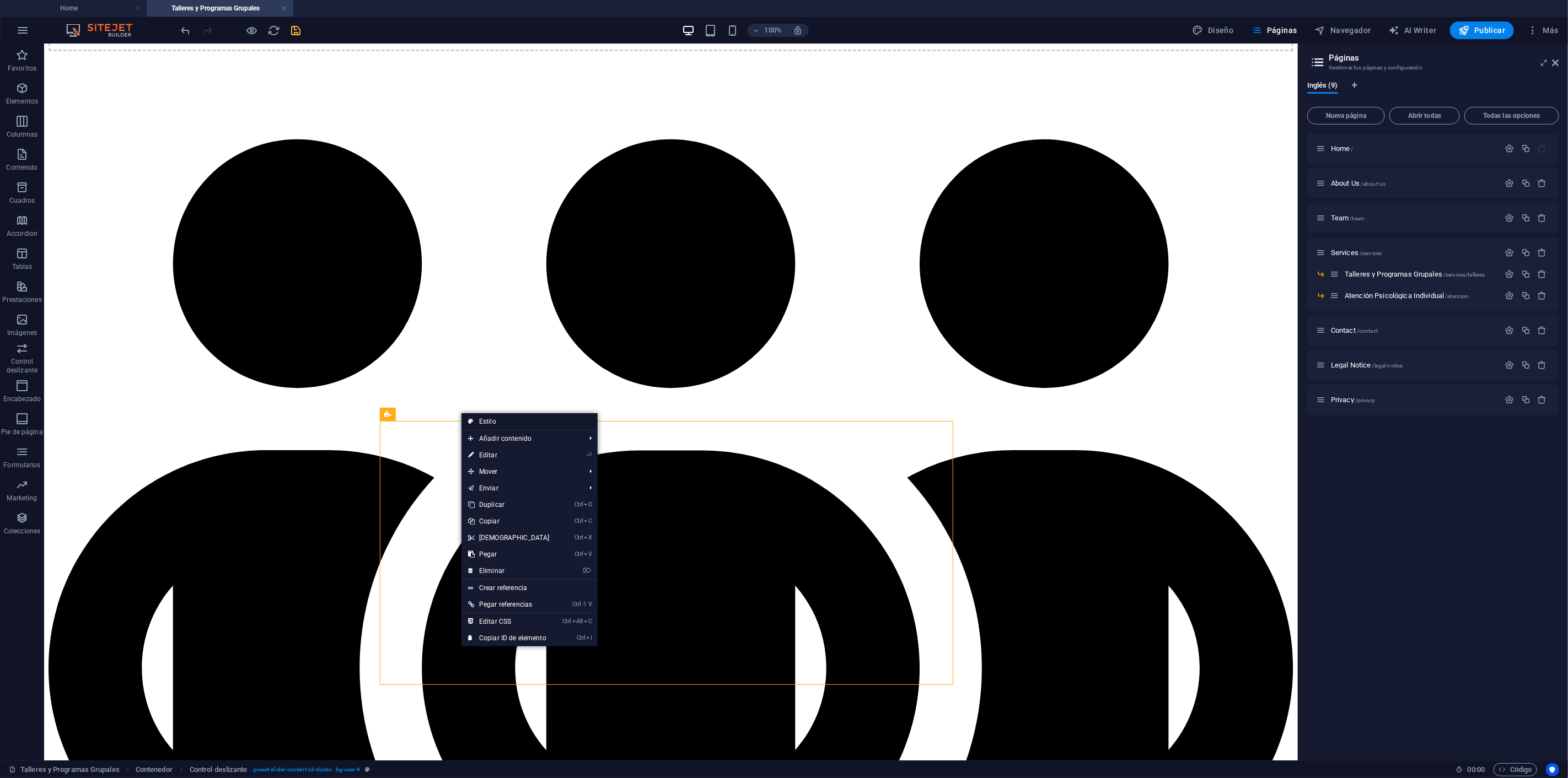
click at [481, 423] on link "Estilo" at bounding box center [529, 421] width 136 height 17
select select "px"
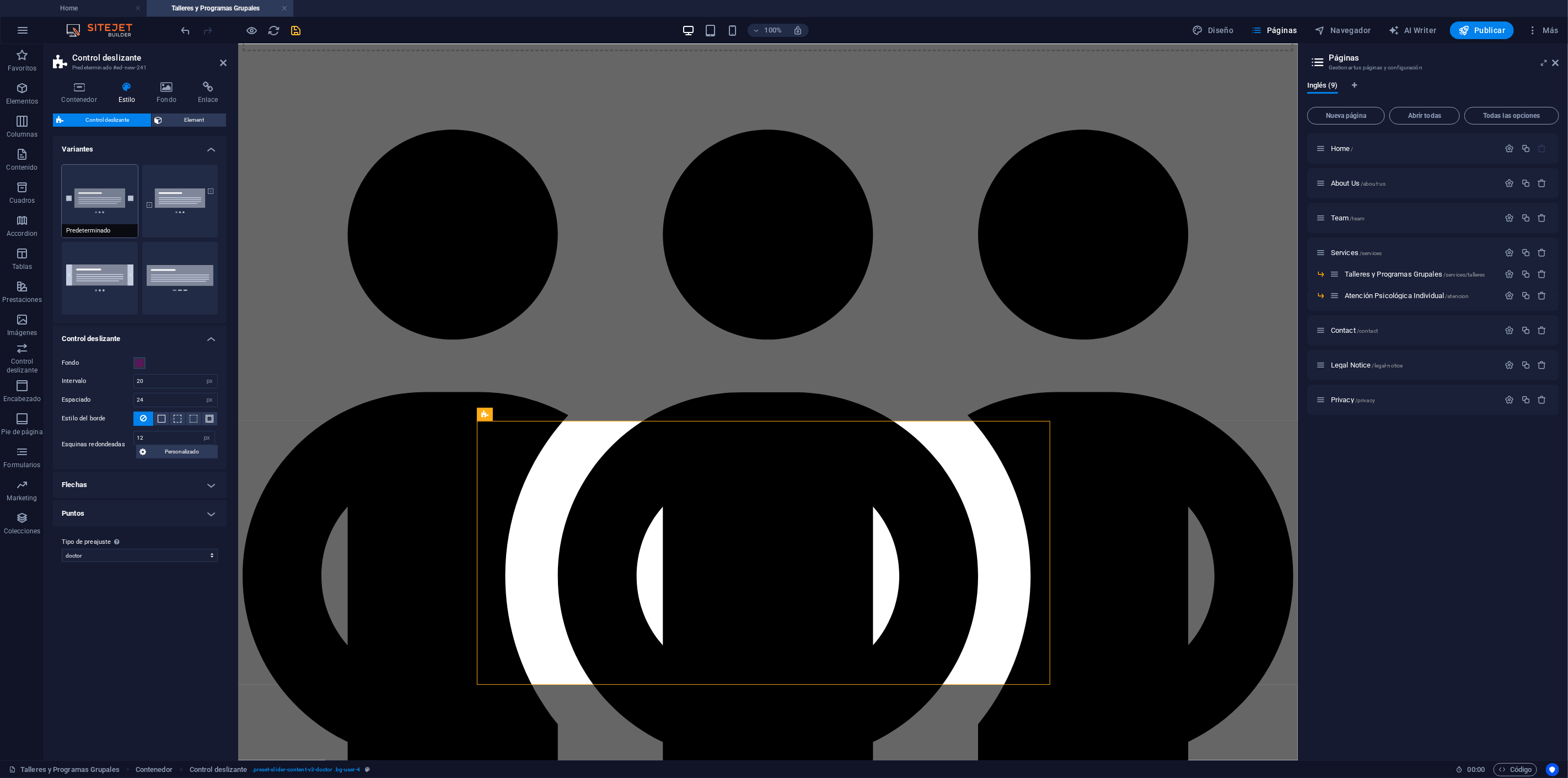
click at [115, 194] on button "Predeterminado" at bounding box center [100, 201] width 76 height 73
type input "0"
select select "rem"
type input "1"
select select "rem"
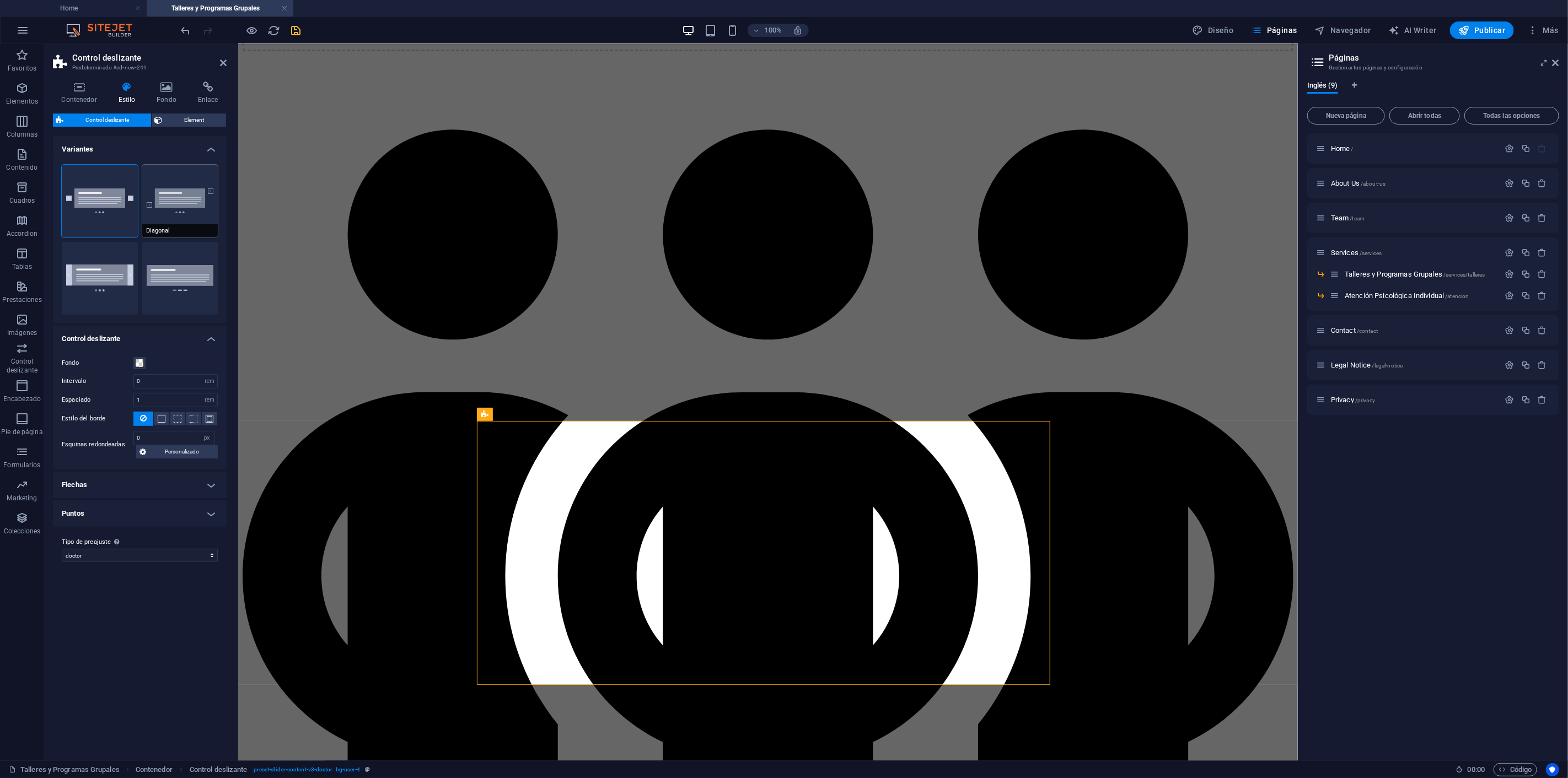
click at [193, 200] on button "Diagonal" at bounding box center [181, 201] width 76 height 73
drag, startPoint x: 111, startPoint y: 284, endPoint x: 127, endPoint y: 279, distance: 16.8
click at [111, 284] on button "Alto completo" at bounding box center [100, 278] width 76 height 73
type input "0"
click at [210, 288] on button "Puntos anchos" at bounding box center [181, 278] width 76 height 73
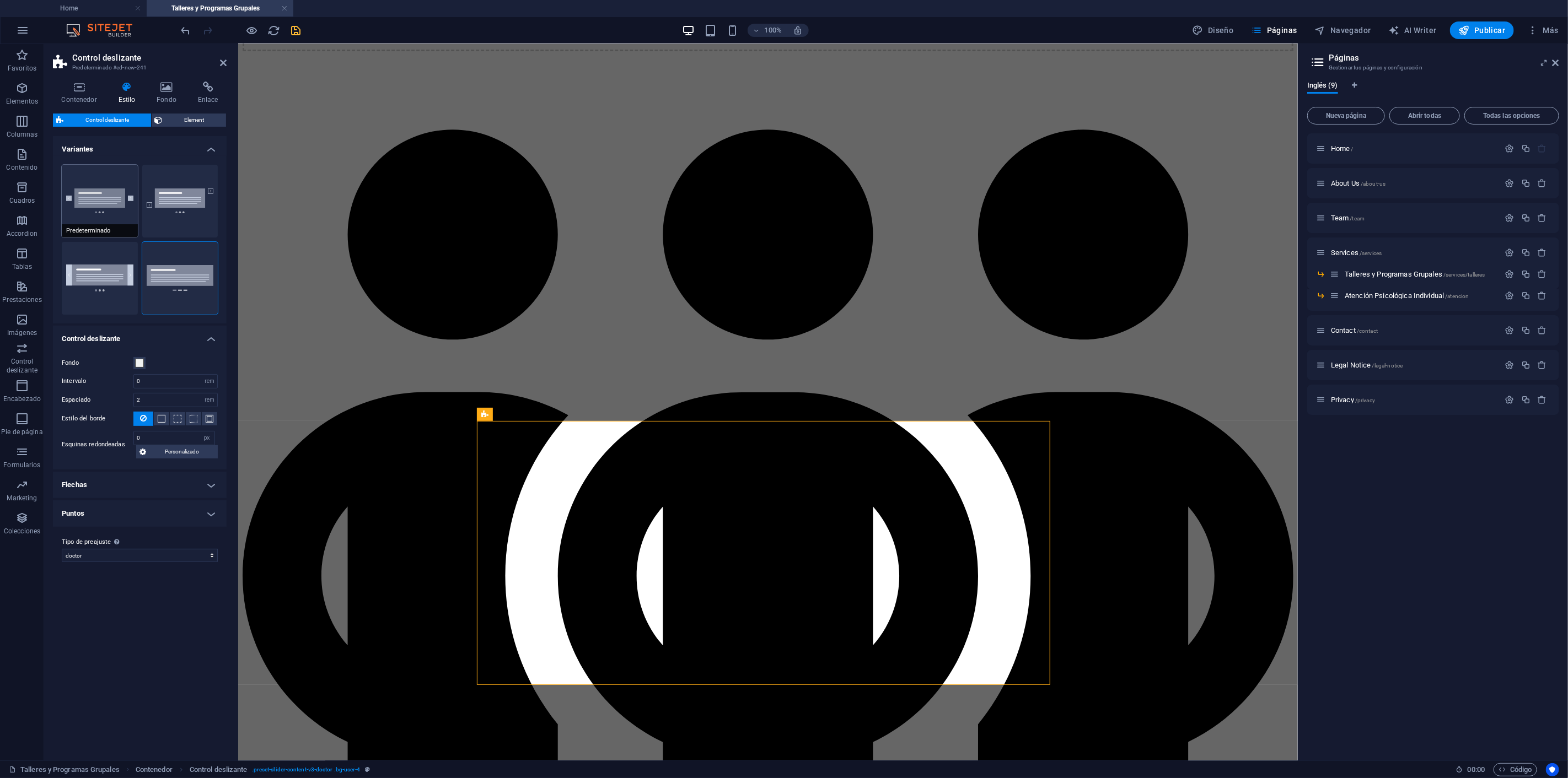
click at [123, 191] on button "Predeterminado" at bounding box center [100, 201] width 76 height 73
click at [212, 147] on h4 "Variantes" at bounding box center [139, 146] width 174 height 20
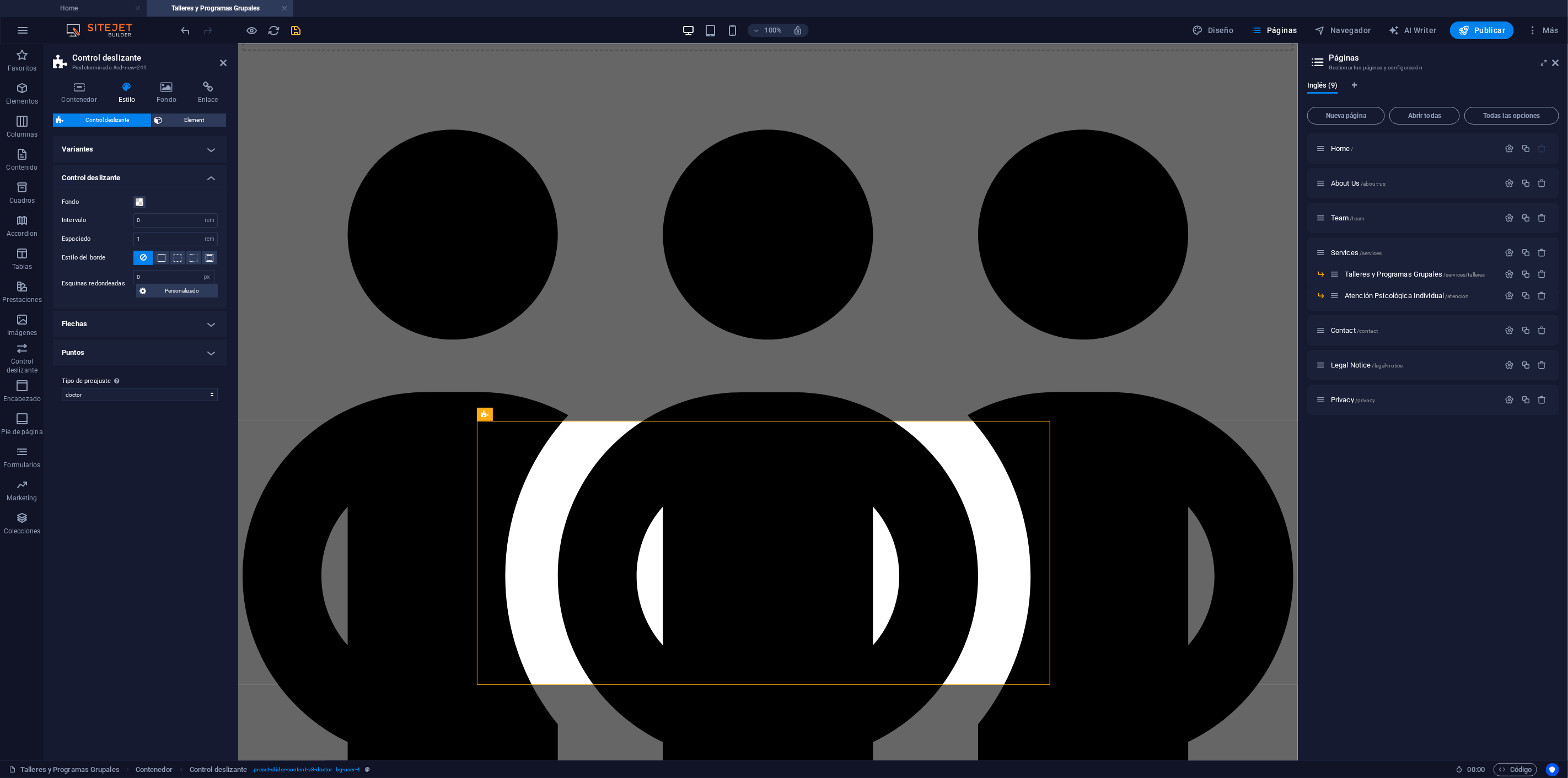
click at [174, 147] on h4 "Variantes" at bounding box center [139, 149] width 174 height 26
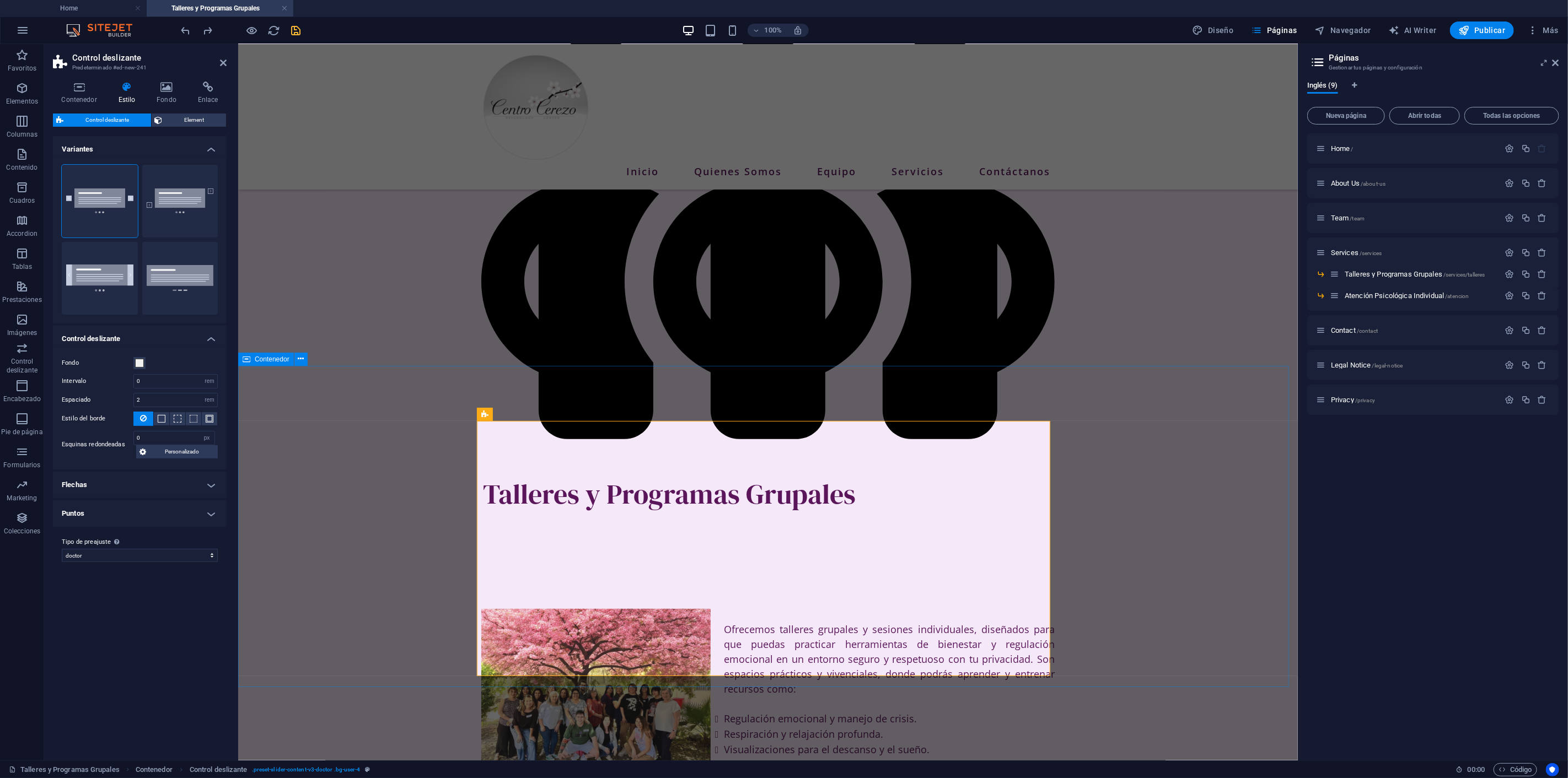
type input "1"
type input "10"
drag, startPoint x: 455, startPoint y: 462, endPoint x: 648, endPoint y: 449, distance: 193.4
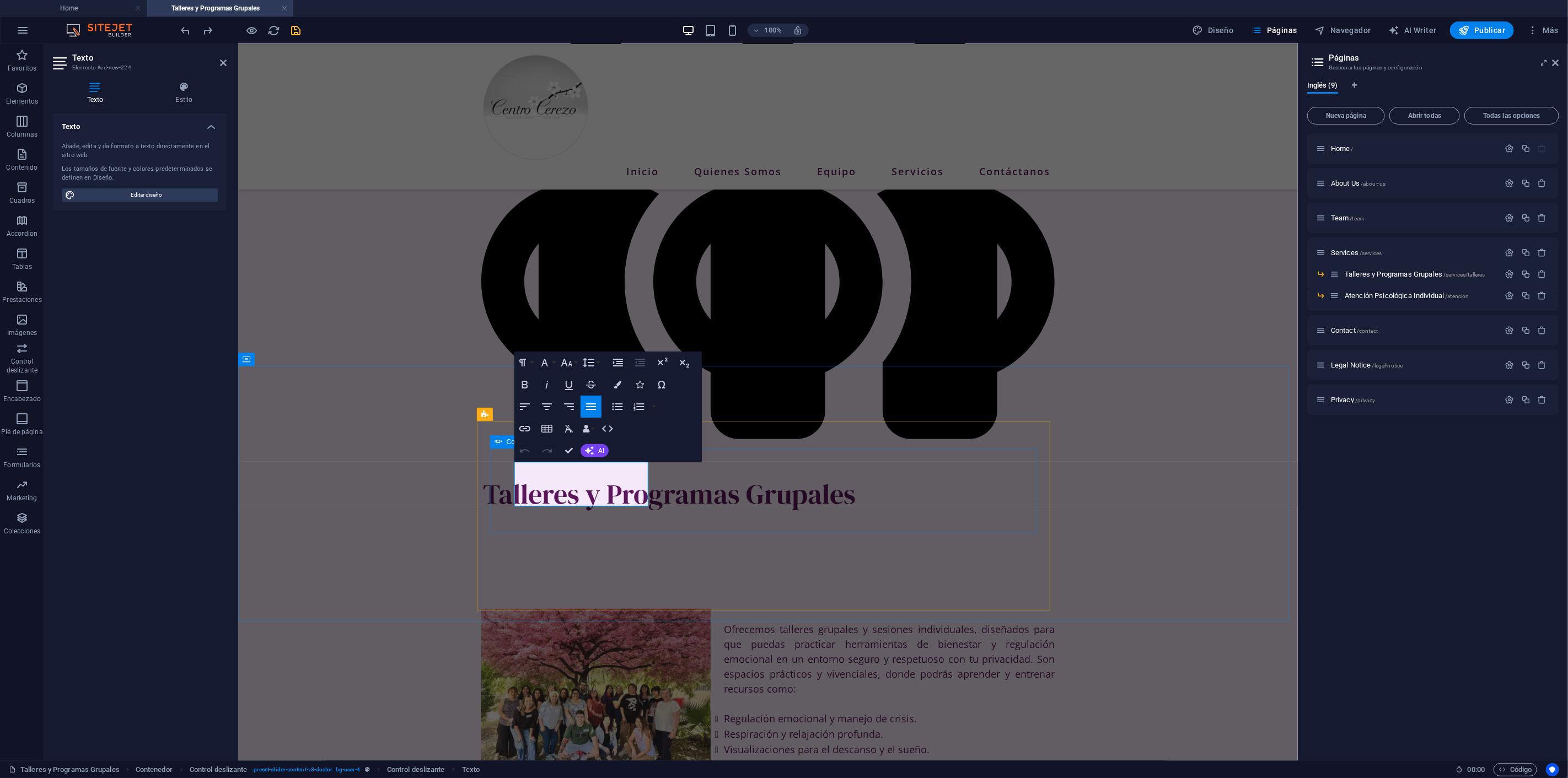
drag, startPoint x: 611, startPoint y: 496, endPoint x: 491, endPoint y: 461, distance: 125.0
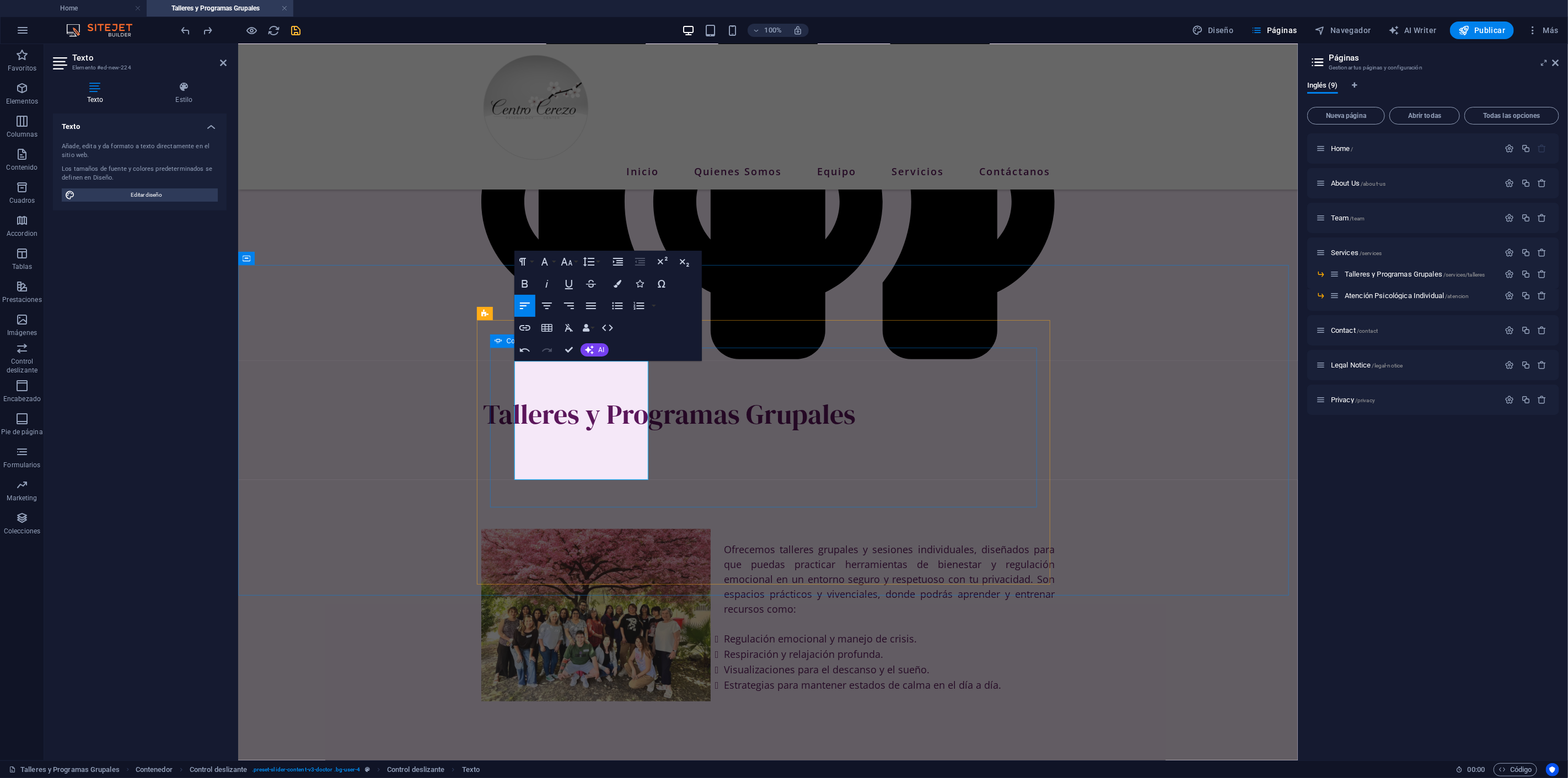
scroll to position [335, 0]
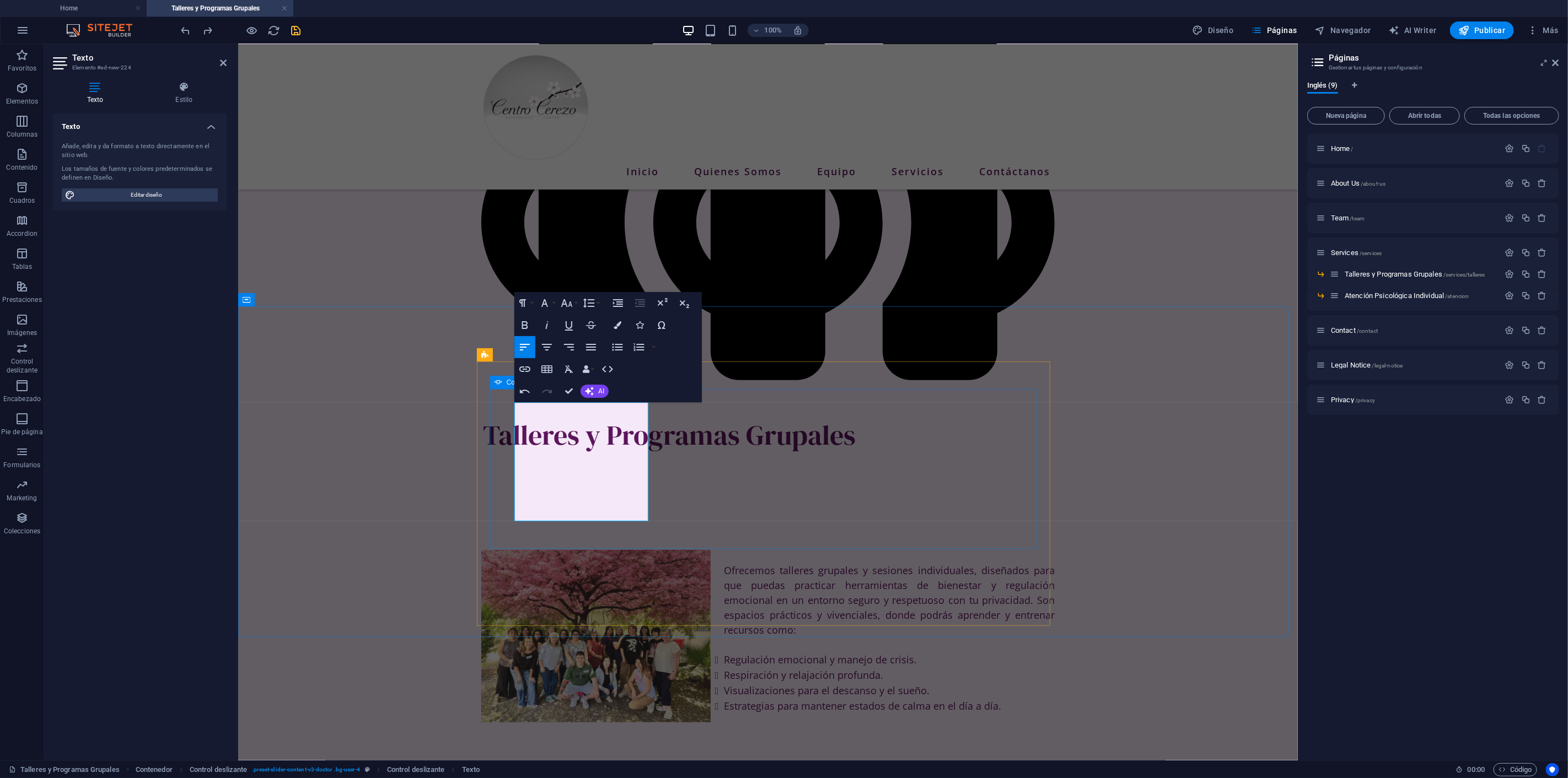
drag, startPoint x: 605, startPoint y: 426, endPoint x: 772, endPoint y: 426, distance: 167.0
click at [544, 345] on icon "button" at bounding box center [547, 346] width 13 height 13
click at [525, 323] on icon "button" at bounding box center [525, 324] width 13 height 13
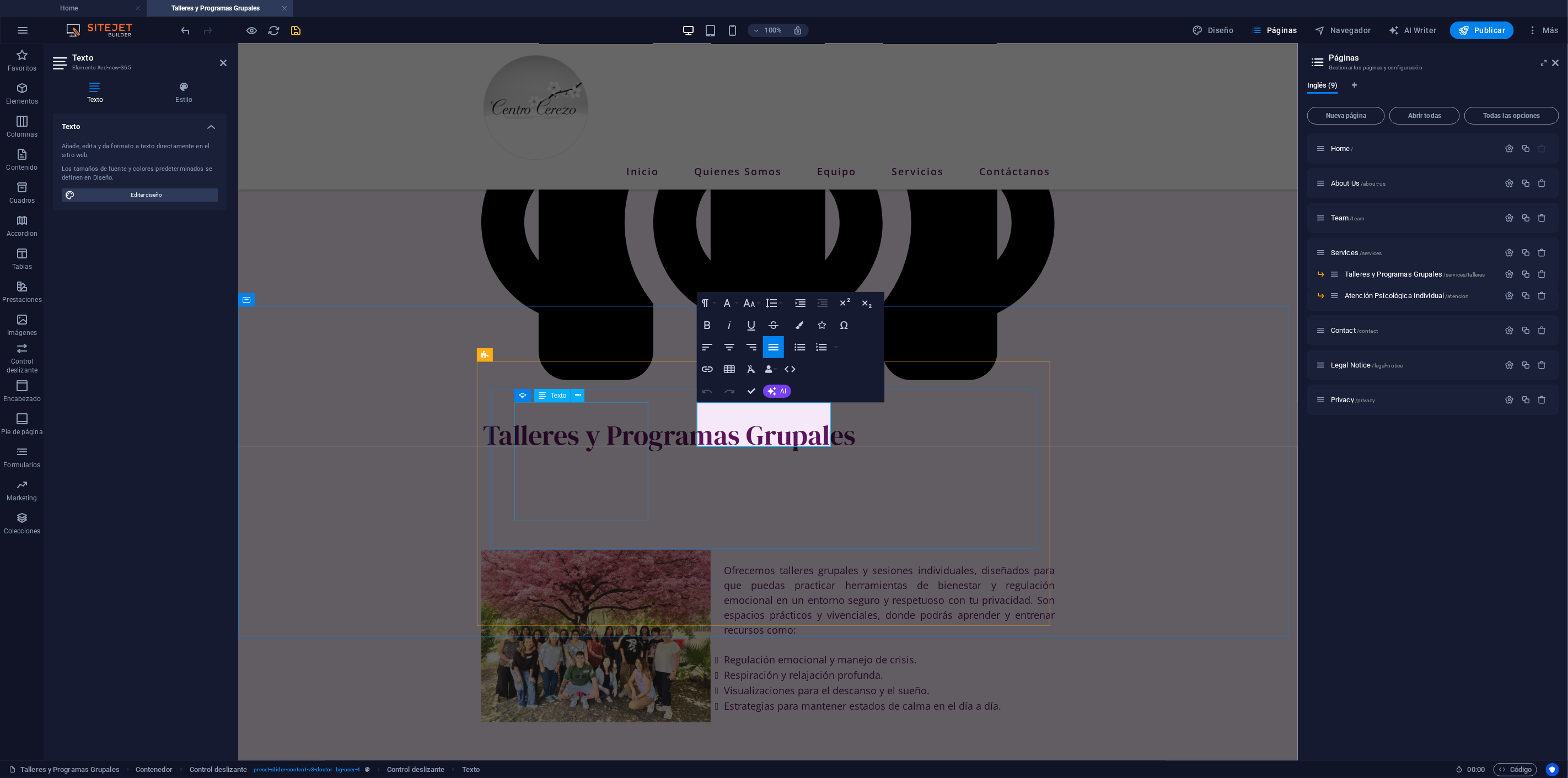
drag, startPoint x: 796, startPoint y: 443, endPoint x: 635, endPoint y: 402, distance: 166.1
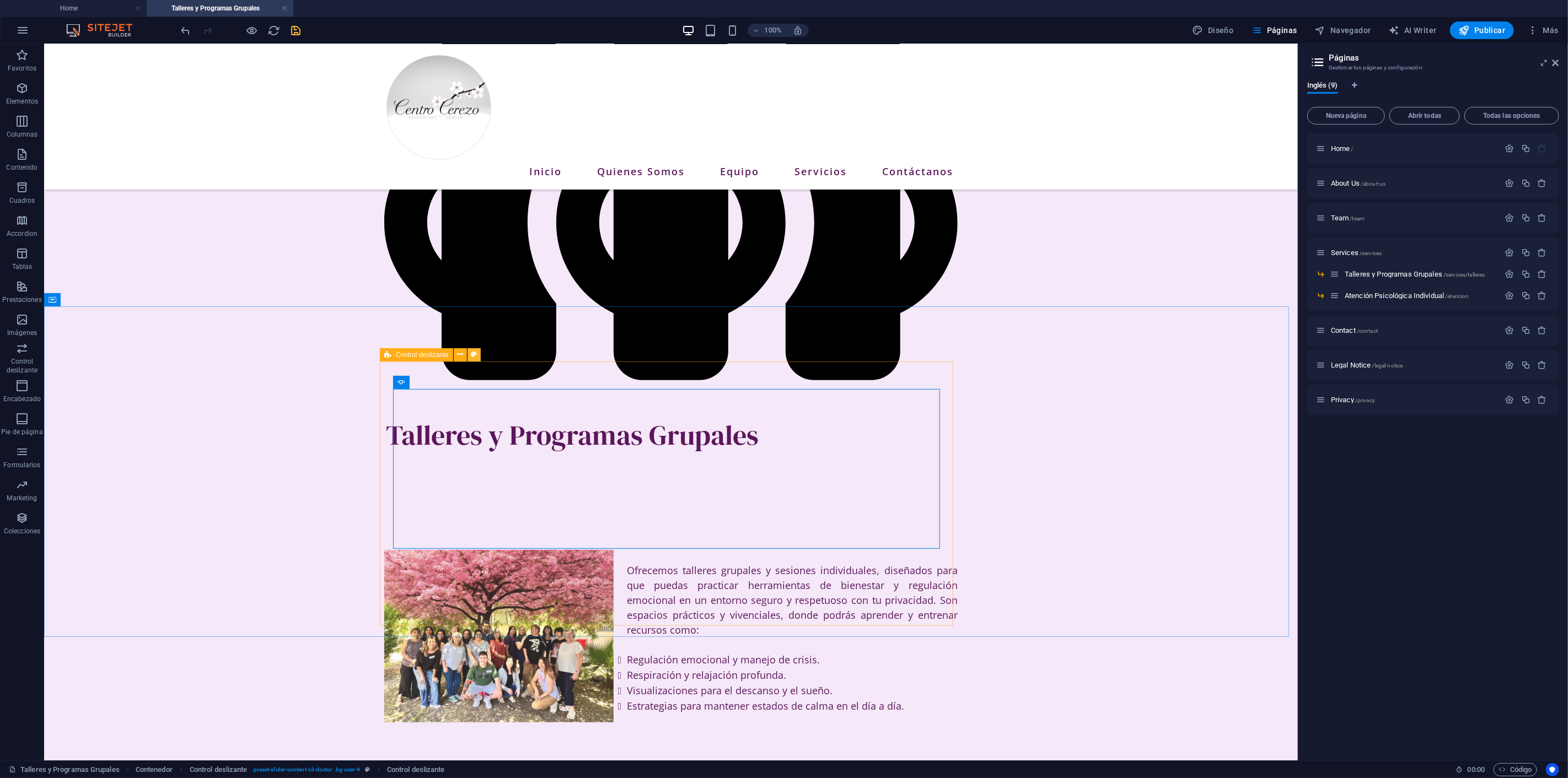
click at [473, 351] on icon at bounding box center [473, 354] width 6 height 12
select select "px"
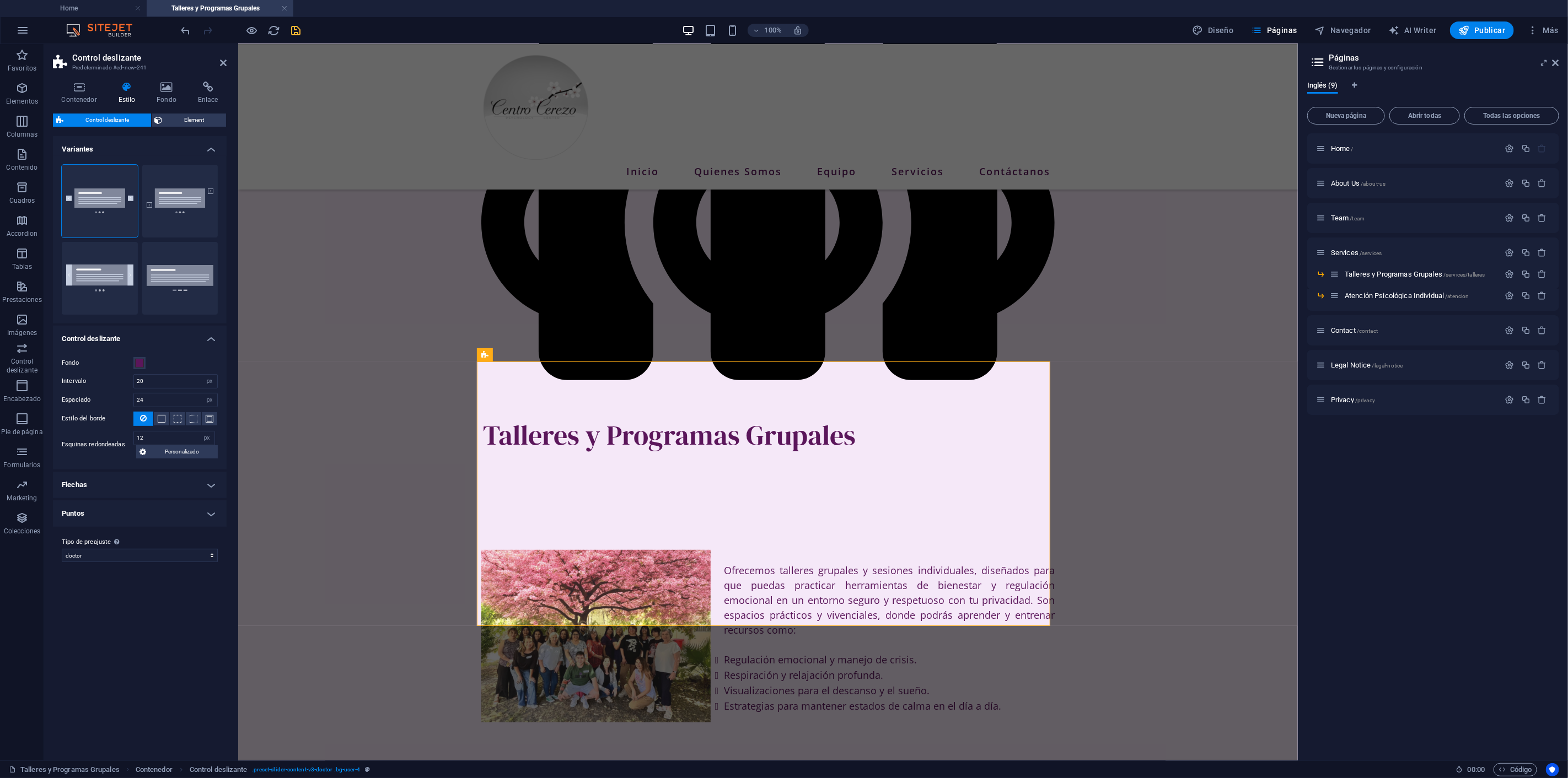
click at [217, 485] on h4 "Flechas" at bounding box center [139, 485] width 174 height 26
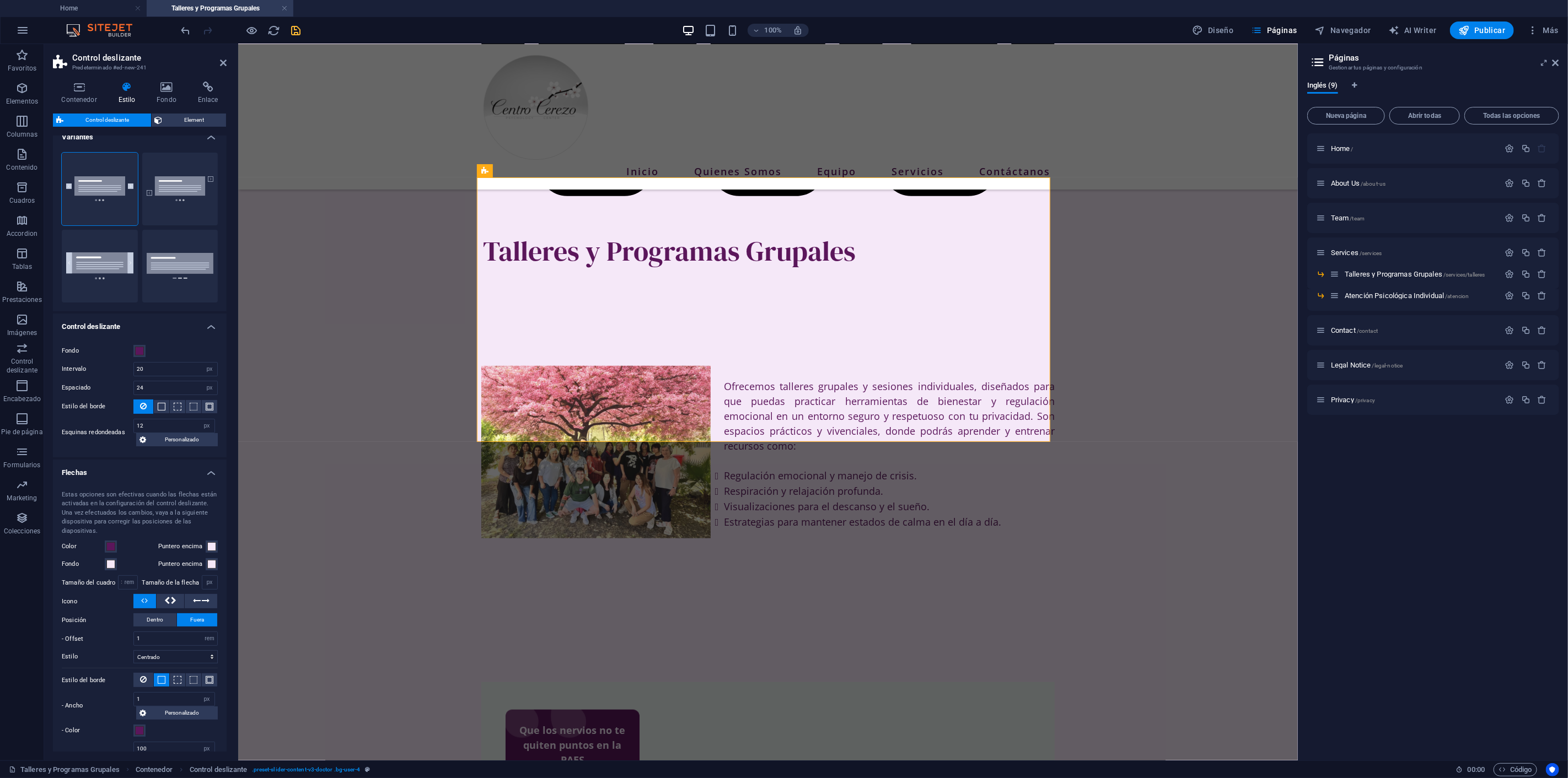
scroll to position [0, 0]
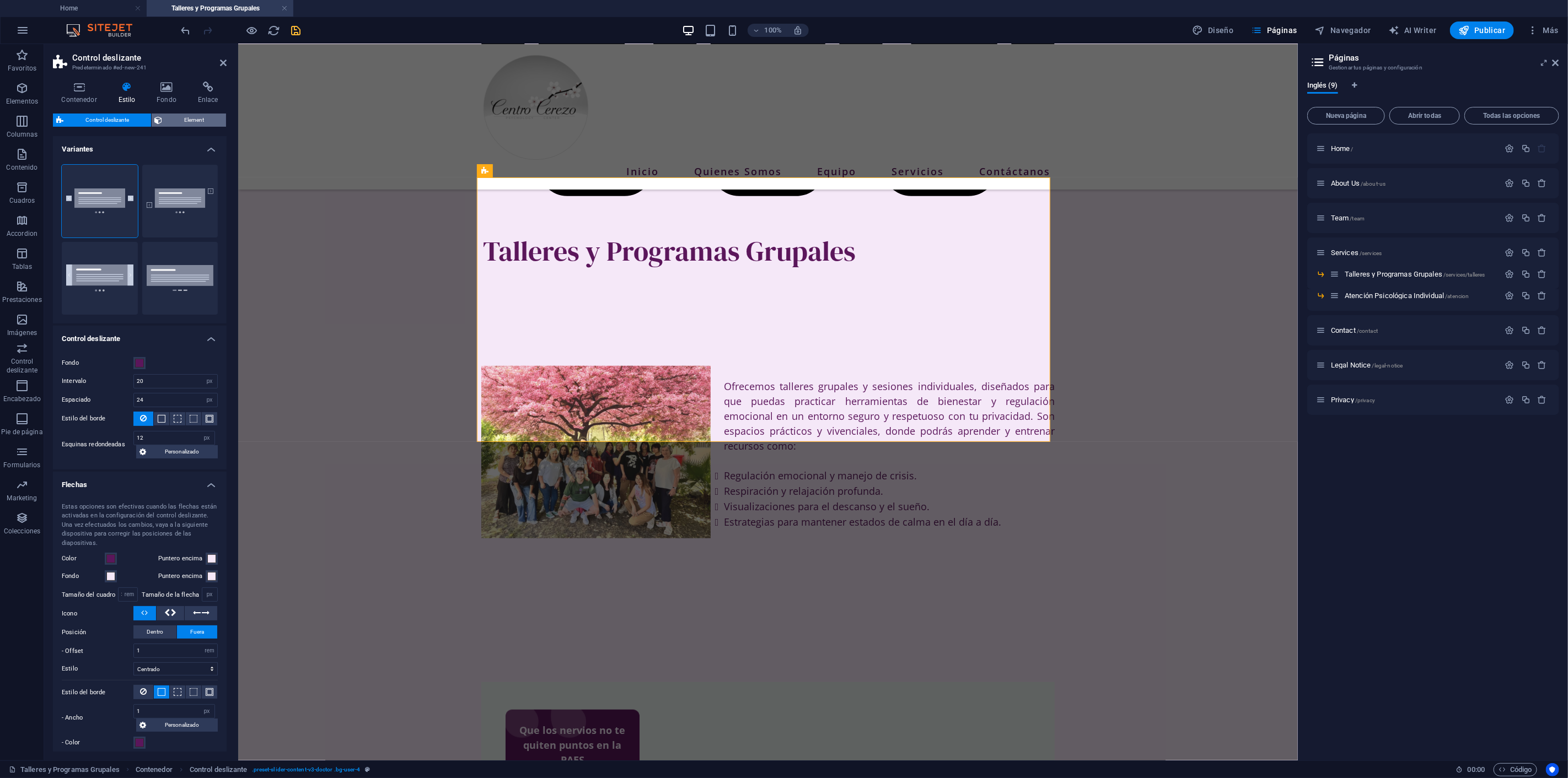
click at [199, 119] on span "Element" at bounding box center [194, 120] width 57 height 13
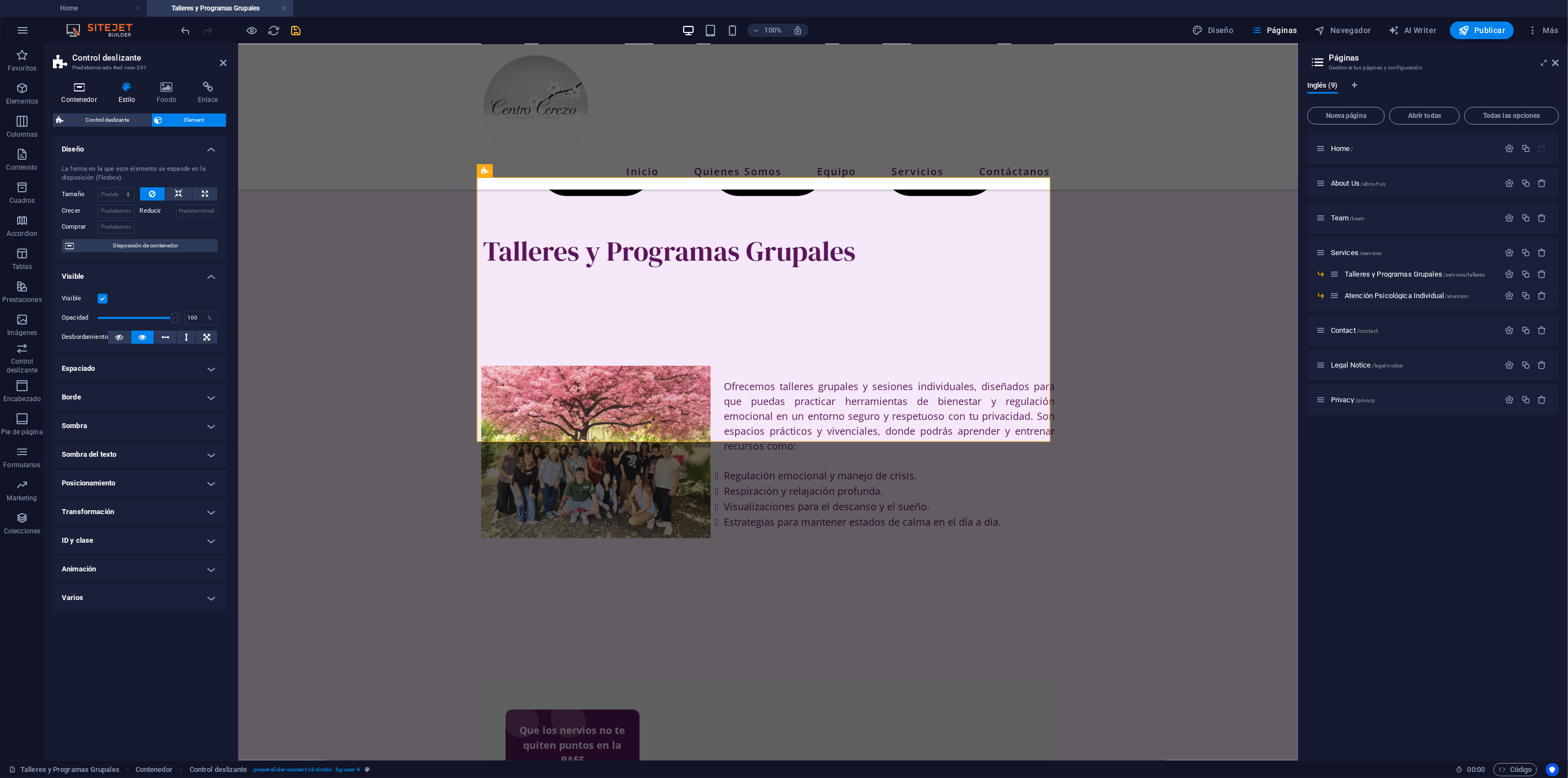
click at [84, 92] on icon at bounding box center [79, 87] width 53 height 11
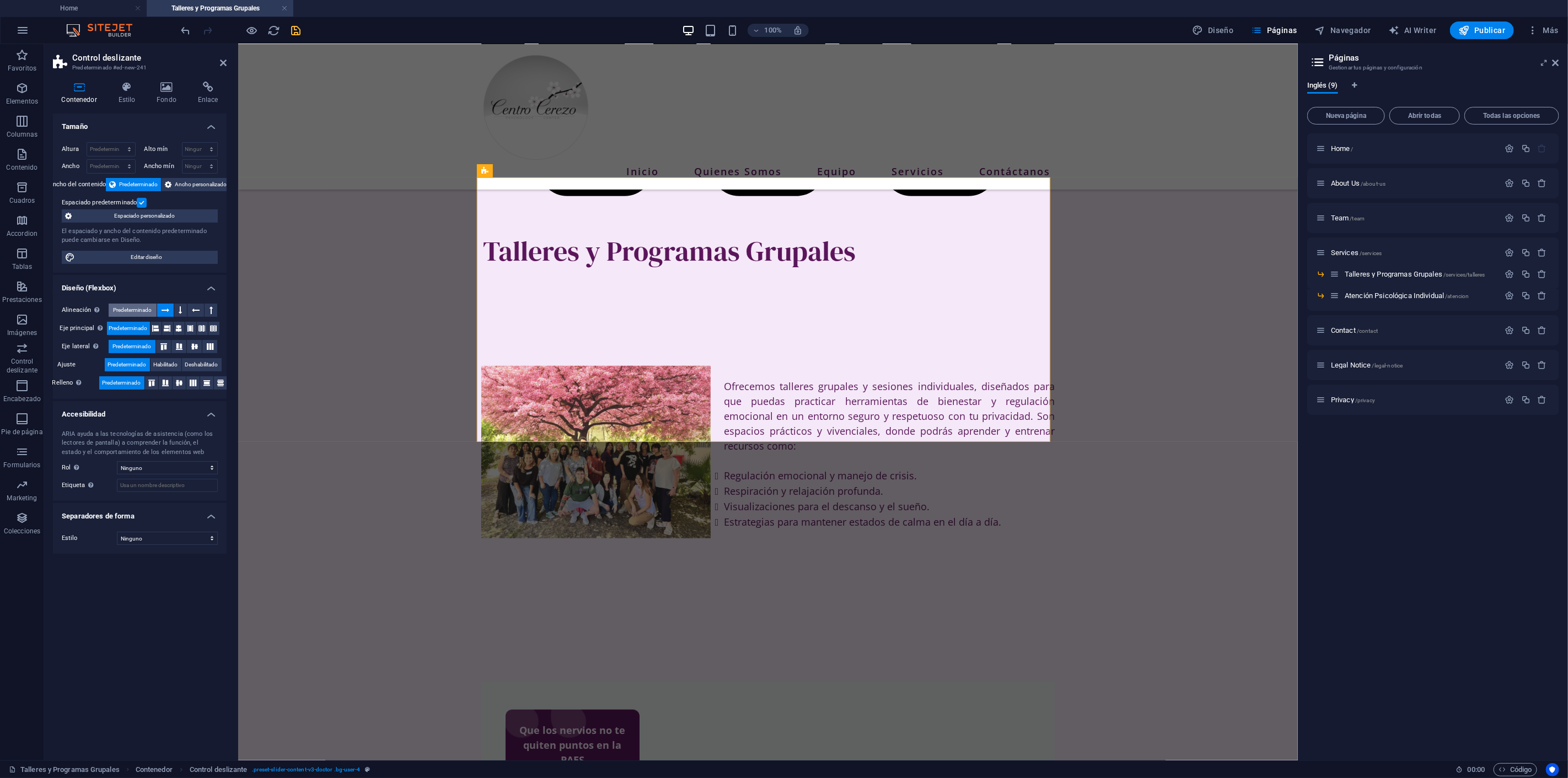
click at [131, 304] on span "Predeterminado" at bounding box center [132, 310] width 39 height 13
click at [164, 311] on icon at bounding box center [165, 310] width 8 height 13
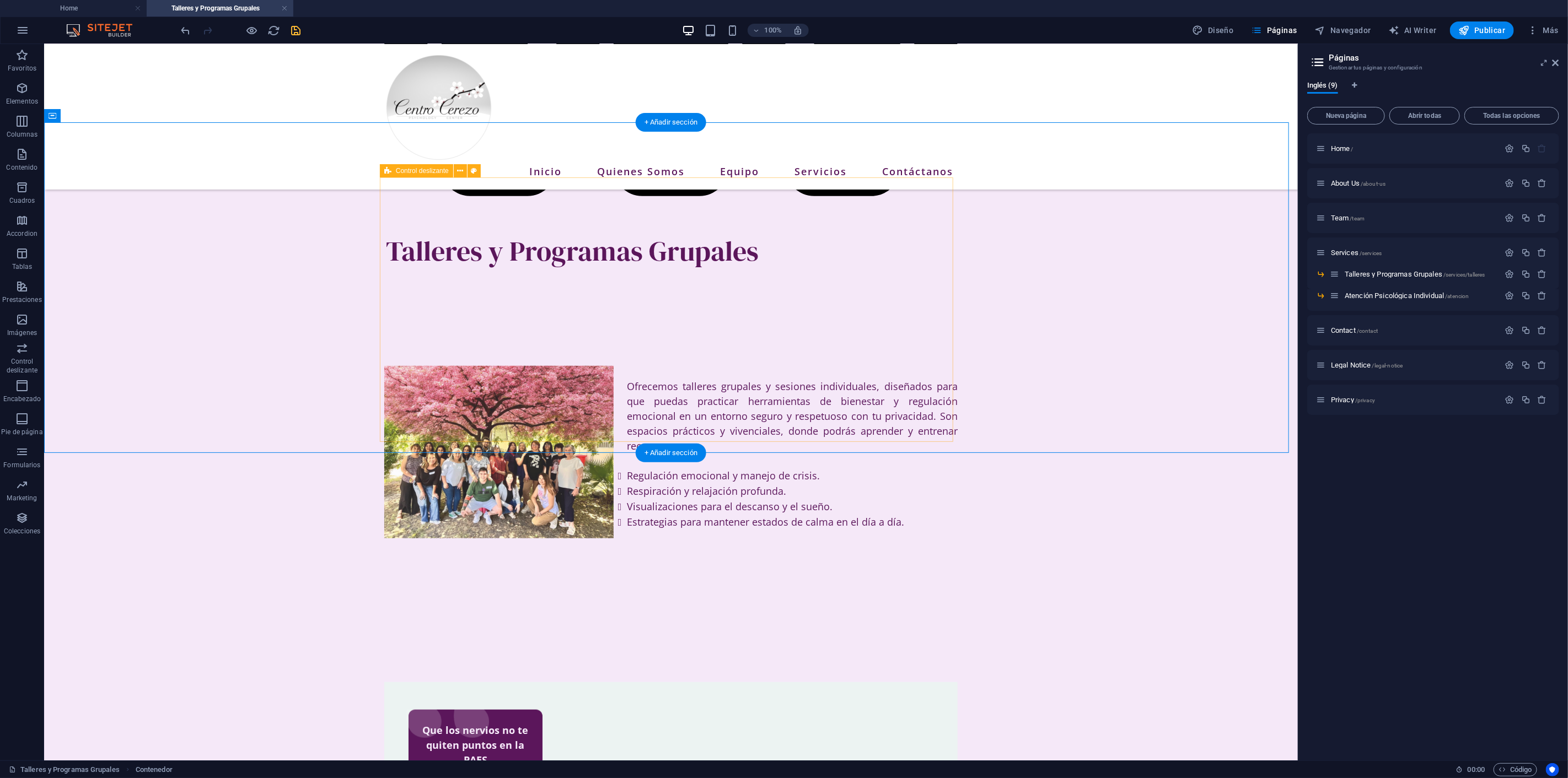
click at [457, 169] on icon at bounding box center [459, 171] width 6 height 12
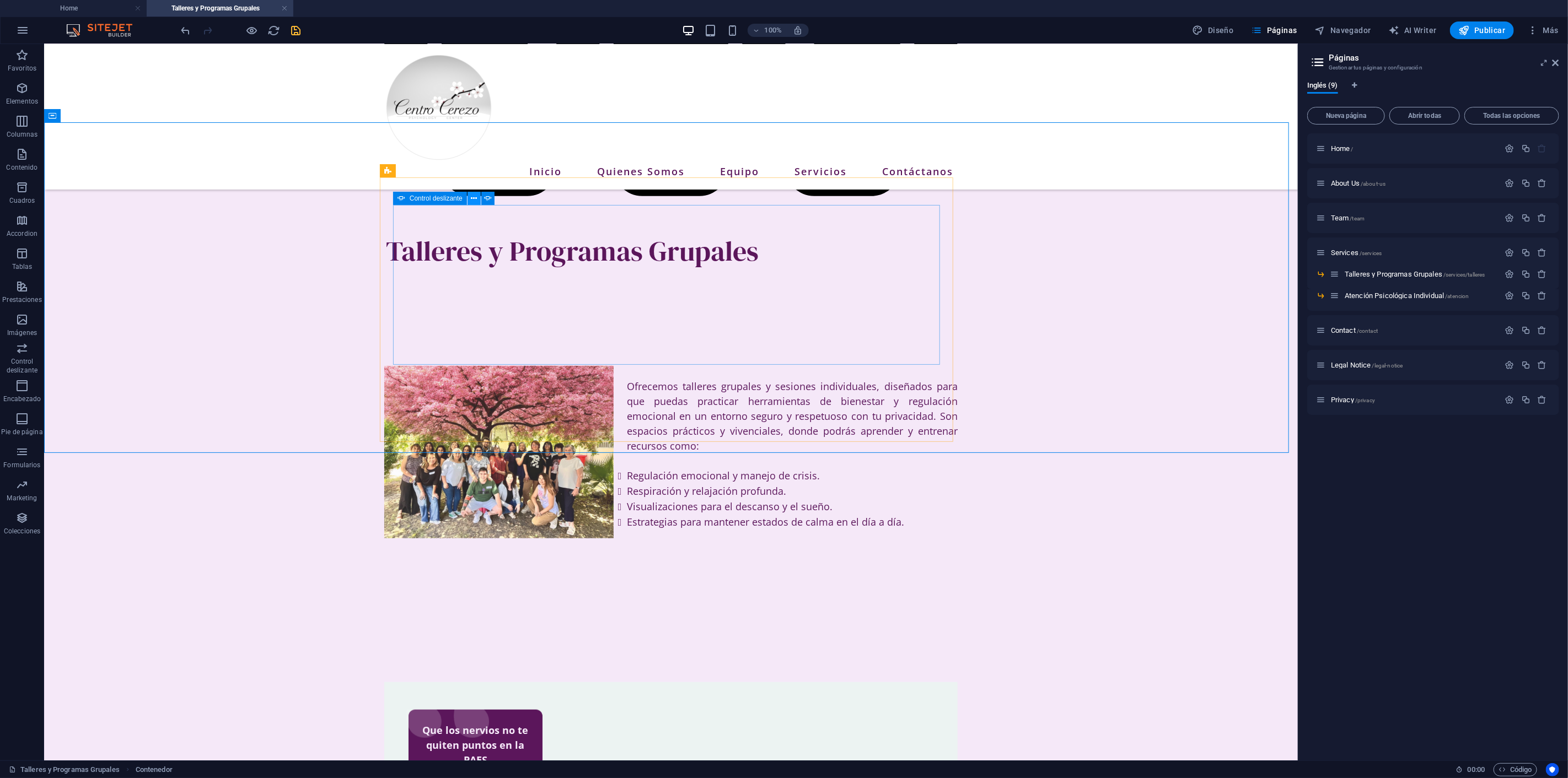
click at [473, 196] on icon at bounding box center [473, 198] width 6 height 12
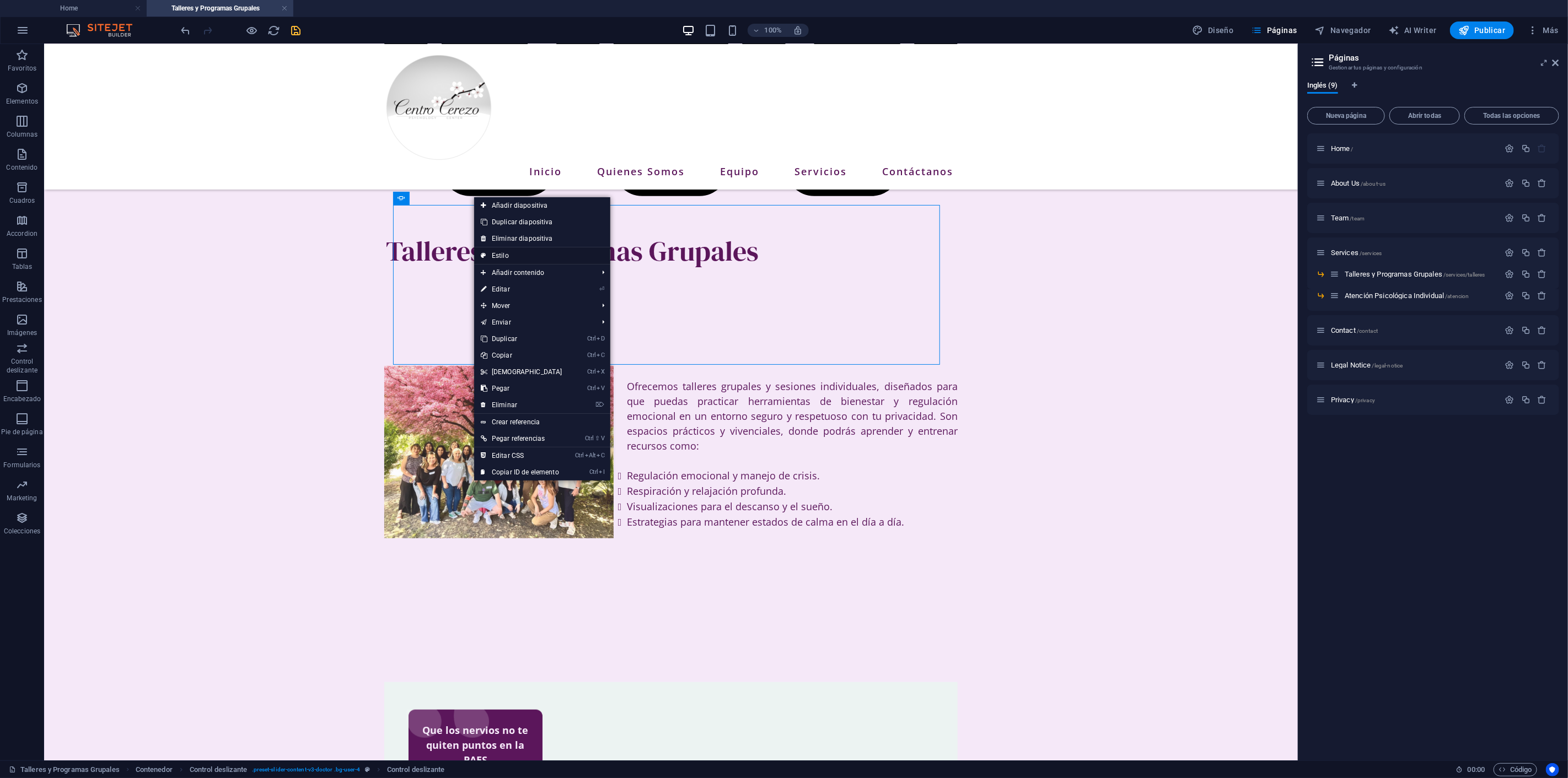
click at [528, 253] on link "Estilo" at bounding box center [542, 256] width 136 height 17
select select "px"
select select "rem"
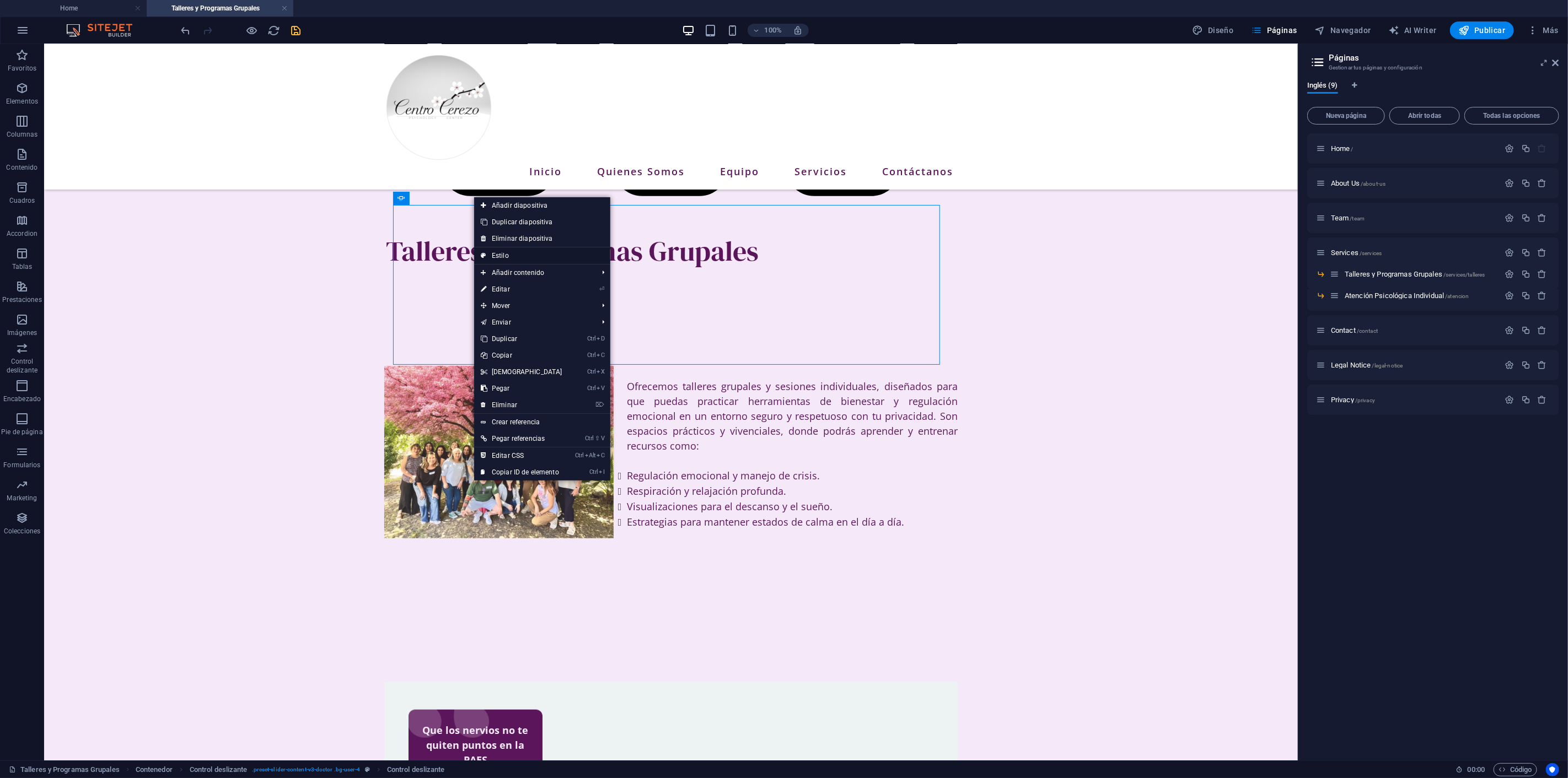
select select "px"
select select "rem"
select select "px"
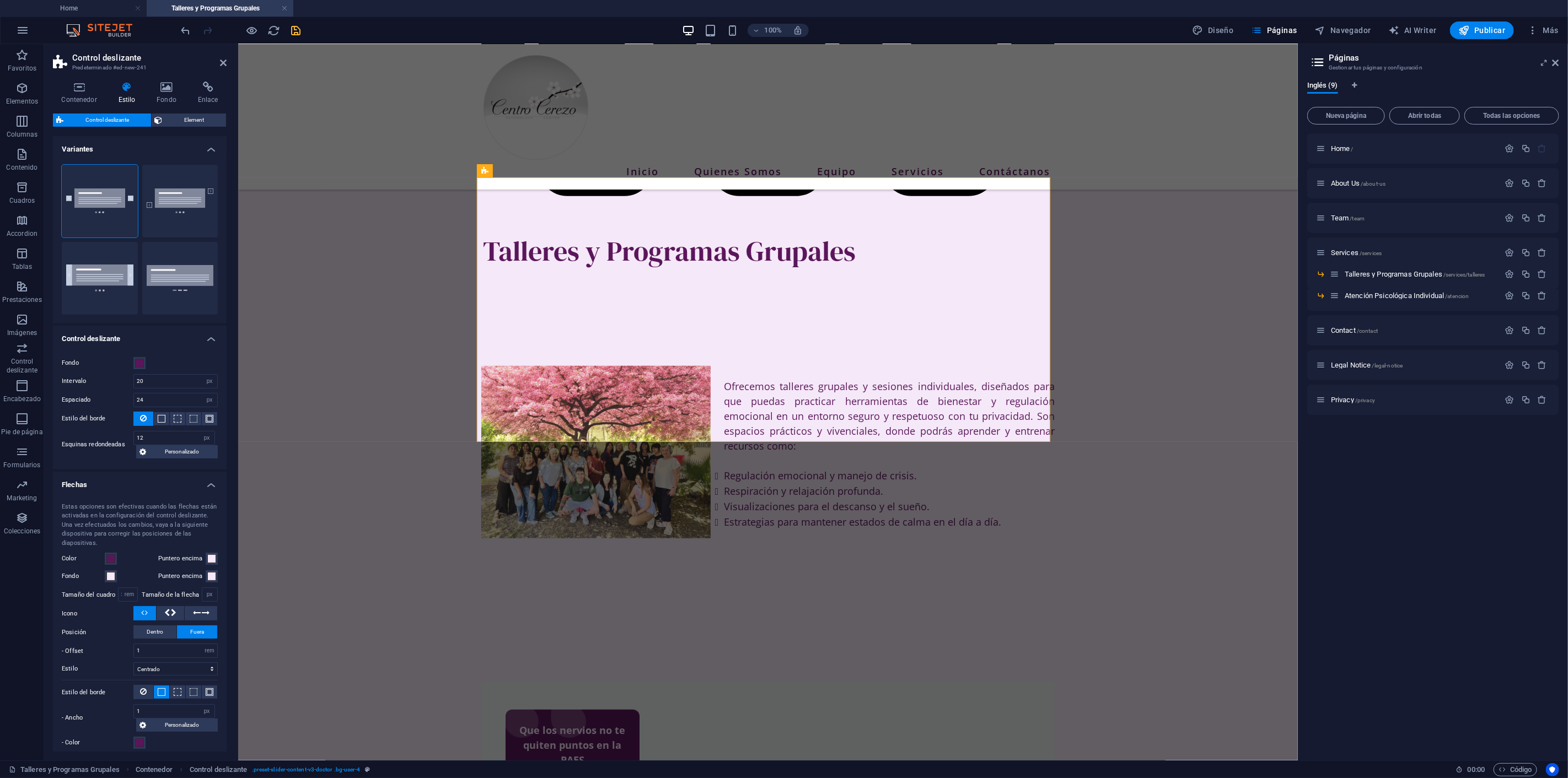
click at [208, 337] on h4 "Control deslizante" at bounding box center [139, 335] width 174 height 20
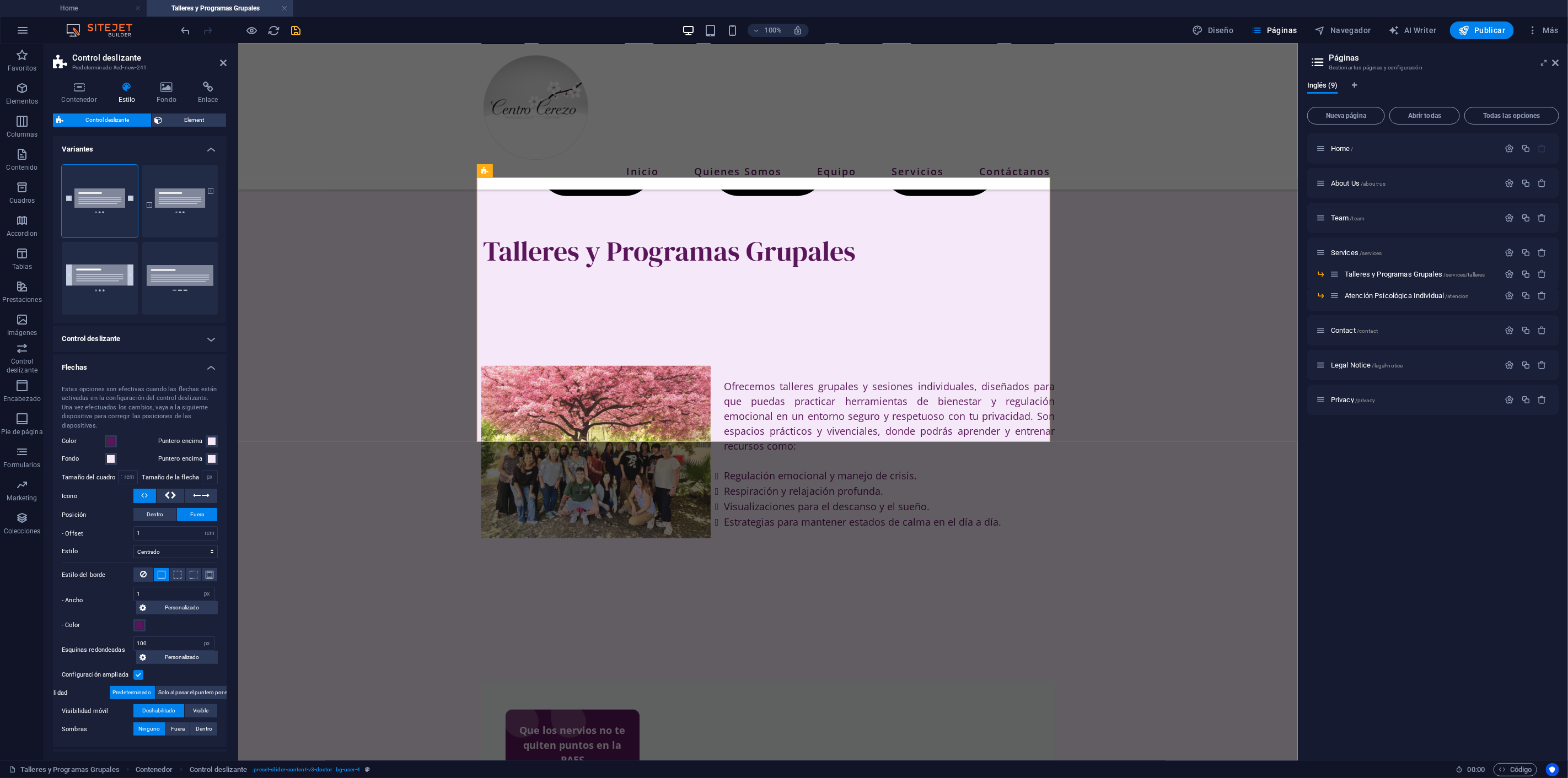
click at [210, 362] on h4 "Flechas" at bounding box center [139, 364] width 174 height 20
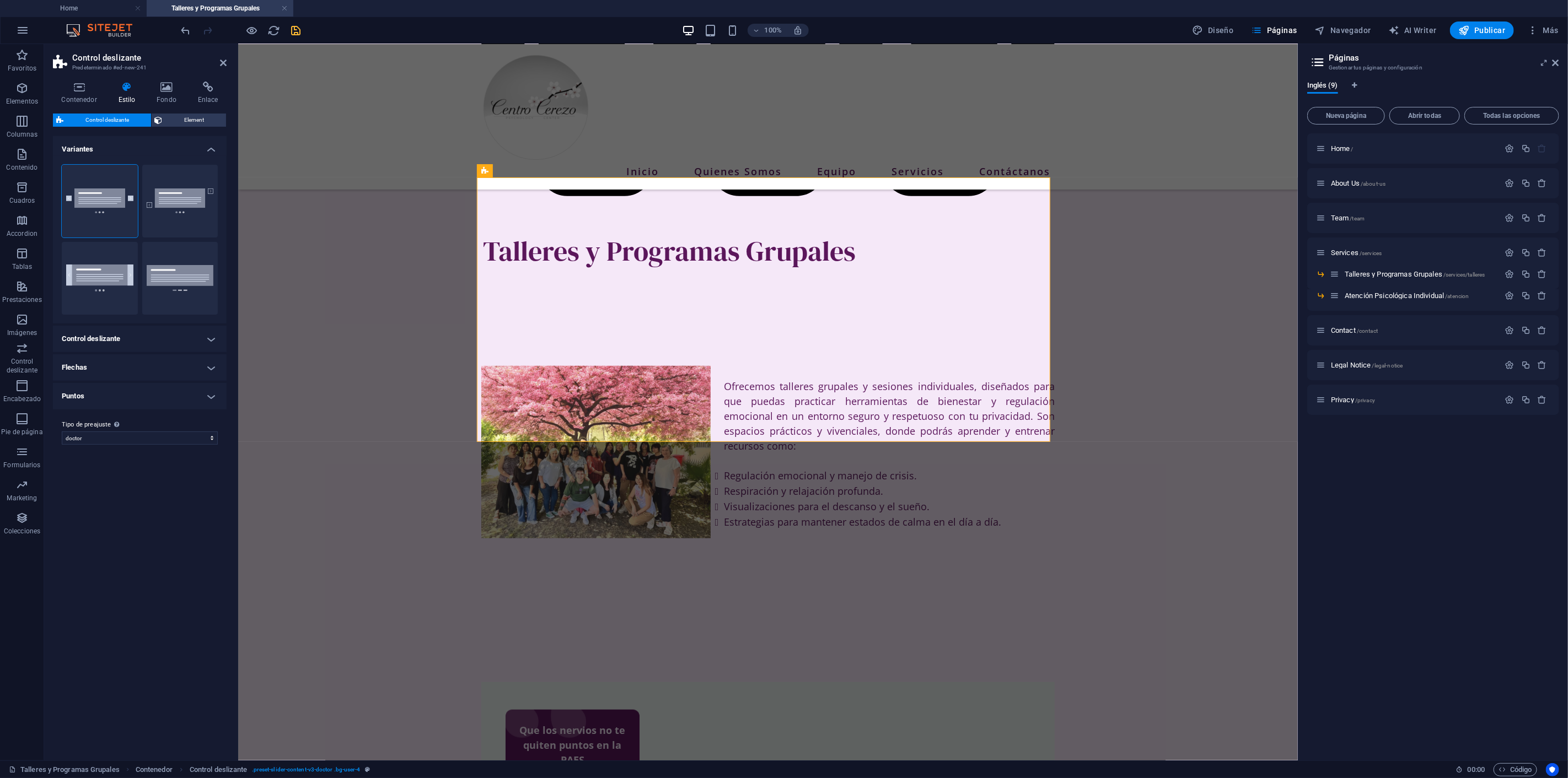
click at [212, 393] on h4 "Puntos" at bounding box center [139, 396] width 174 height 26
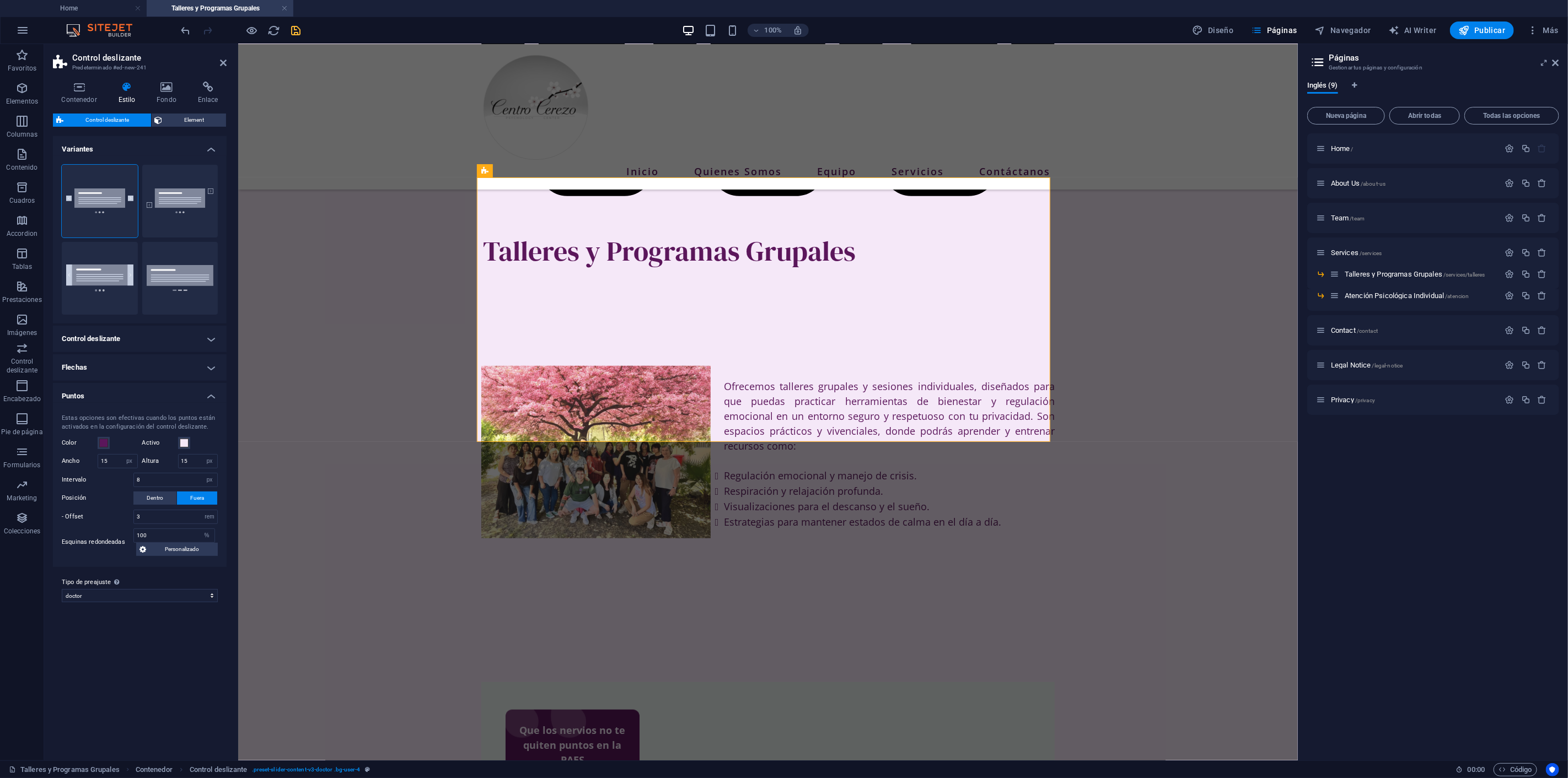
click at [212, 393] on h4 "Puntos" at bounding box center [139, 393] width 174 height 20
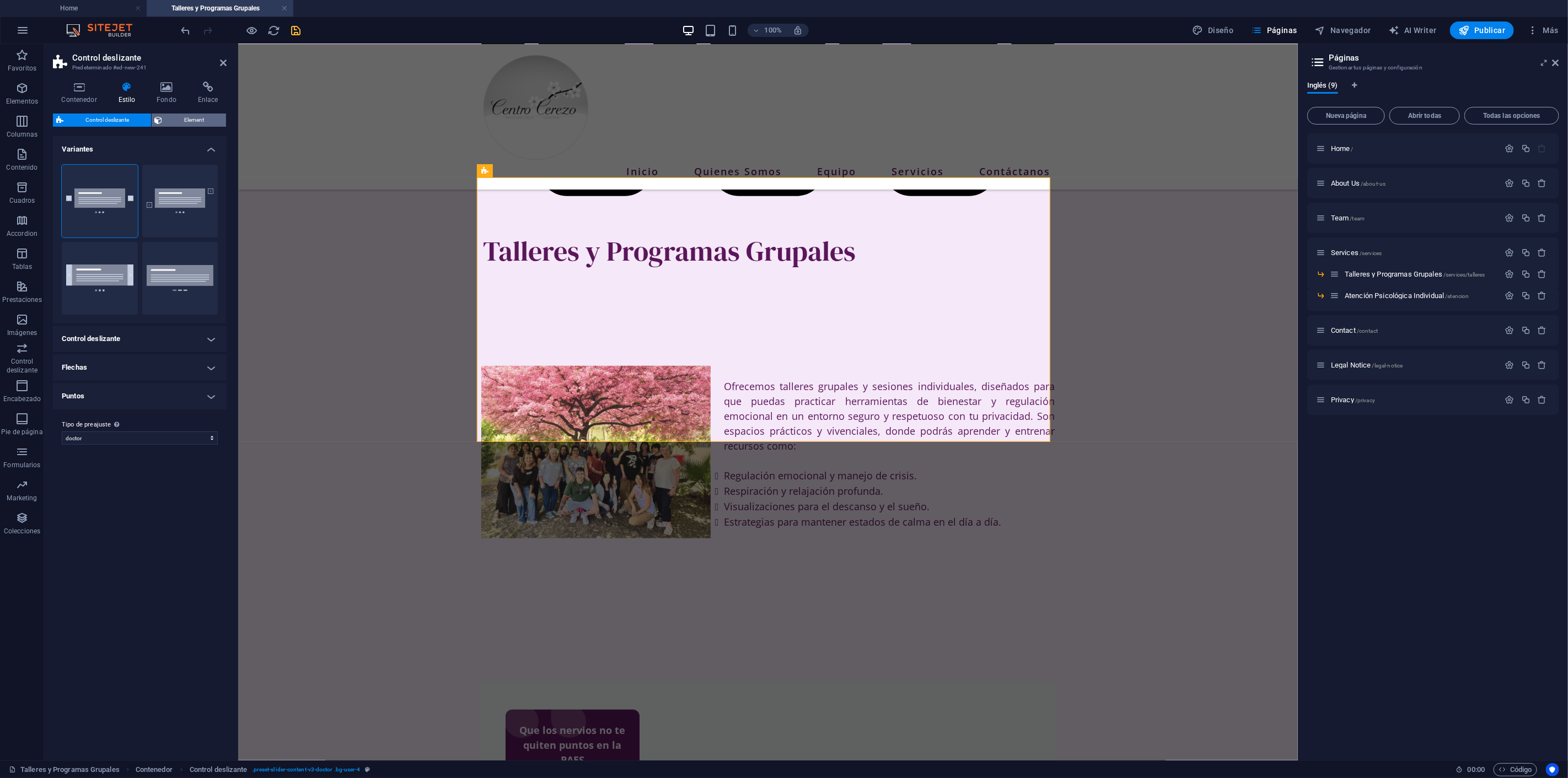
click at [196, 118] on span "Element" at bounding box center [194, 120] width 57 height 13
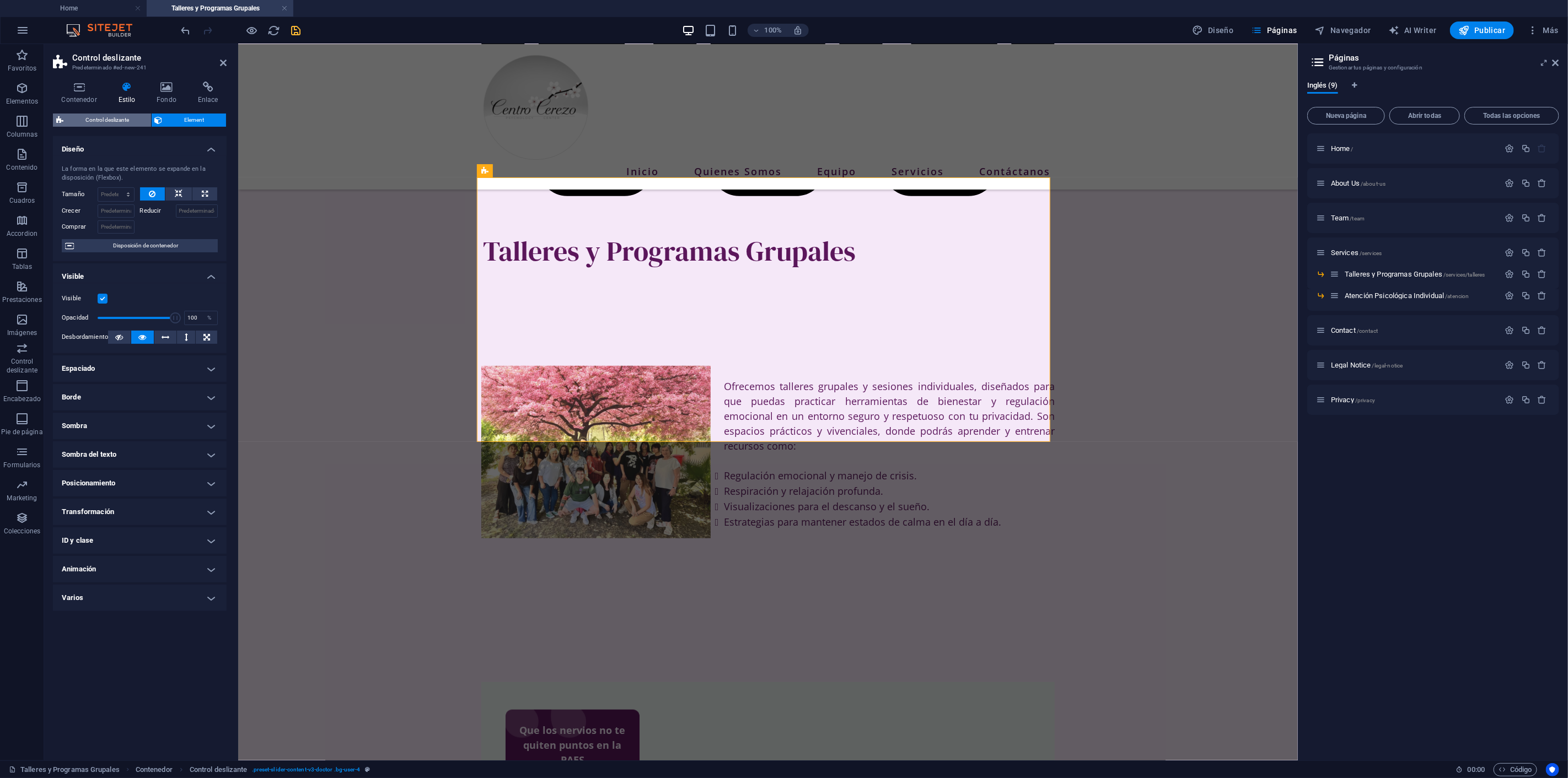
click at [117, 115] on span "Control deslizante" at bounding box center [107, 120] width 81 height 13
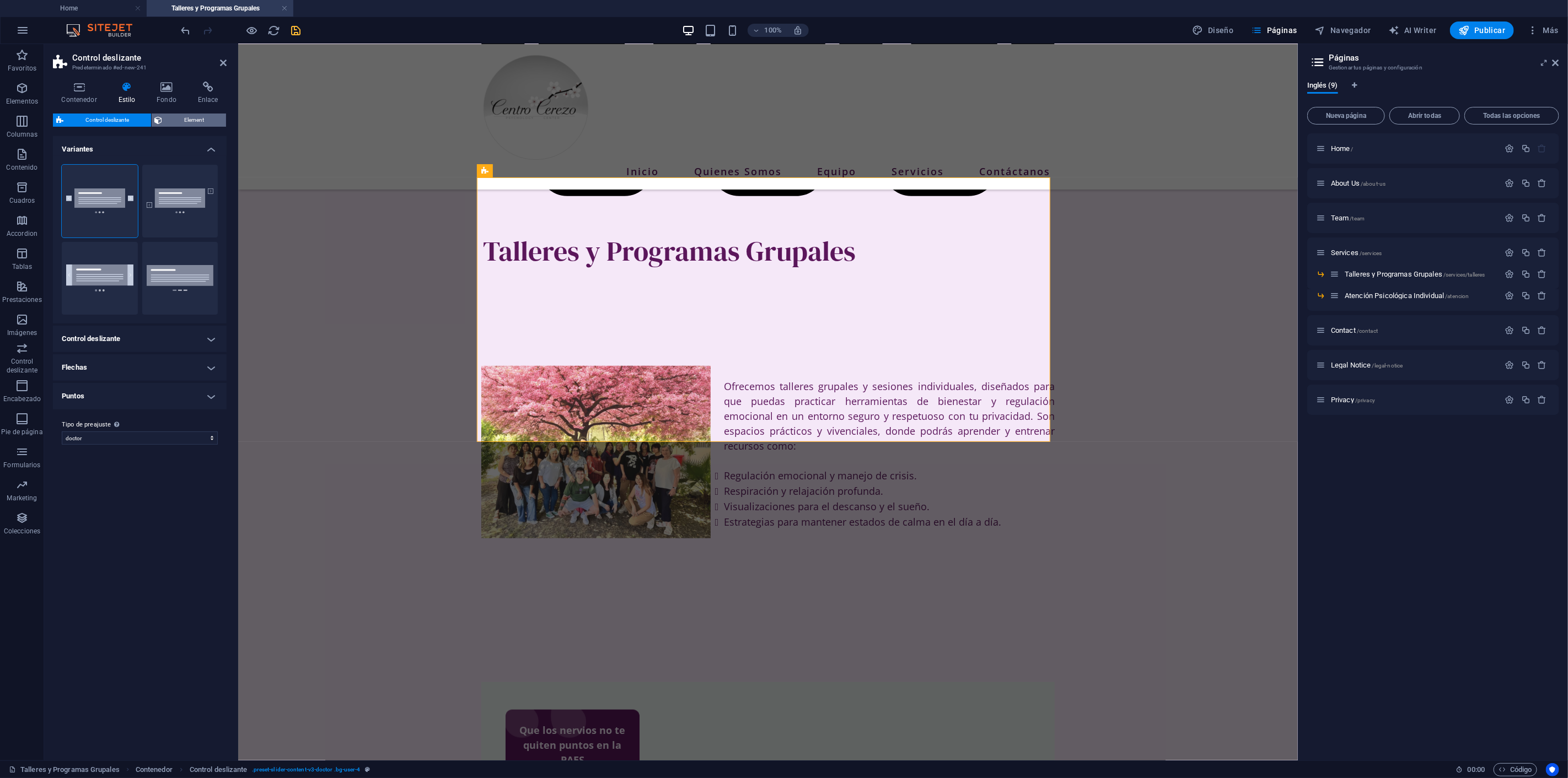
click at [191, 115] on span "Element" at bounding box center [194, 120] width 57 height 13
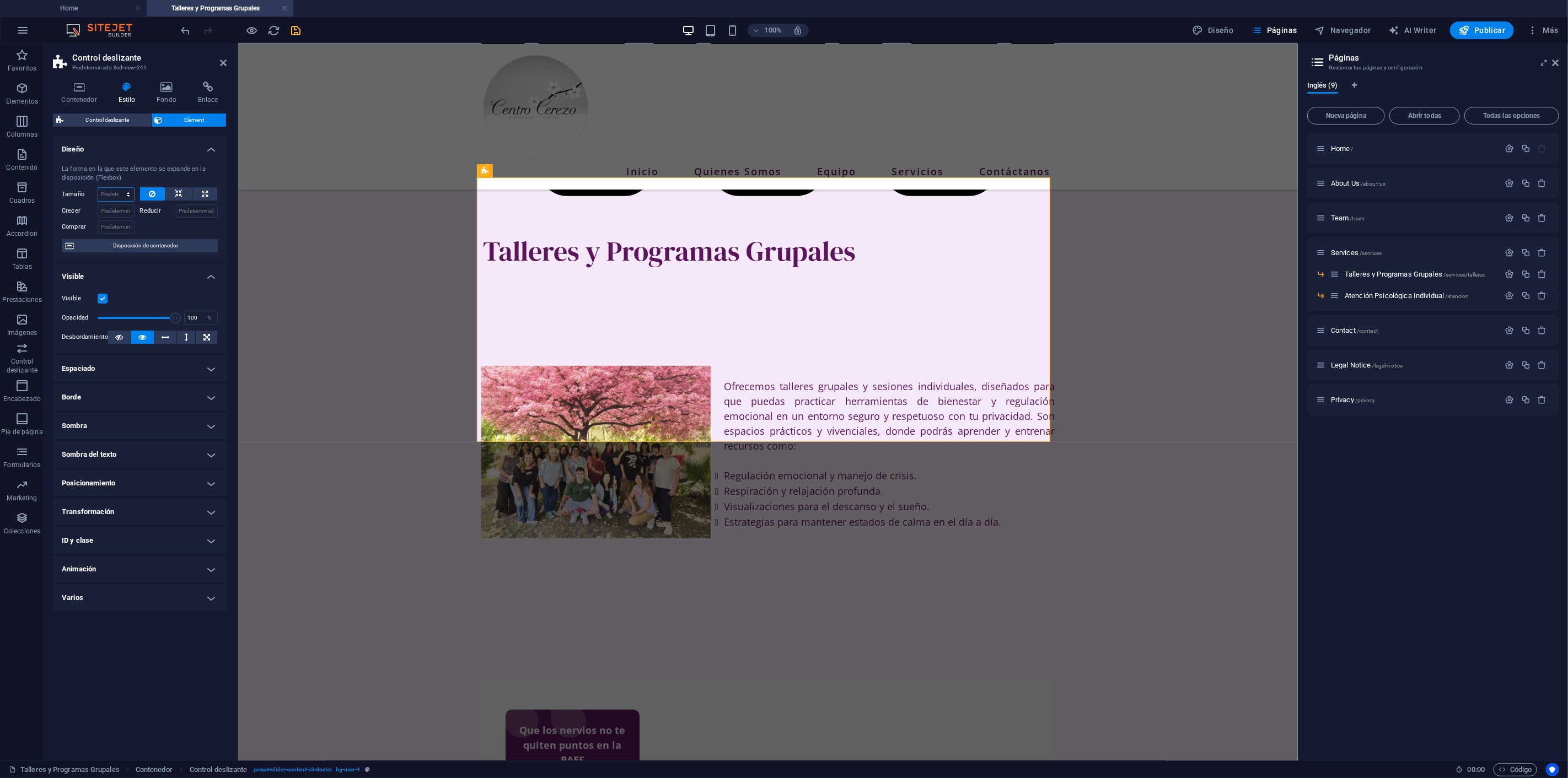
click at [129, 196] on select "Predeterminado automático px % 1/1 1/2 1/3 1/4 1/5 1/6 1/7 1/8 1/9 1/10" at bounding box center [116, 194] width 36 height 13
select select "px"
click at [118, 188] on select "Predeterminado automático px % 1/1 1/2 1/3 1/4 1/5 1/6 1/7 1/8 1/9 1/10" at bounding box center [116, 194] width 36 height 13
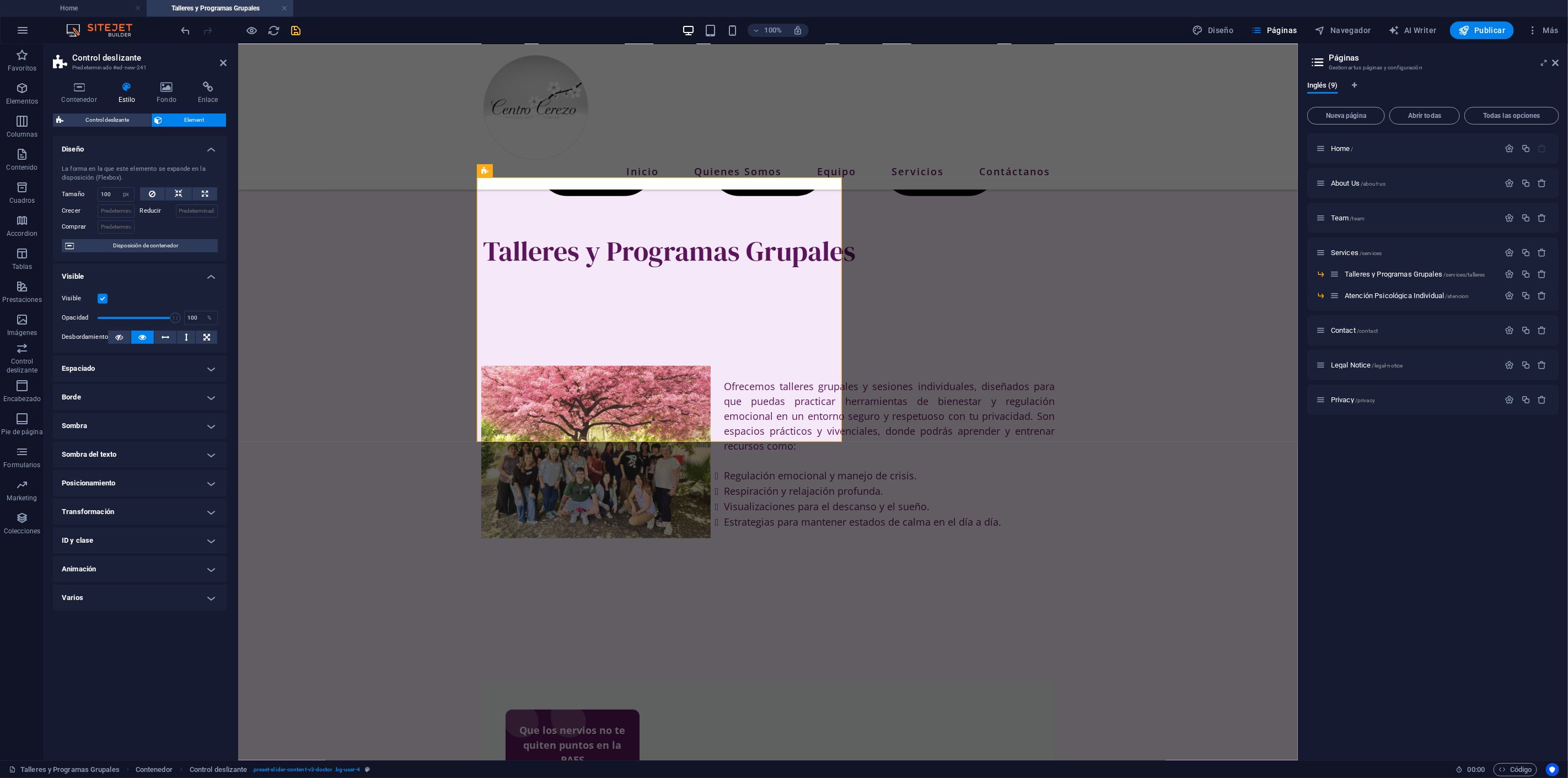
click at [147, 224] on div at bounding box center [179, 225] width 78 height 16
click at [111, 200] on input "100" at bounding box center [116, 194] width 36 height 13
drag, startPoint x: 111, startPoint y: 196, endPoint x: 59, endPoint y: 197, distance: 52.0
click at [59, 197] on div "La forma en la que este elemento se expande en la disposición (Flexbox). Tamaño…" at bounding box center [139, 208] width 174 height 105
click at [152, 232] on div at bounding box center [179, 225] width 78 height 16
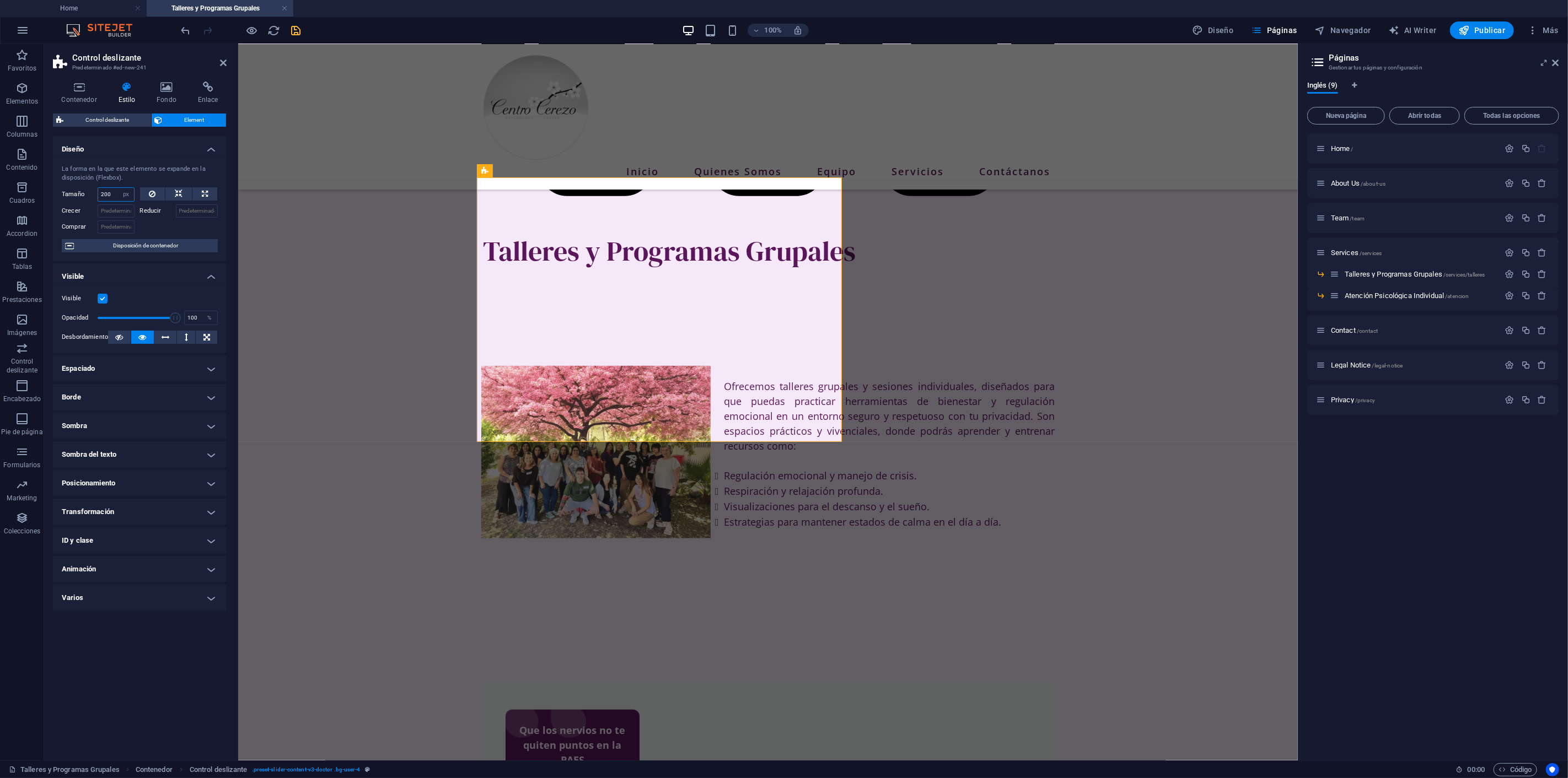
click at [113, 194] on input "200" at bounding box center [116, 194] width 36 height 13
drag, startPoint x: 113, startPoint y: 194, endPoint x: 64, endPoint y: 194, distance: 49.0
click at [64, 194] on div "Tamaño 200 Predeterminado automático px % 1/1 1/2 1/3 1/4 1/5 1/6 1/7 1/8 1/9 1…" at bounding box center [98, 194] width 73 height 15
type input "400"
click at [146, 224] on div at bounding box center [179, 225] width 78 height 16
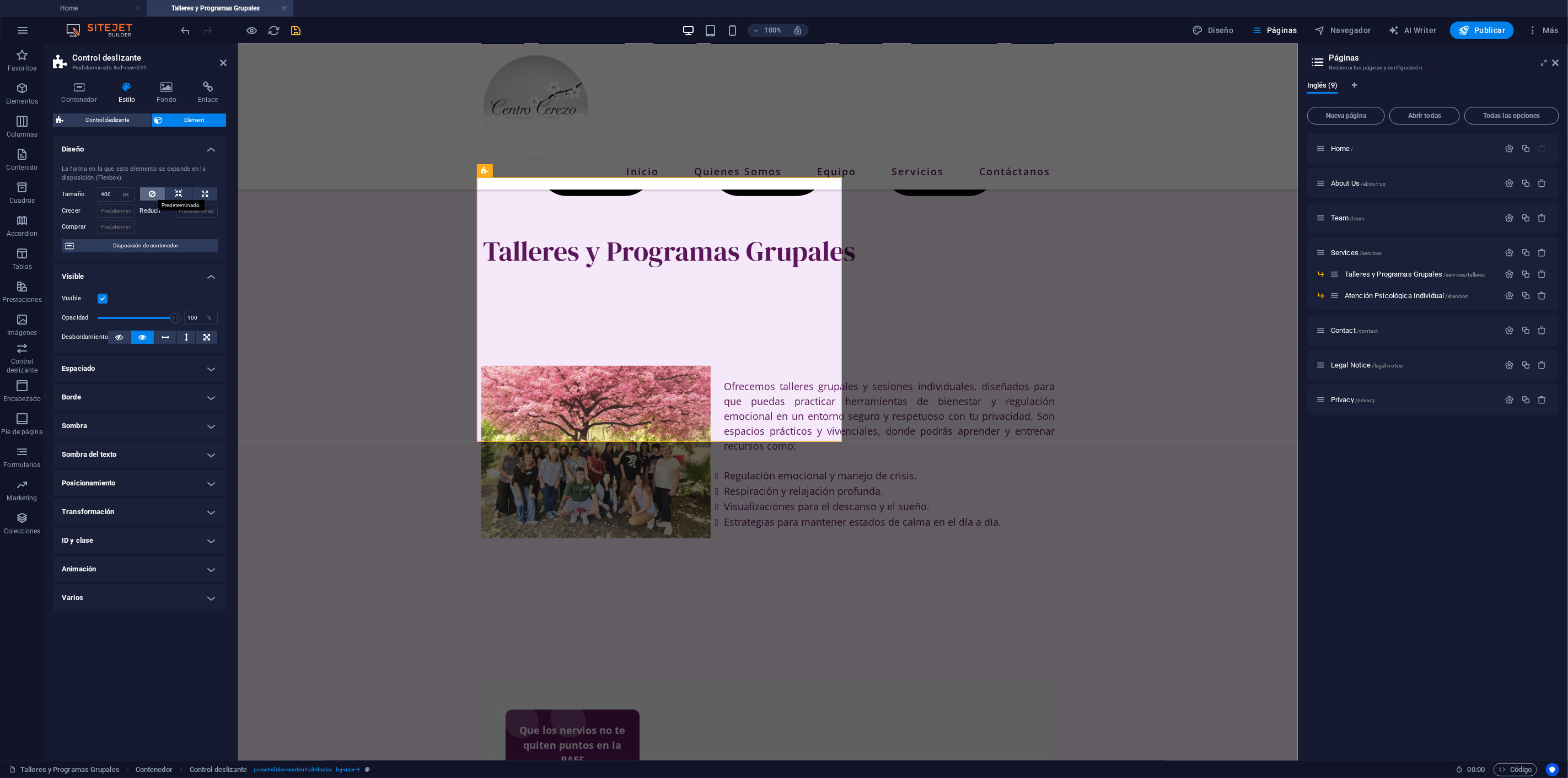
click at [152, 195] on icon at bounding box center [152, 194] width 7 height 13
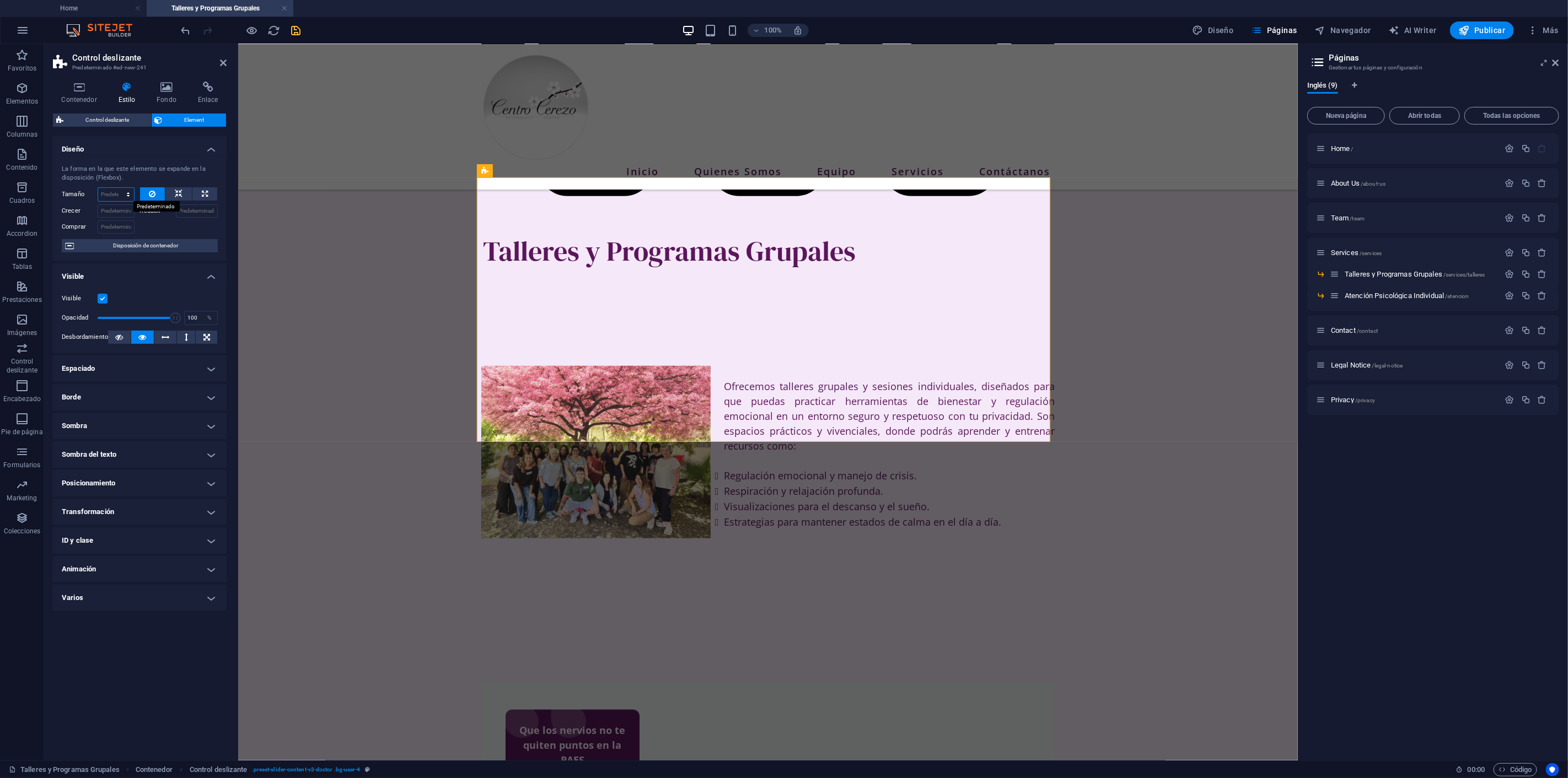
click at [129, 196] on select "Predeterminado automático px % 1/1 1/2 1/3 1/4 1/5 1/6 1/7 1/8 1/9 1/10" at bounding box center [116, 194] width 36 height 13
select select "px"
click at [118, 188] on select "Predeterminado automático px % 1/1 1/2 1/3 1/4 1/5 1/6 1/7 1/8 1/9 1/10" at bounding box center [116, 194] width 36 height 13
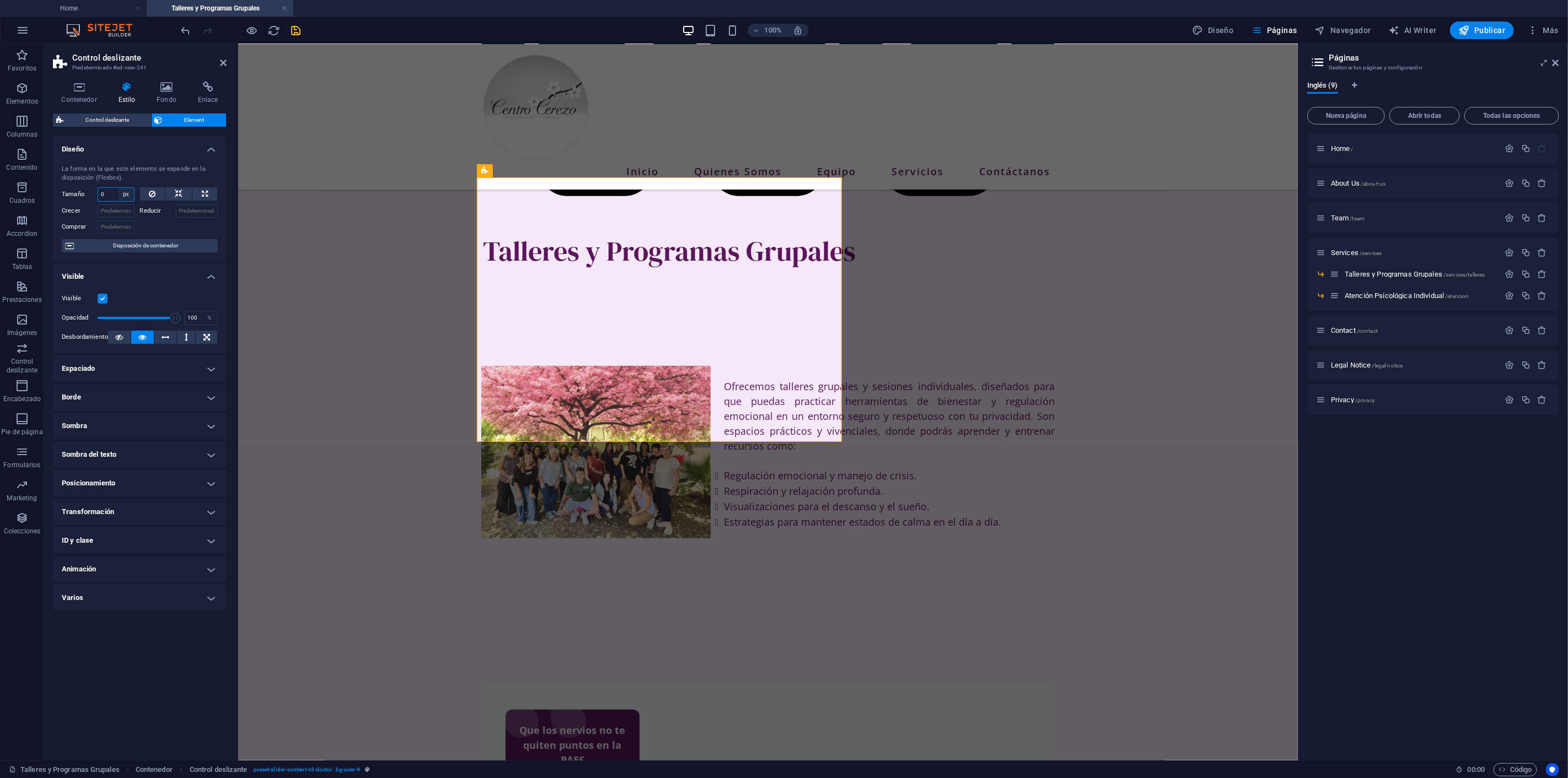
click at [126, 194] on select "Predeterminado automático px % 1/1 1/2 1/3 1/4 1/5 1/6 1/7 1/8 1/9 1/10" at bounding box center [126, 194] width 15 height 13
click at [125, 194] on select "Predeterminado automático px % 1/1 1/2 1/3 1/4 1/5 1/6 1/7 1/8 1/9 1/10" at bounding box center [126, 194] width 15 height 13
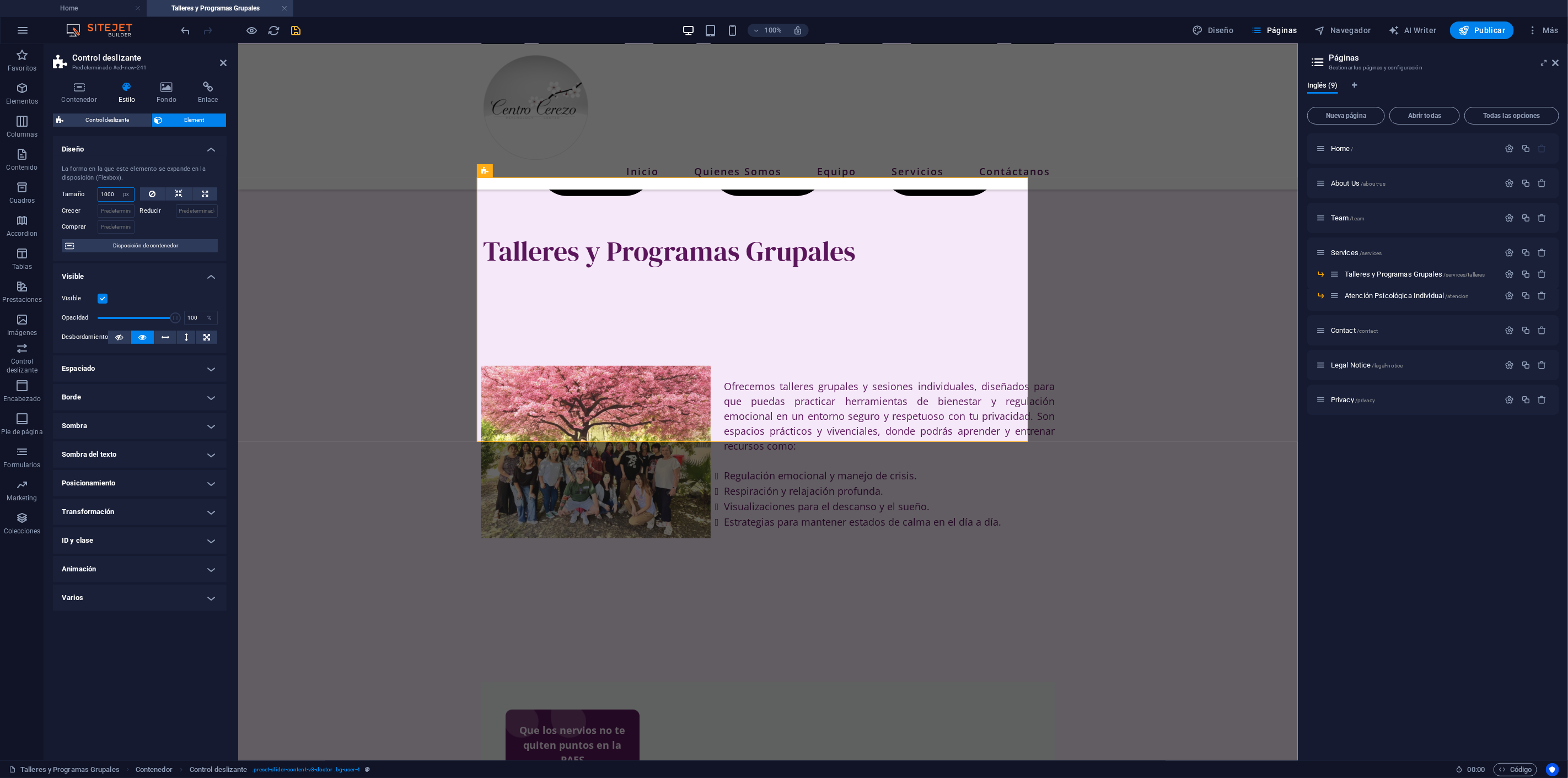
drag, startPoint x: 113, startPoint y: 193, endPoint x: 100, endPoint y: 191, distance: 13.2
click at [100, 191] on input "1000" at bounding box center [116, 194] width 36 height 13
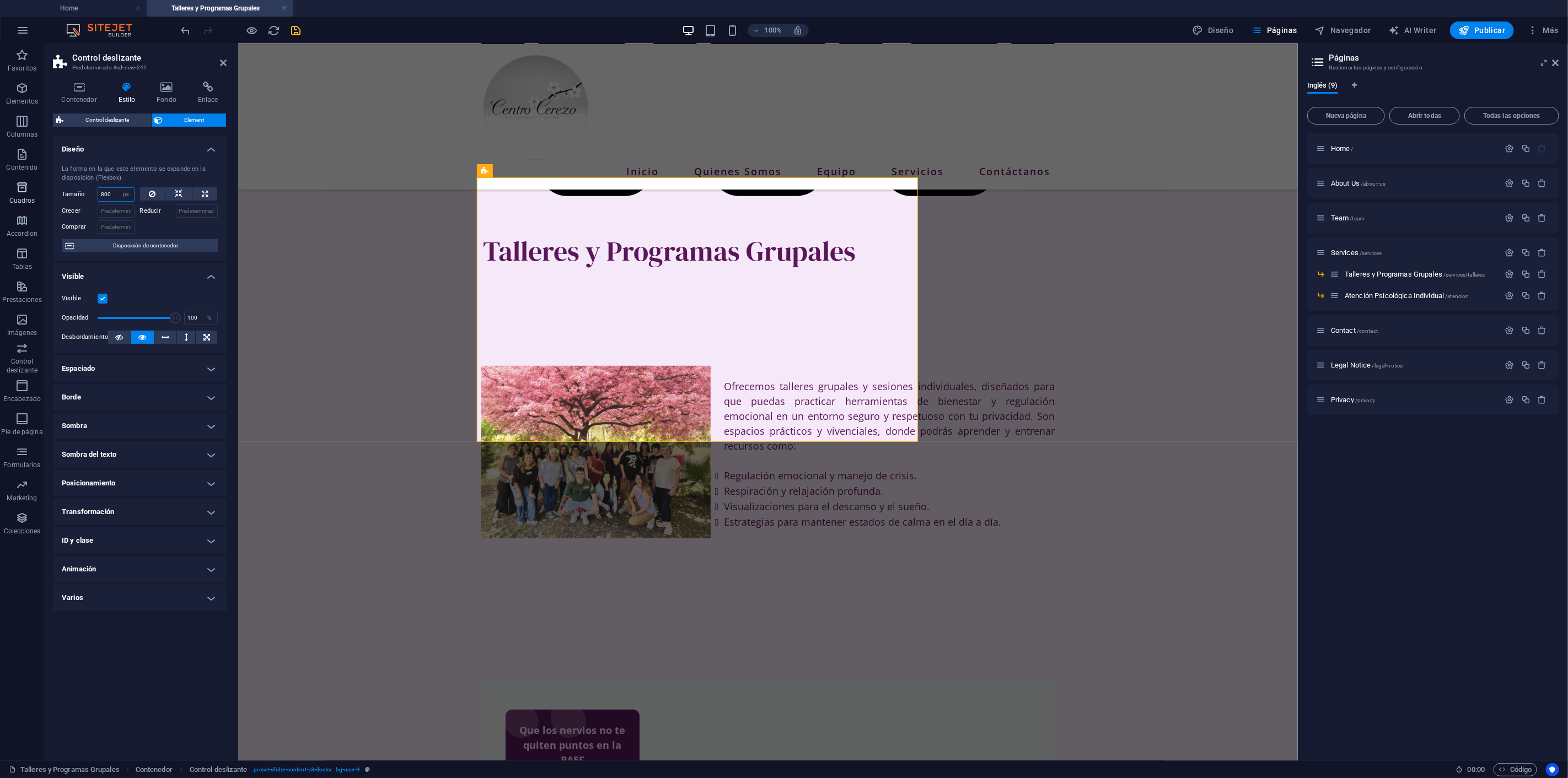
drag, startPoint x: 113, startPoint y: 195, endPoint x: 13, endPoint y: 180, distance: 101.1
click at [14, 187] on section "Favoritos Elementos Columnas Contenido Cuadros Accordion Tablas Prestaciones Im…" at bounding box center [648, 402] width 1297 height 716
drag, startPoint x: 113, startPoint y: 196, endPoint x: 104, endPoint y: 194, distance: 9.2
click at [104, 194] on input "750" at bounding box center [116, 194] width 36 height 13
type input "730"
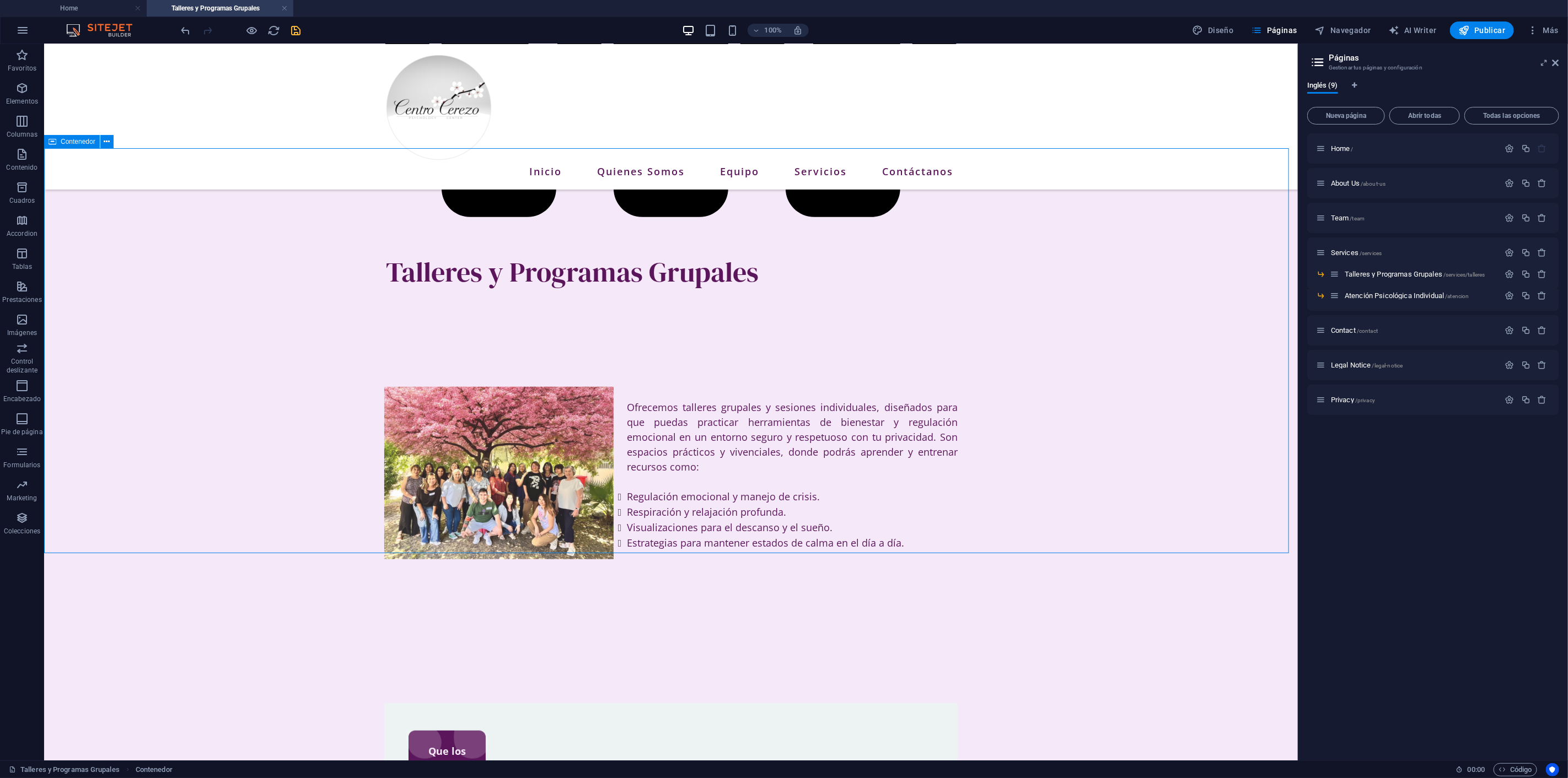
scroll to position [519, 0]
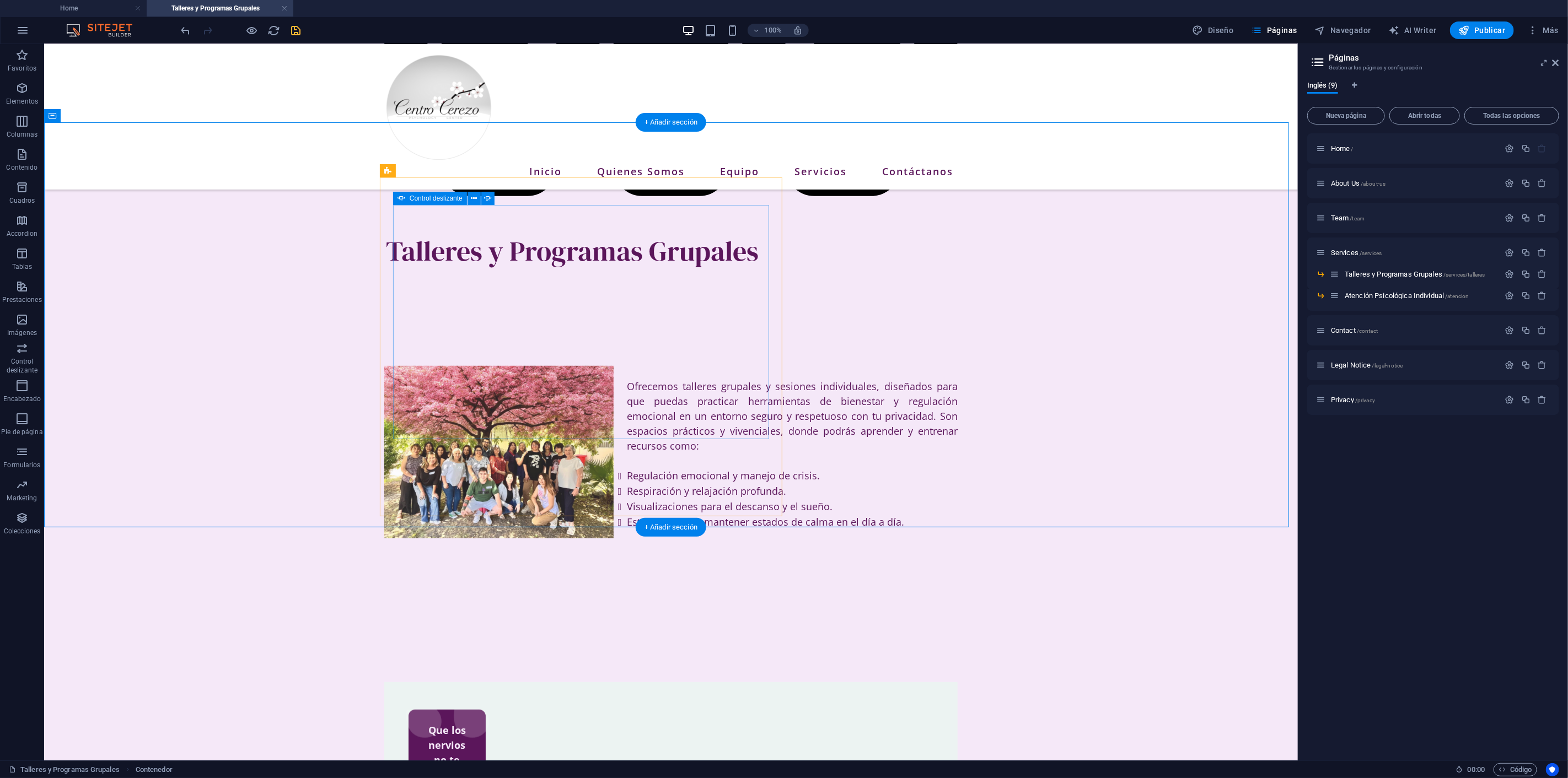
click at [471, 196] on icon at bounding box center [473, 198] width 6 height 12
click at [439, 198] on span "Control deslizante" at bounding box center [436, 198] width 53 height 7
click at [475, 196] on icon at bounding box center [473, 198] width 6 height 12
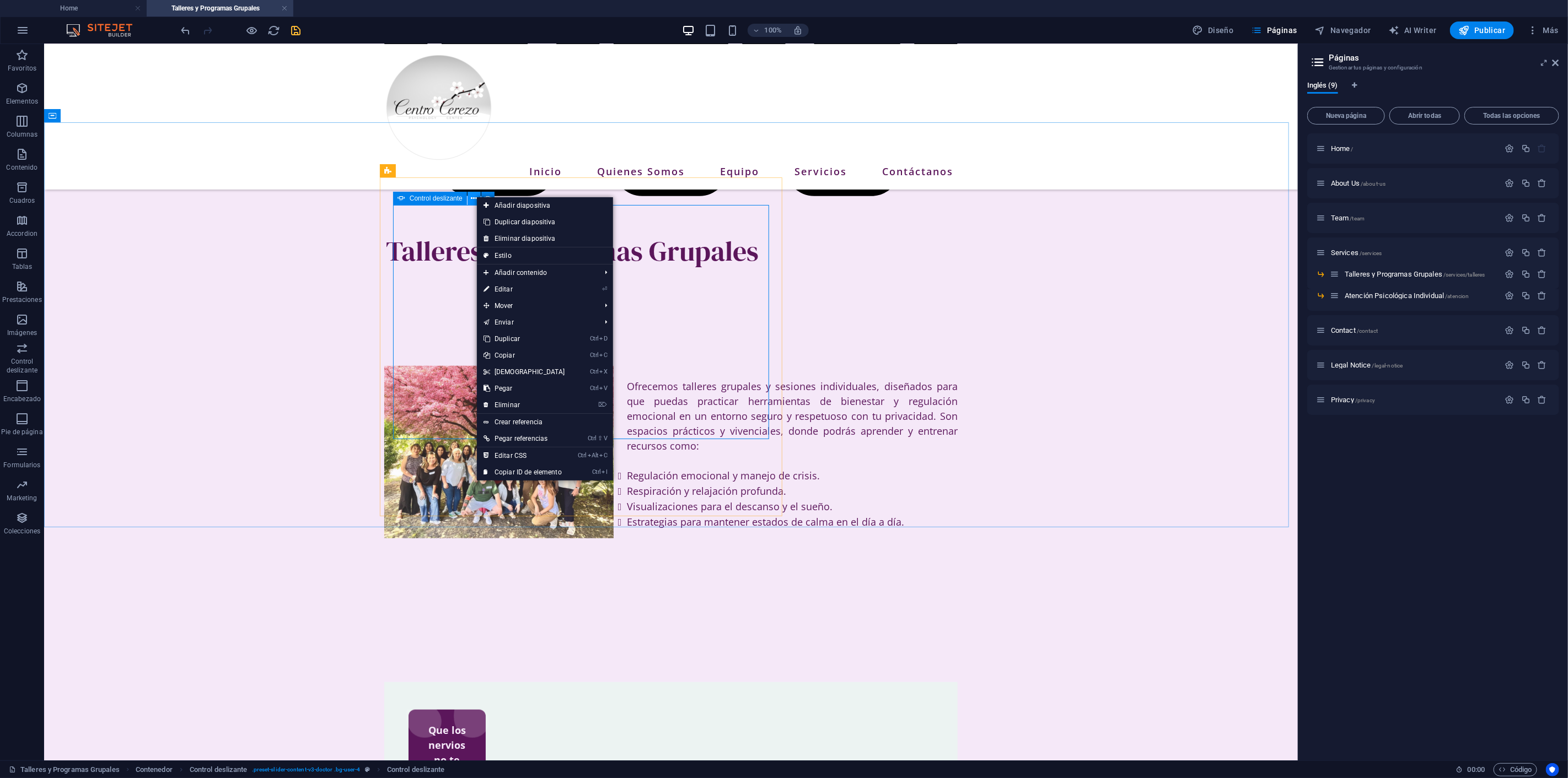
click at [470, 196] on button at bounding box center [474, 198] width 13 height 13
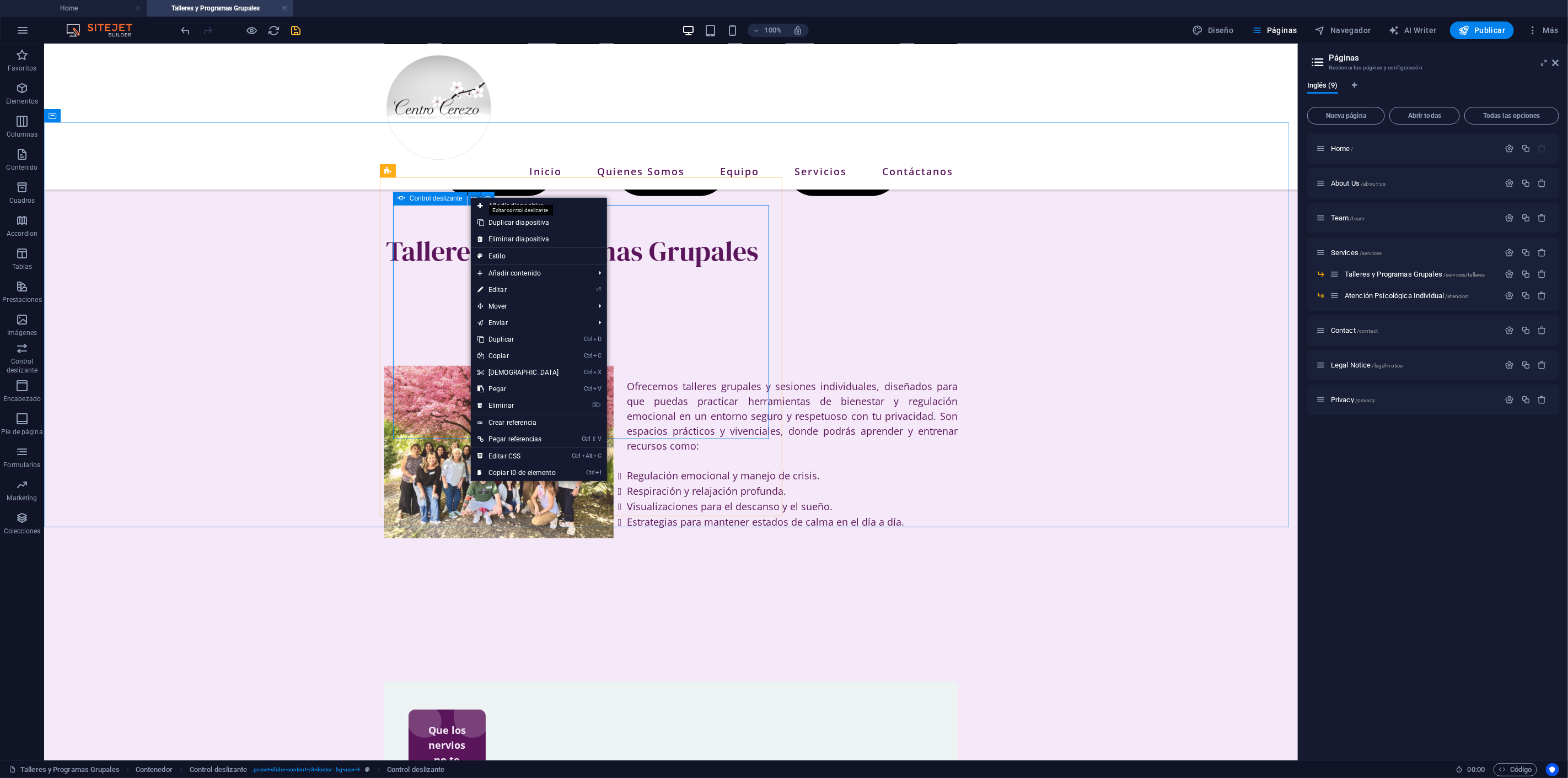
click at [491, 196] on icon at bounding box center [487, 198] width 8 height 12
select select "ms"
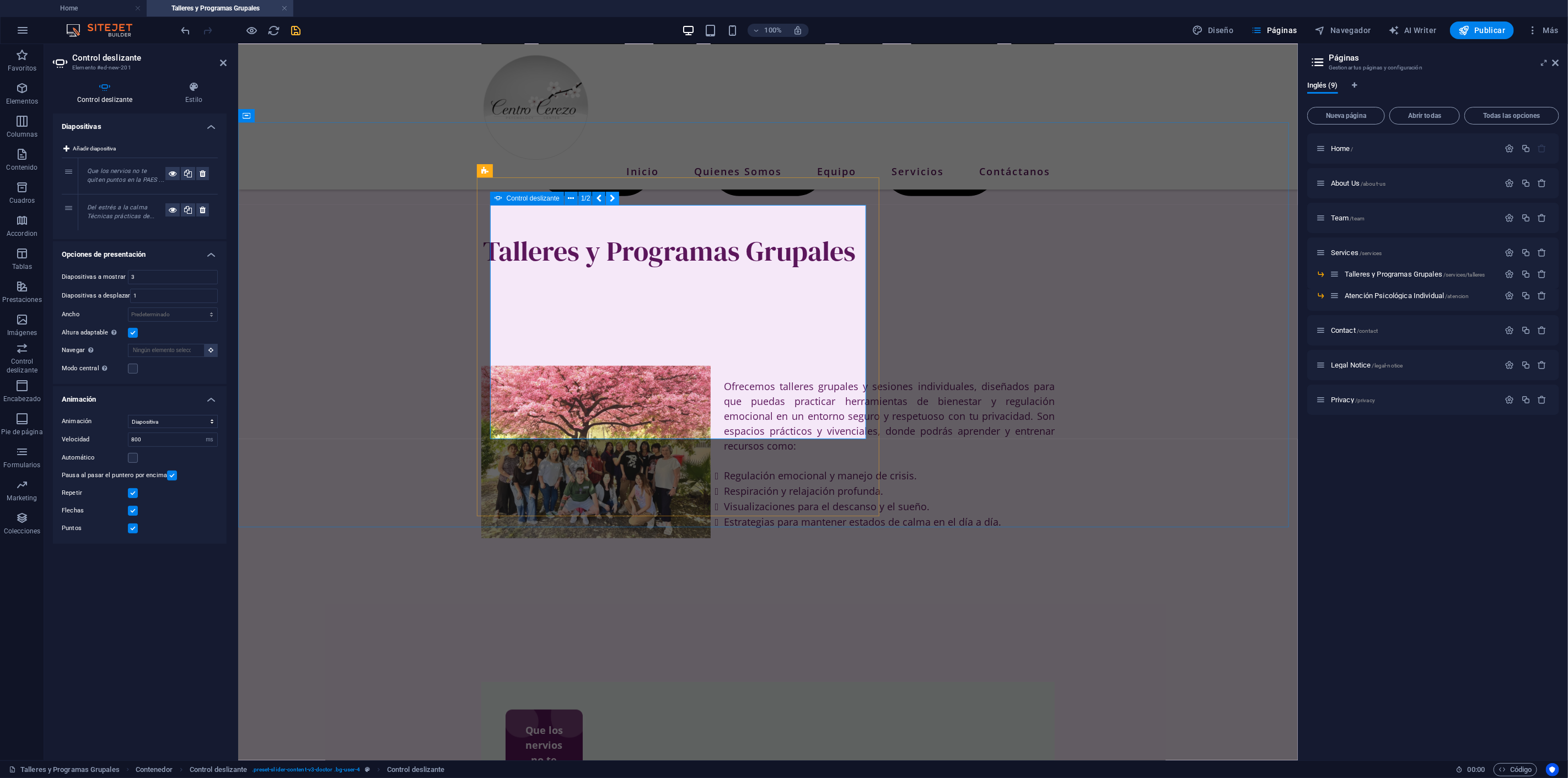
click at [612, 196] on icon at bounding box center [612, 198] width 6 height 12
click at [599, 196] on icon at bounding box center [599, 198] width 6 height 12
click at [571, 197] on icon at bounding box center [571, 198] width 6 height 12
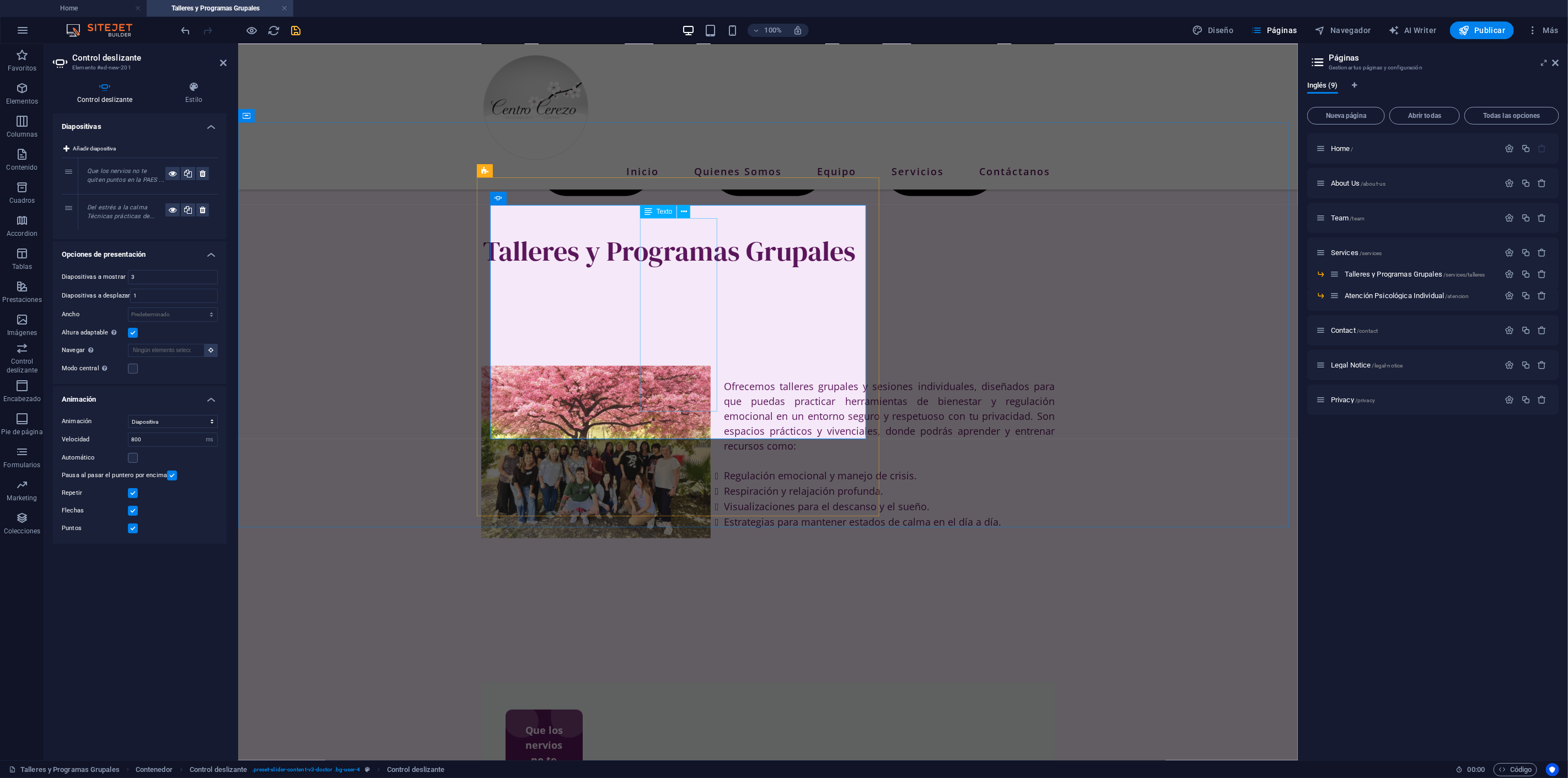
click at [571, 194] on icon at bounding box center [571, 198] width 6 height 12
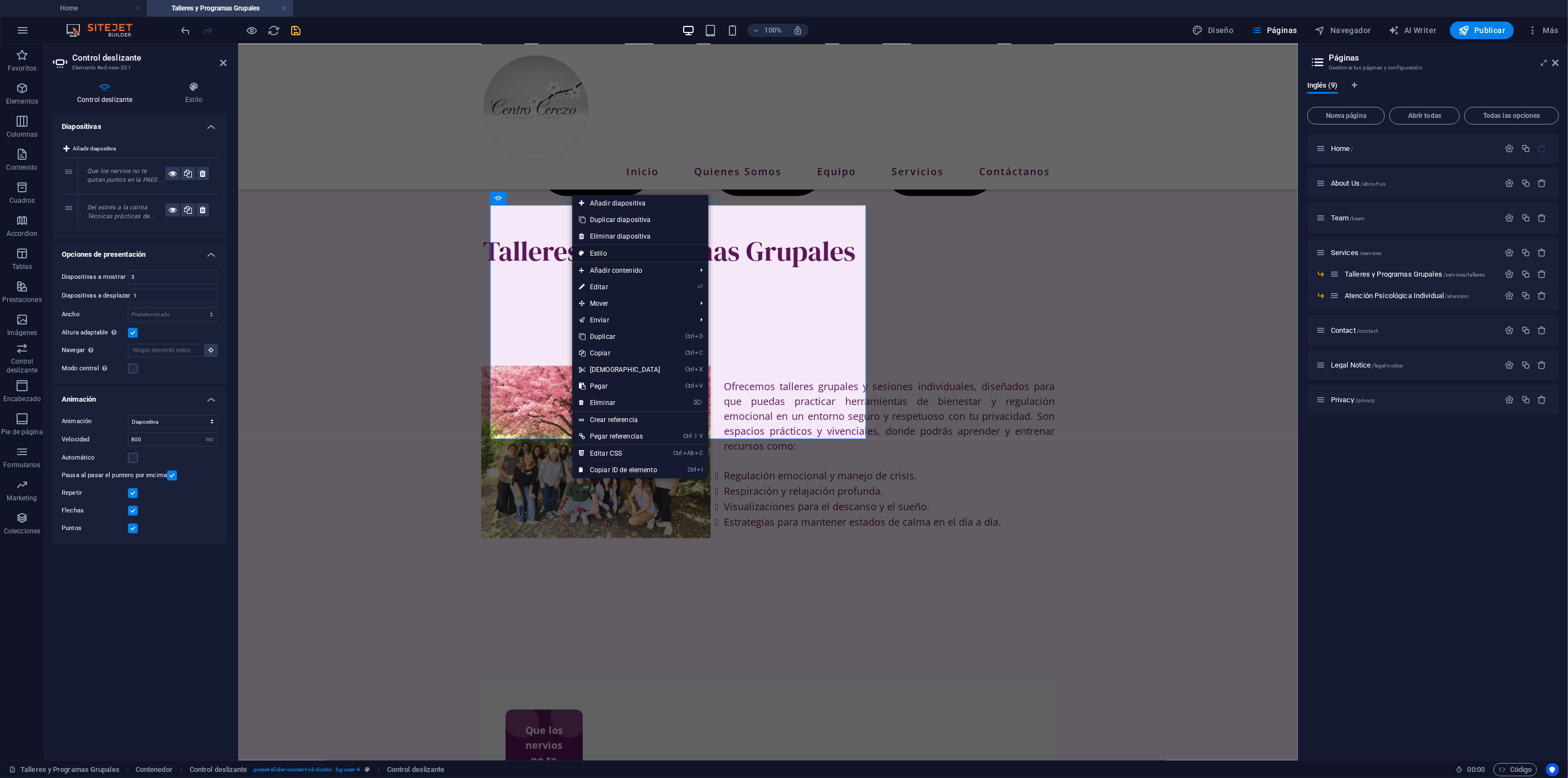
drag, startPoint x: 601, startPoint y: 251, endPoint x: 370, endPoint y: 207, distance: 235.2
click at [601, 251] on link "Estilo" at bounding box center [640, 254] width 136 height 17
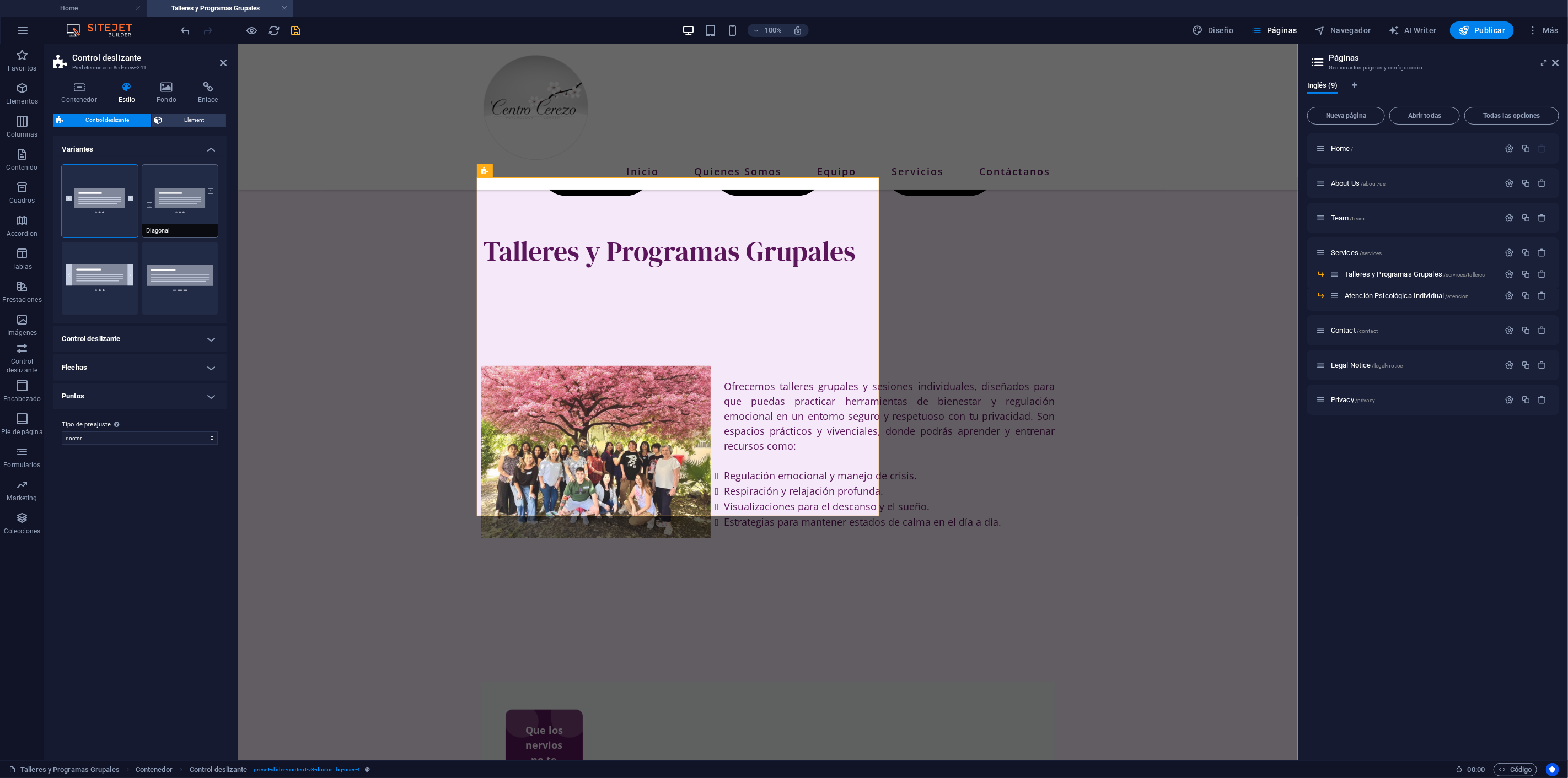
click at [196, 206] on button "Diagonal" at bounding box center [181, 201] width 76 height 73
click at [101, 265] on button "Alto completo" at bounding box center [100, 278] width 76 height 73
click at [188, 271] on button "Puntos anchos" at bounding box center [181, 278] width 76 height 73
click at [118, 198] on button "Predeterminado" at bounding box center [100, 201] width 76 height 73
click at [175, 196] on button "Diagonal" at bounding box center [181, 201] width 76 height 73
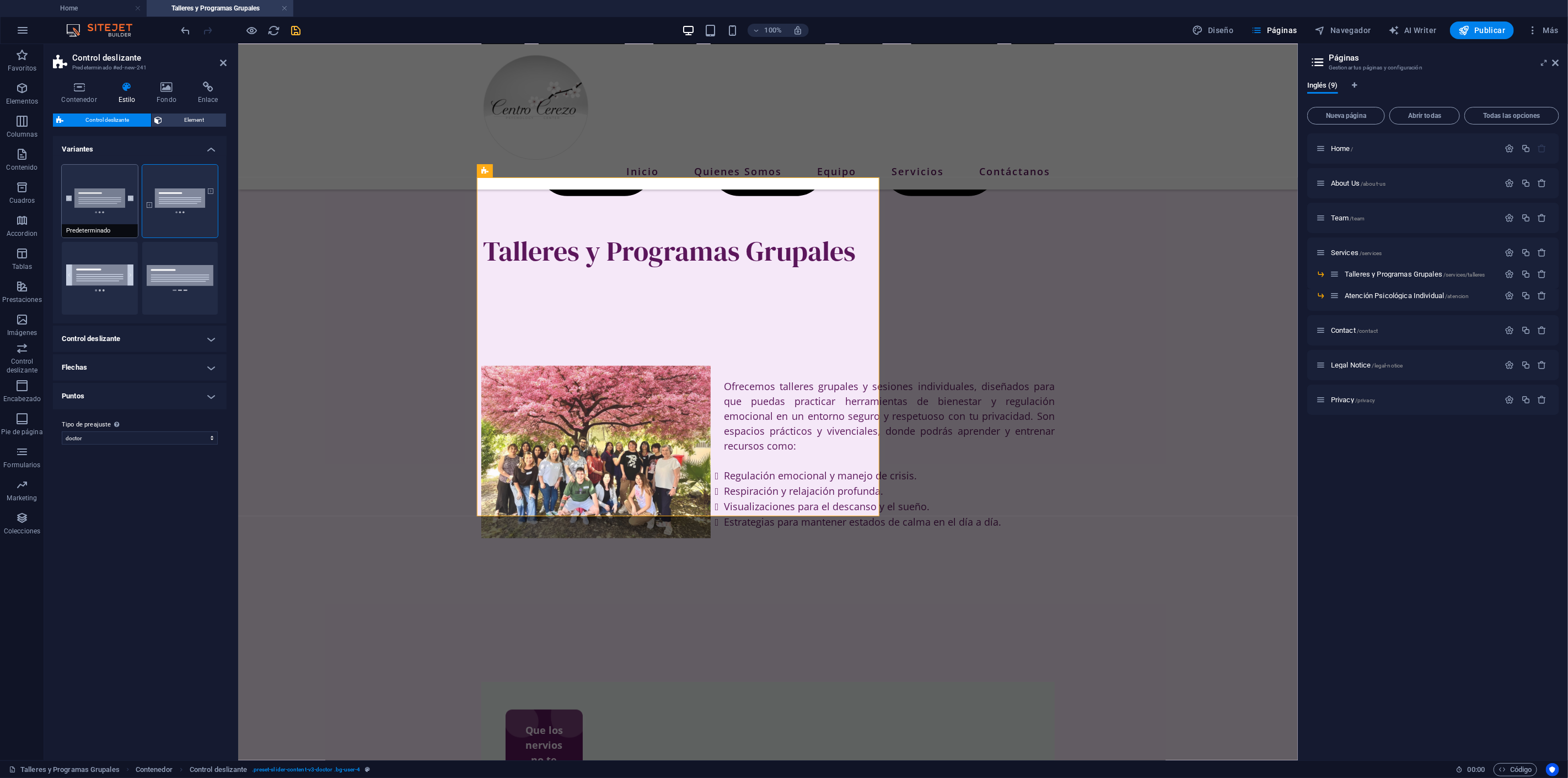
click at [110, 199] on button "Predeterminado" at bounding box center [100, 201] width 76 height 73
type input "0"
click at [188, 339] on h4 "Control deslizante" at bounding box center [139, 339] width 174 height 26
